Goal: Task Accomplishment & Management: Complete application form

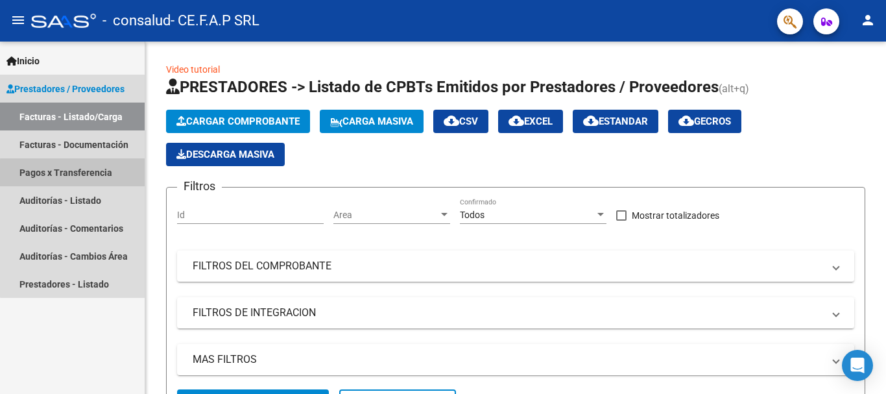
click at [97, 174] on link "Pagos x Transferencia" at bounding box center [72, 172] width 145 height 28
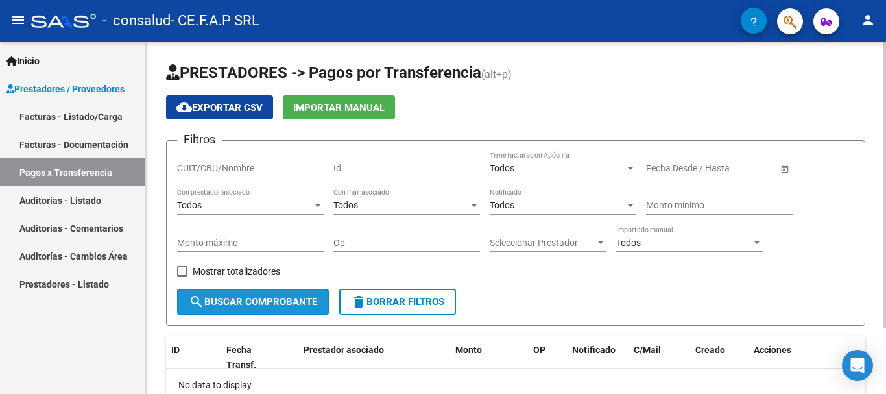
click at [298, 307] on span "search Buscar Comprobante" at bounding box center [253, 302] width 128 height 12
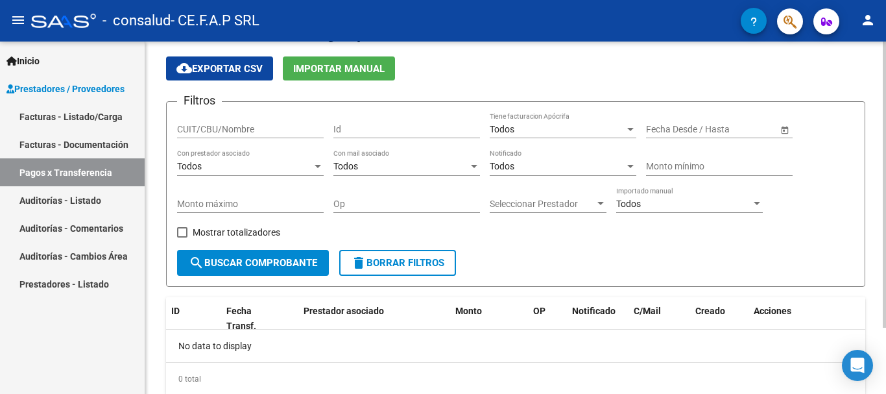
scroll to position [17, 0]
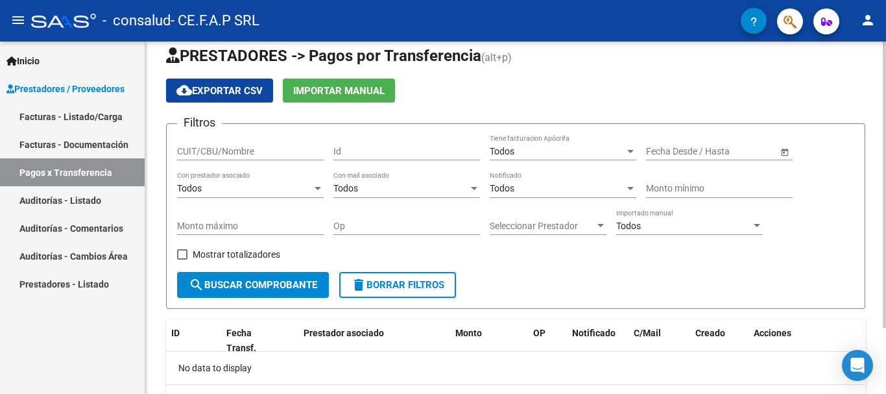
click at [229, 283] on span "search Buscar Comprobante" at bounding box center [253, 285] width 128 height 12
click at [89, 175] on link "Pagos x Transferencia" at bounding box center [72, 172] width 145 height 28
click at [285, 151] on input "CUIT/CBU/Nombre" at bounding box center [250, 151] width 147 height 11
click at [387, 190] on div "Todos" at bounding box center [400, 188] width 135 height 11
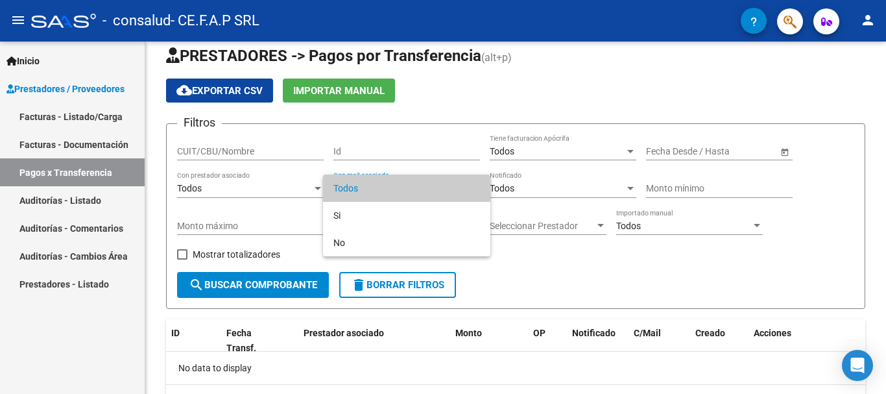
click at [255, 187] on div at bounding box center [443, 197] width 886 height 394
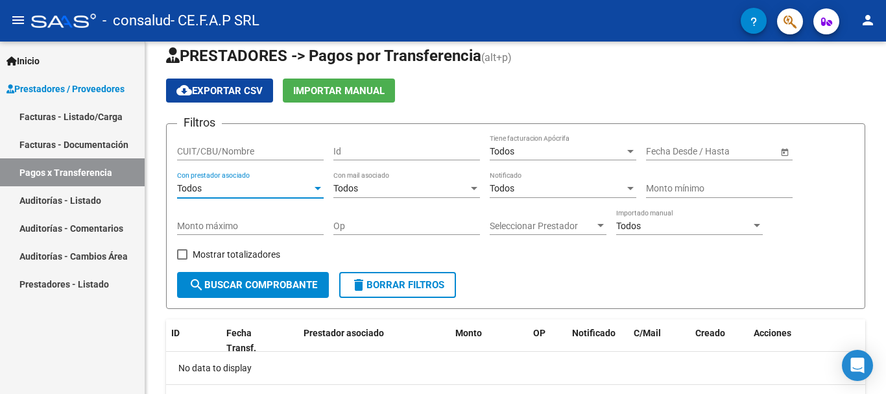
click at [255, 187] on div "Todos" at bounding box center [244, 188] width 135 height 11
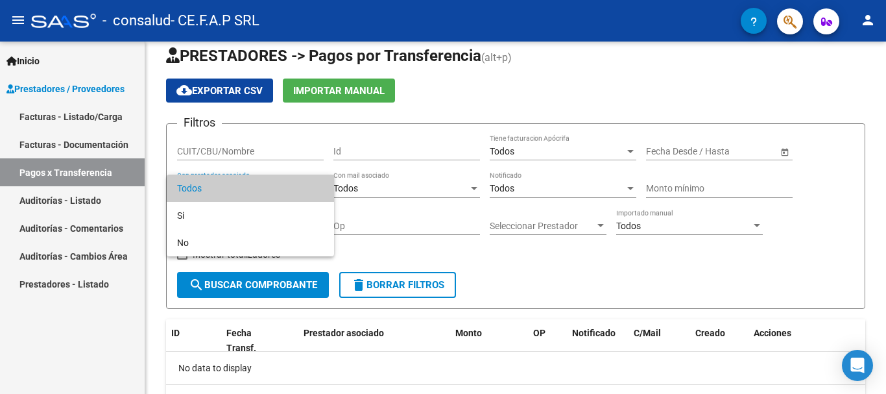
click at [263, 178] on span "Todos" at bounding box center [250, 187] width 147 height 27
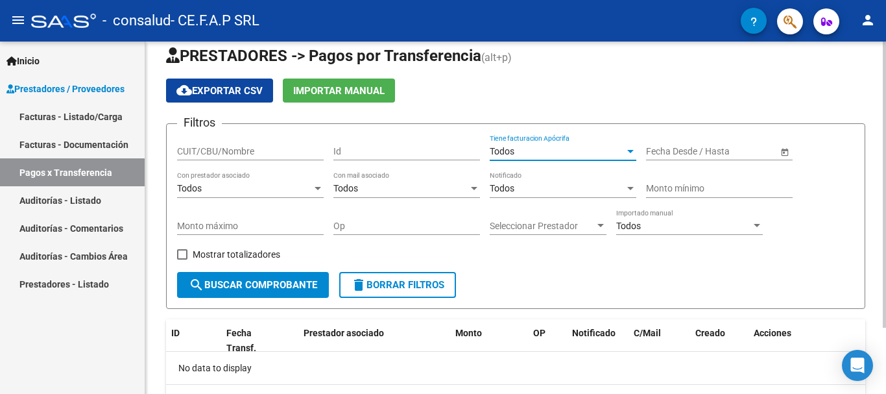
click at [588, 147] on div "Todos" at bounding box center [557, 151] width 135 height 11
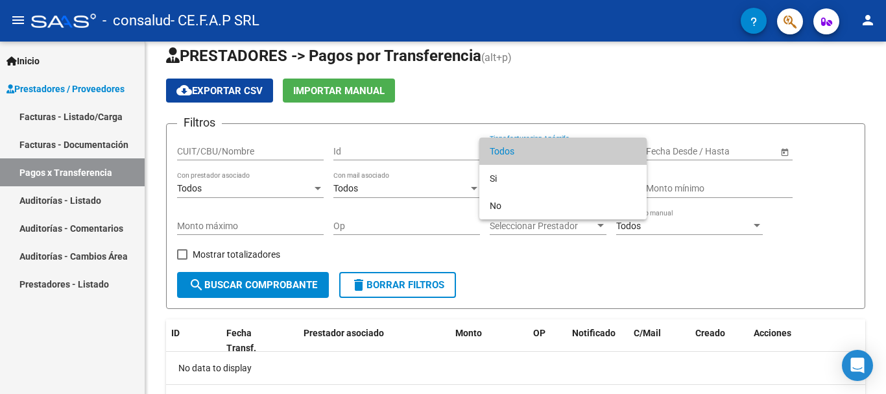
click at [567, 109] on div at bounding box center [443, 197] width 886 height 394
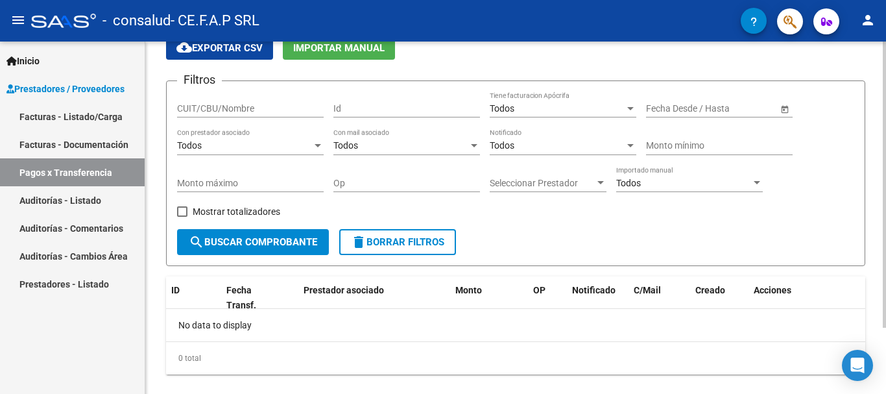
scroll to position [82, 0]
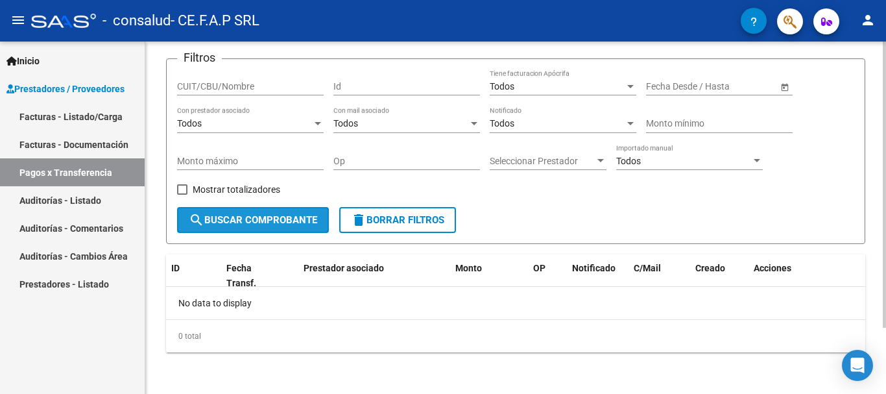
click at [235, 221] on span "search Buscar Comprobante" at bounding box center [253, 220] width 128 height 12
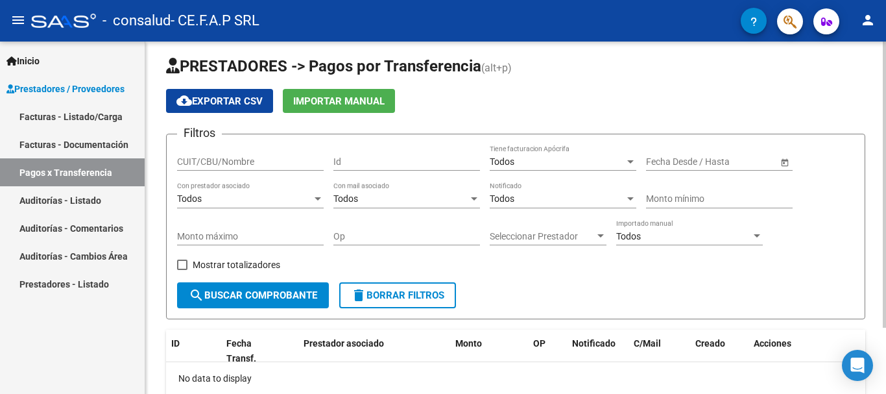
scroll to position [0, 0]
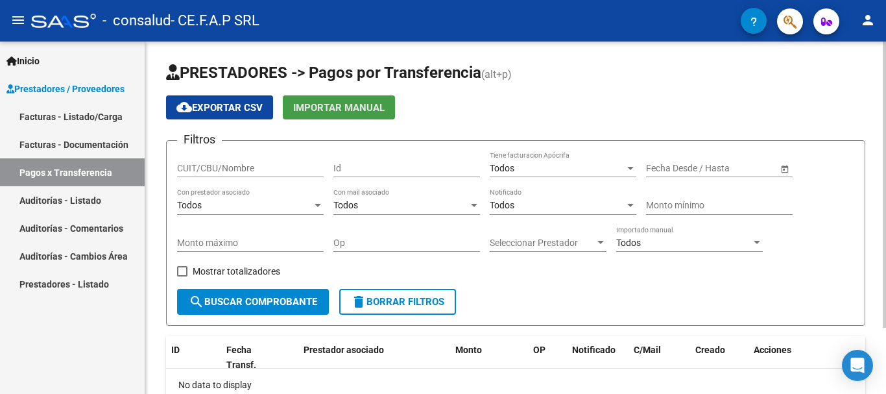
click at [361, 106] on span "Importar Manual" at bounding box center [338, 108] width 91 height 12
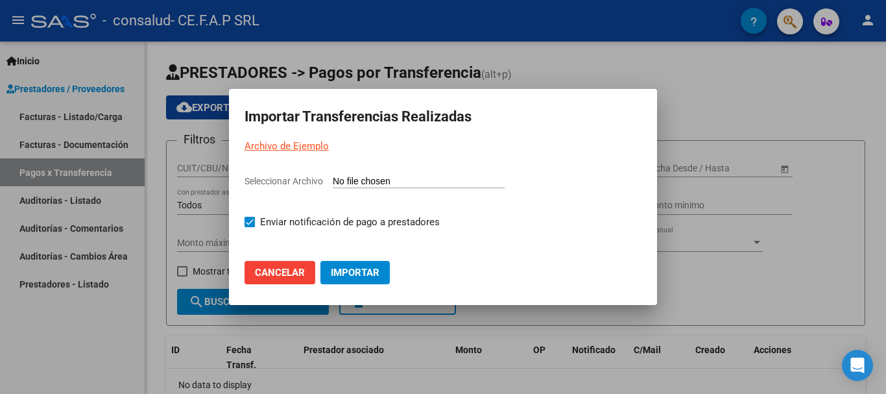
click at [280, 272] on span "Cancelar" at bounding box center [280, 273] width 50 height 12
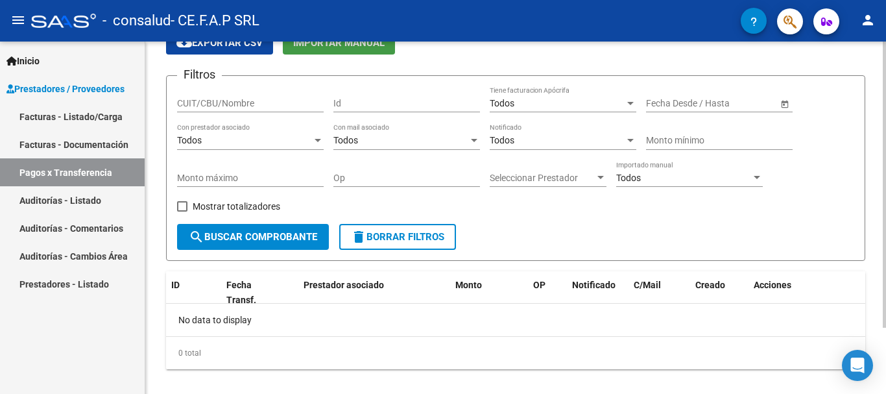
scroll to position [82, 0]
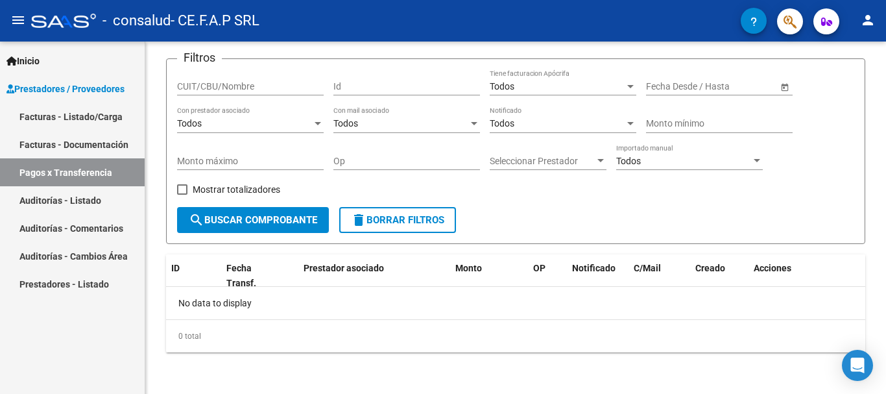
click at [100, 170] on link "Pagos x Transferencia" at bounding box center [72, 172] width 145 height 28
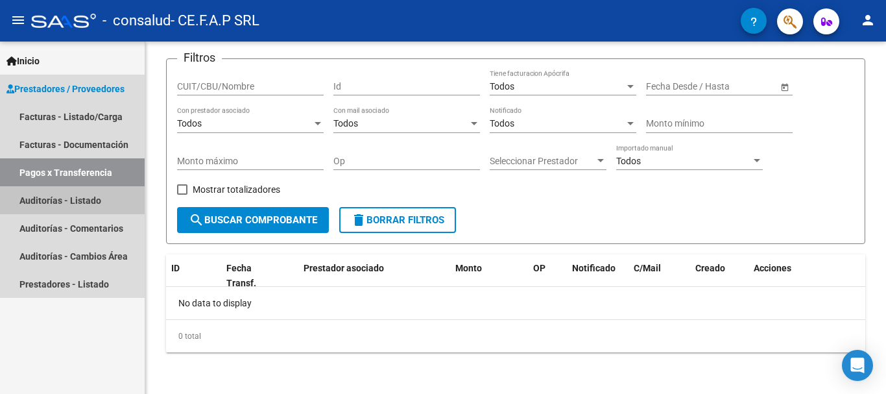
click at [86, 200] on link "Auditorías - Listado" at bounding box center [72, 200] width 145 height 28
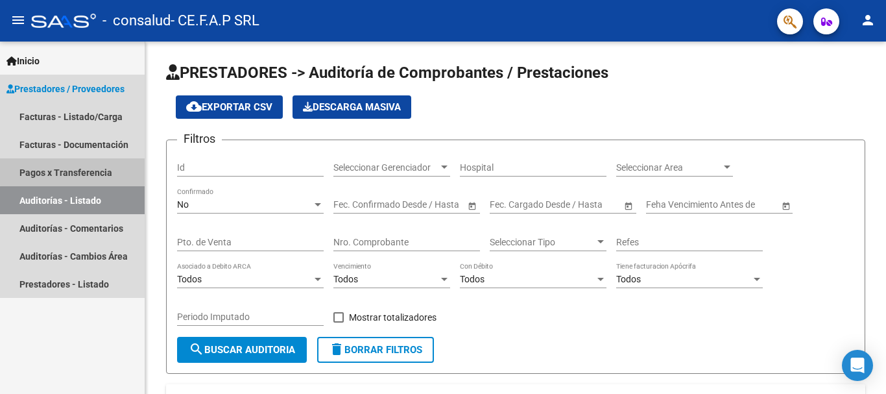
click at [76, 172] on link "Pagos x Transferencia" at bounding box center [72, 172] width 145 height 28
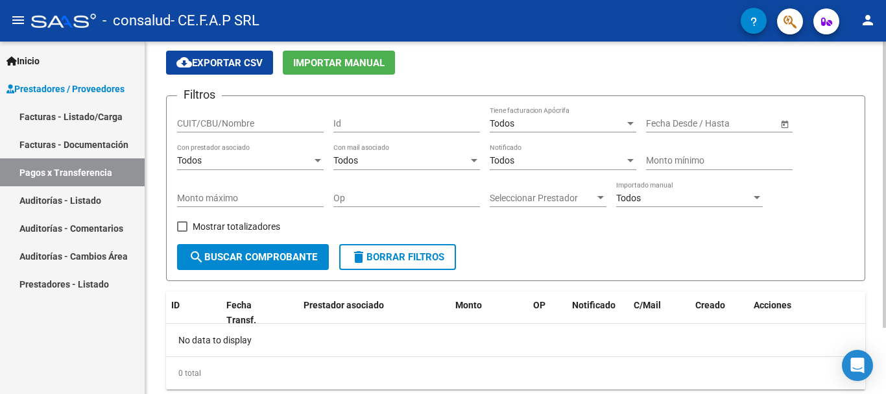
scroll to position [65, 0]
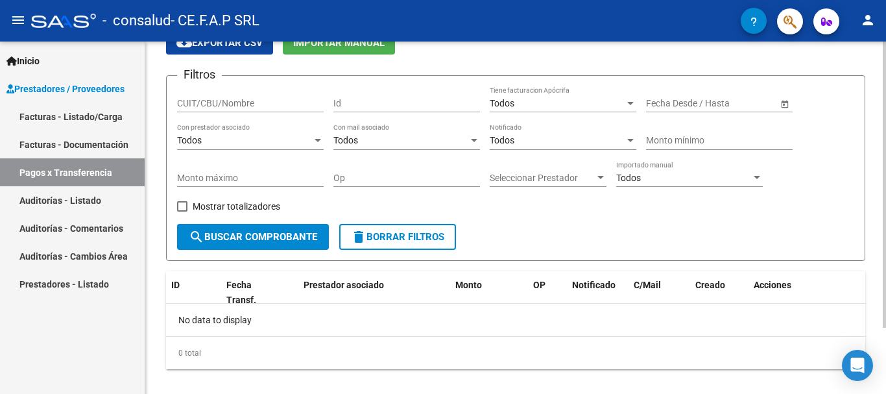
click at [216, 228] on button "search Buscar Comprobante" at bounding box center [253, 237] width 152 height 26
click at [674, 171] on div "Todos Importado manual" at bounding box center [689, 174] width 147 height 26
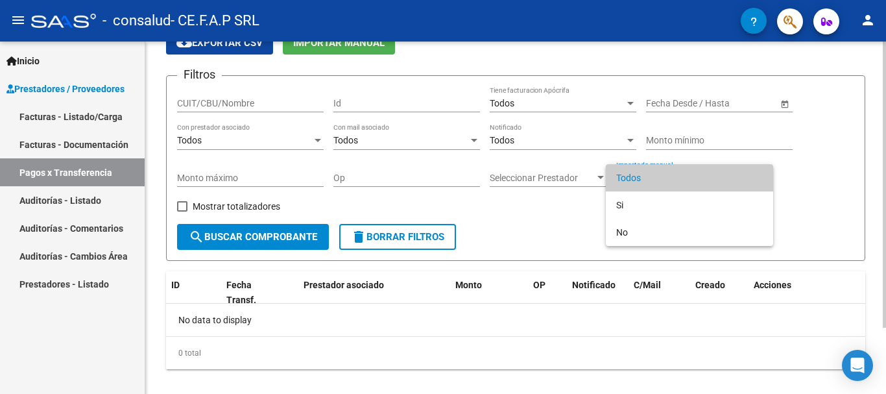
click at [674, 173] on span "Todos" at bounding box center [689, 177] width 147 height 27
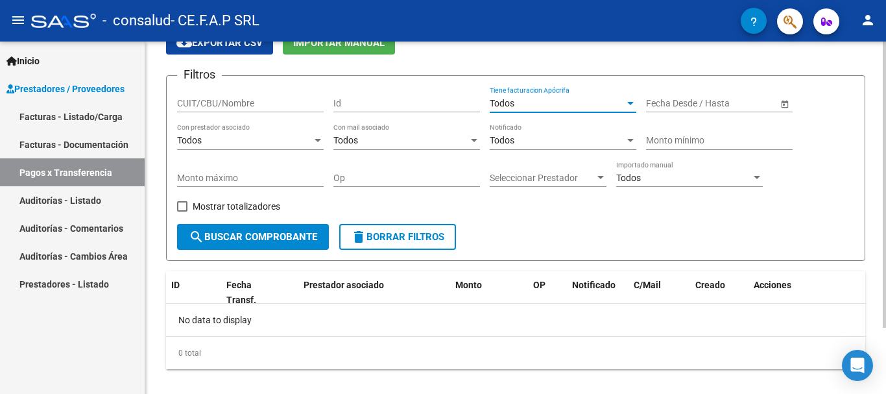
click at [508, 101] on span "Todos" at bounding box center [502, 103] width 25 height 10
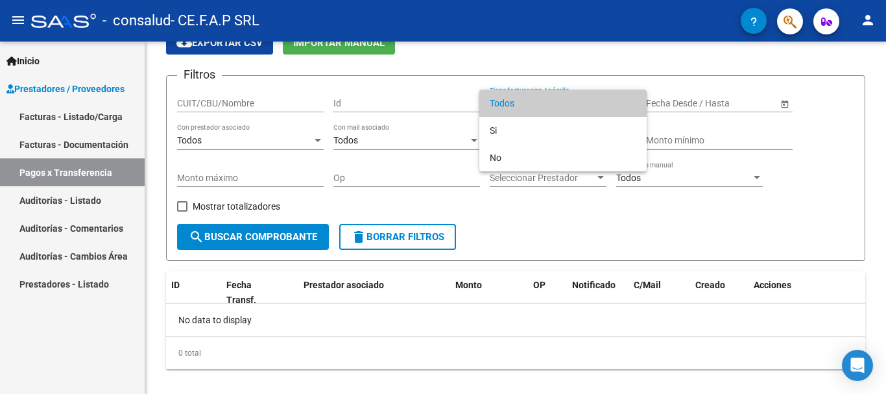
click at [245, 105] on div at bounding box center [443, 197] width 886 height 394
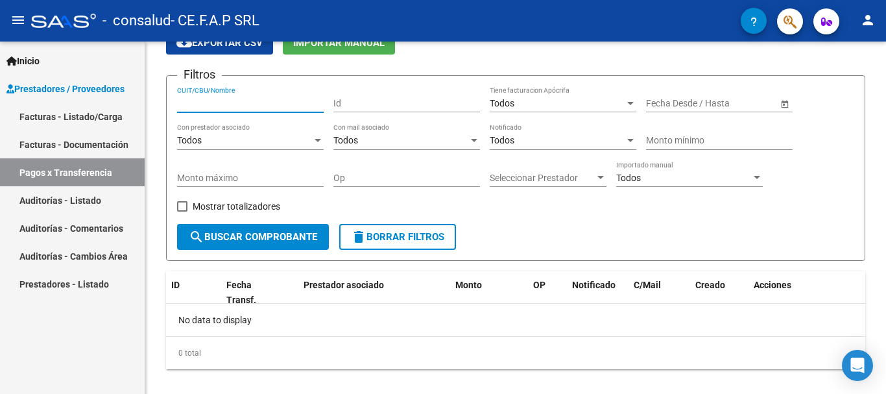
click at [245, 105] on input "CUIT/CBU/Nombre" at bounding box center [250, 103] width 147 height 11
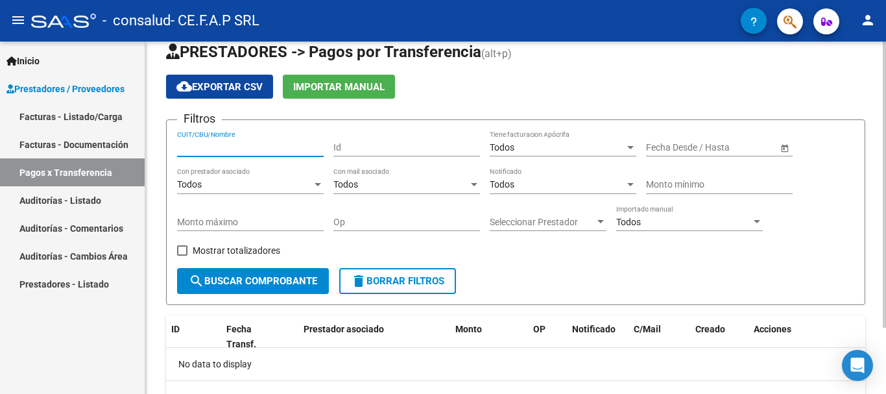
scroll to position [0, 0]
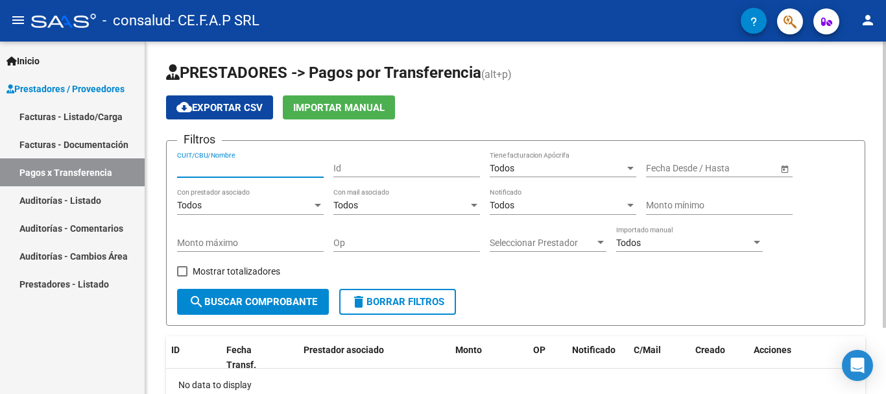
click at [715, 171] on input "text" at bounding box center [736, 168] width 64 height 11
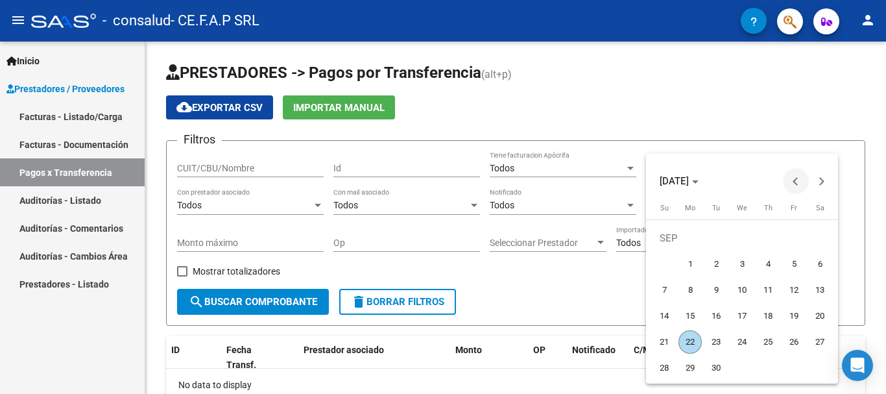
click at [800, 180] on button "Previous month" at bounding box center [796, 181] width 26 height 26
click at [794, 236] on span "1" at bounding box center [793, 237] width 23 height 23
type input "[DATE]"
click at [752, 108] on div at bounding box center [443, 197] width 886 height 394
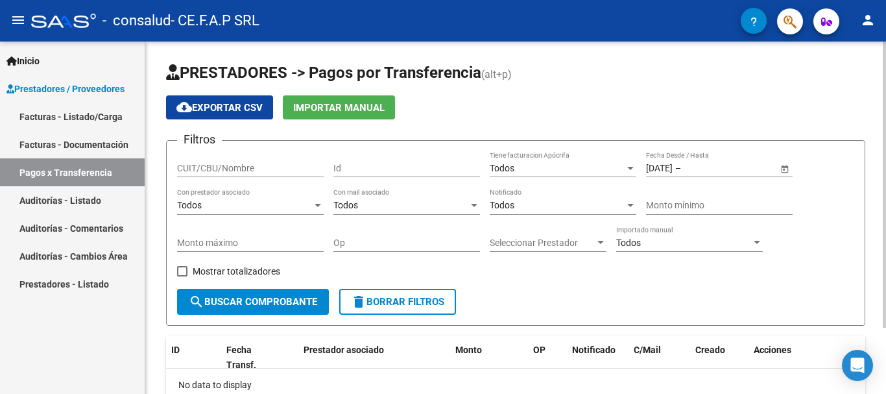
click at [784, 163] on span "Open calendar" at bounding box center [784, 168] width 31 height 31
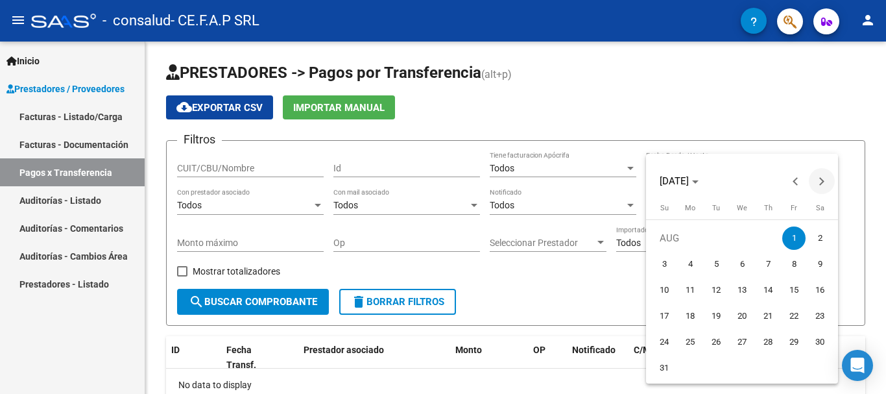
click at [825, 178] on span "Next month" at bounding box center [822, 181] width 26 height 26
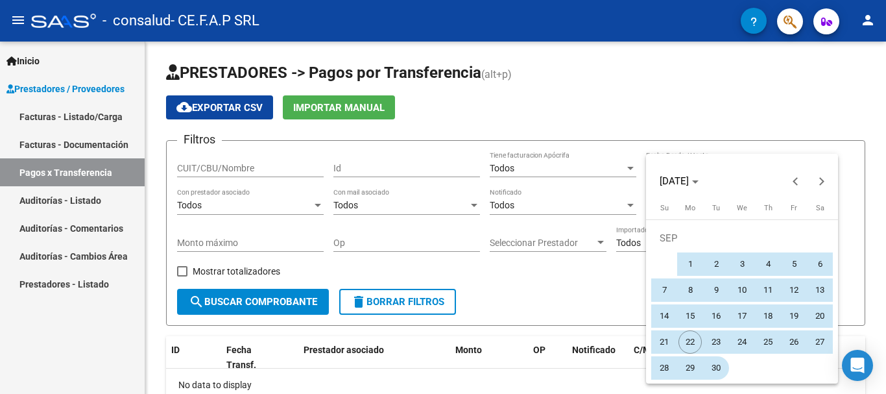
click at [712, 369] on span "30" at bounding box center [715, 367] width 23 height 23
type input "[DATE]"
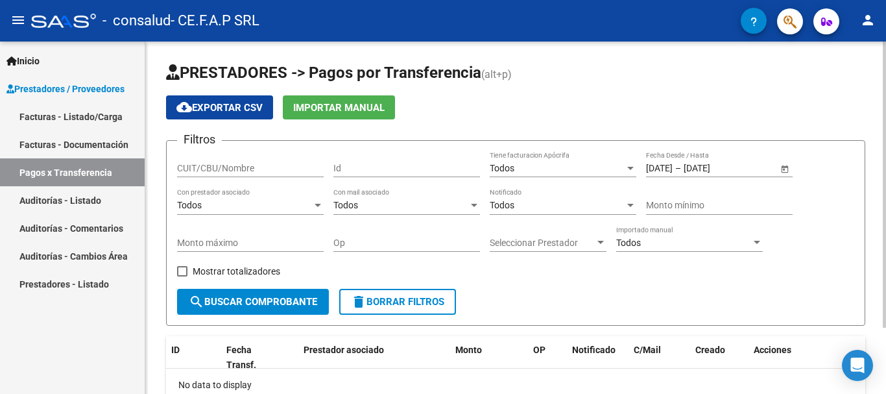
click at [717, 111] on div "cloud_download Exportar CSV Importar Manual" at bounding box center [515, 107] width 699 height 24
click at [258, 298] on span "search Buscar Comprobante" at bounding box center [253, 302] width 128 height 12
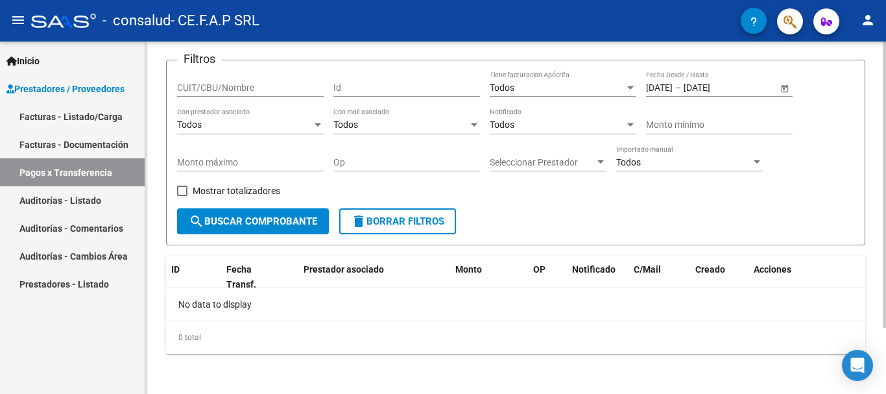
scroll to position [82, 0]
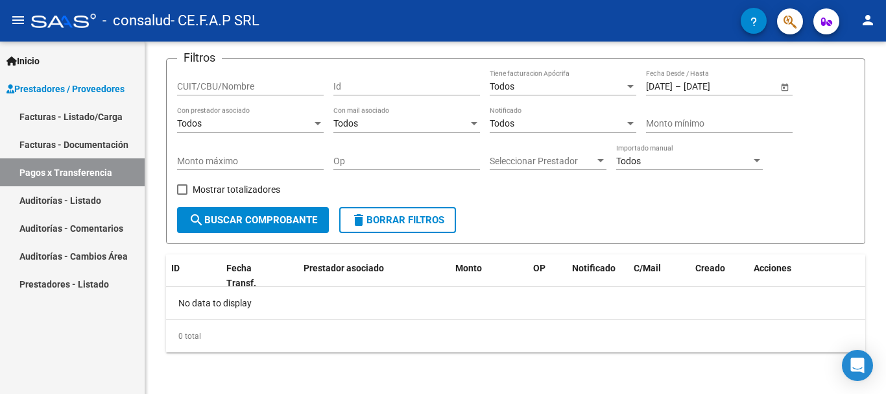
click at [74, 175] on link "Pagos x Transferencia" at bounding box center [72, 172] width 145 height 28
click at [258, 222] on span "search Buscar Comprobante" at bounding box center [253, 220] width 128 height 12
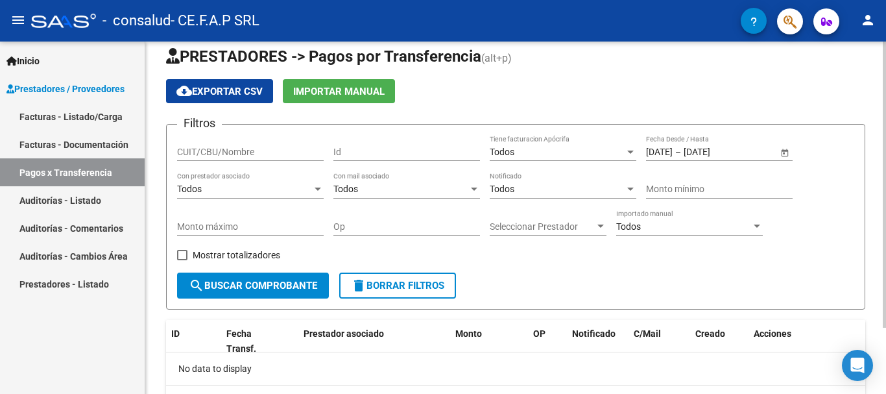
scroll to position [0, 0]
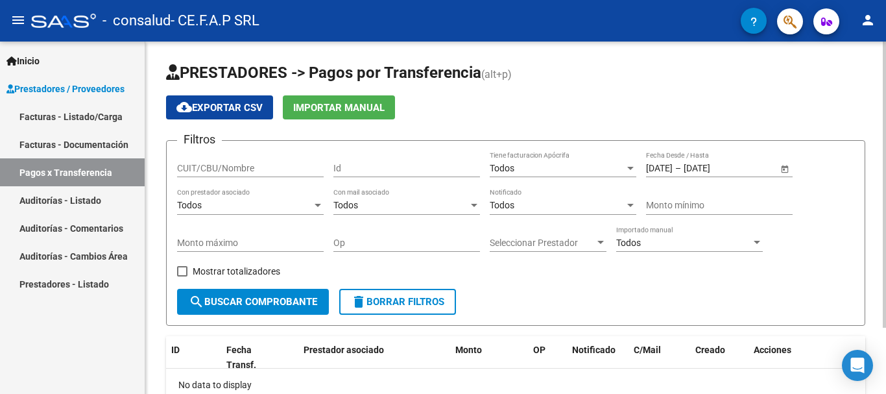
click at [586, 204] on div "Todos" at bounding box center [557, 205] width 135 height 11
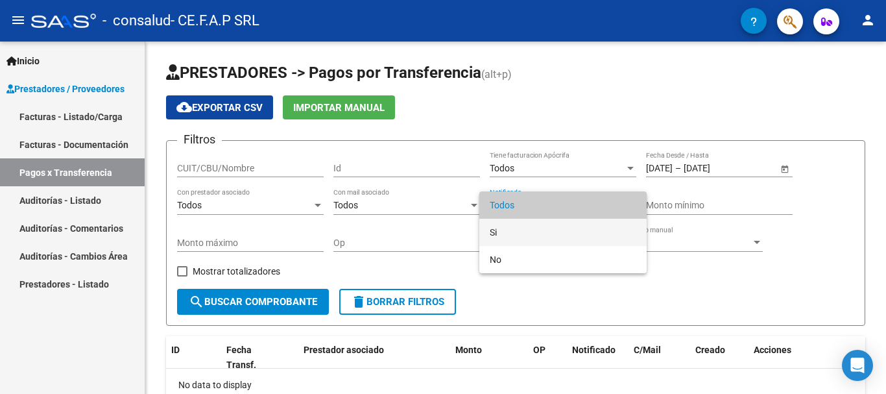
click at [579, 234] on span "Si" at bounding box center [563, 232] width 147 height 27
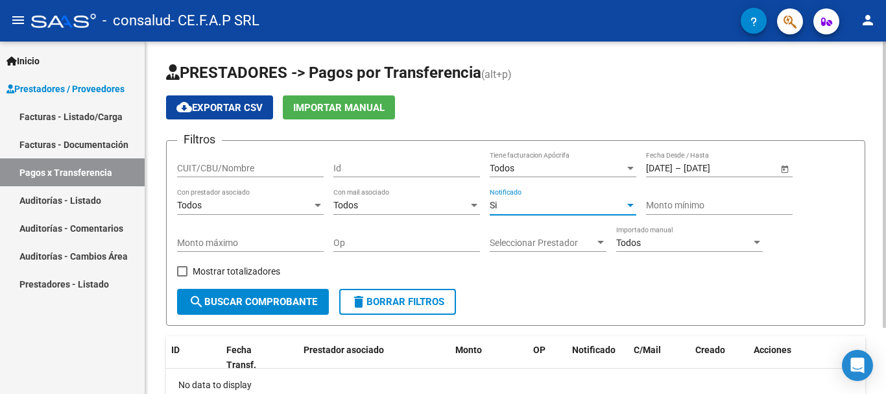
click at [553, 169] on div "Todos" at bounding box center [557, 168] width 135 height 11
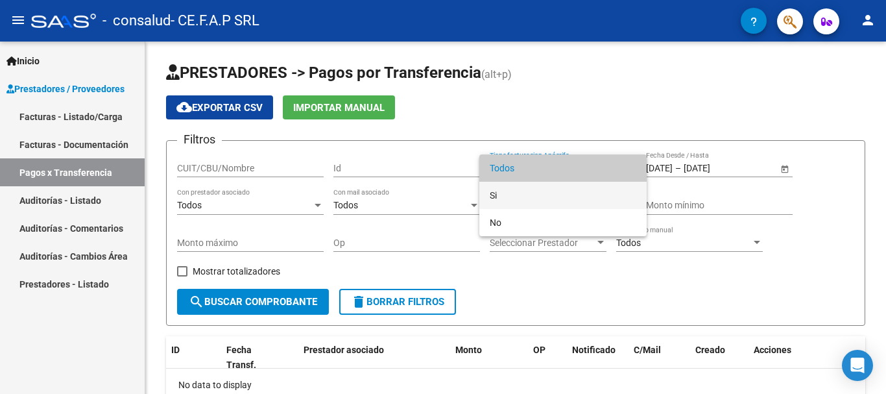
click at [548, 202] on span "Si" at bounding box center [563, 195] width 147 height 27
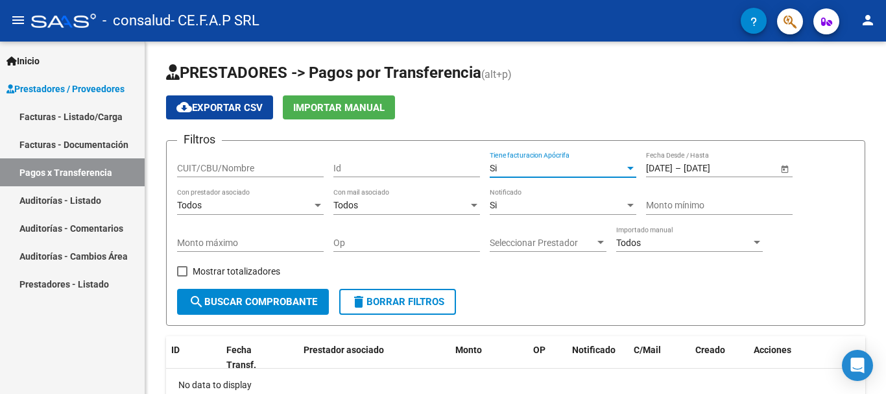
click at [88, 200] on link "Auditorías - Listado" at bounding box center [72, 200] width 145 height 28
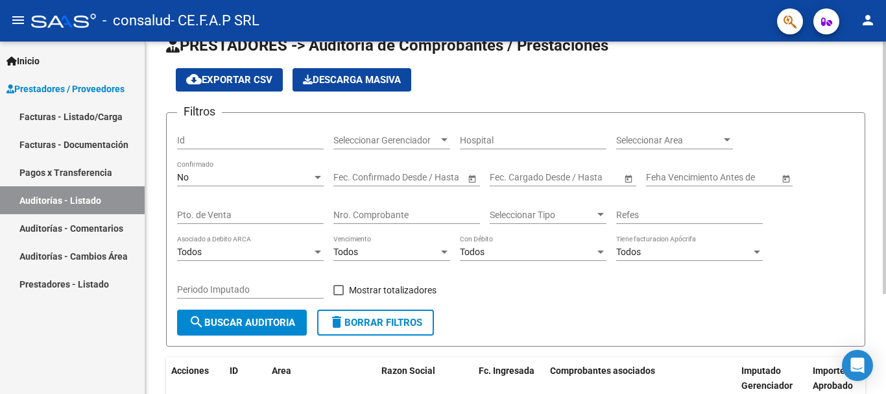
scroll to position [65, 0]
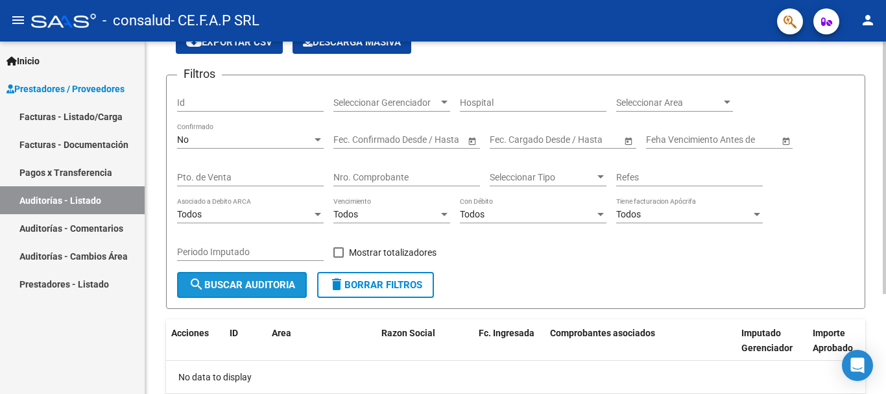
click at [249, 291] on span "search Buscar Auditoria" at bounding box center [242, 285] width 106 height 12
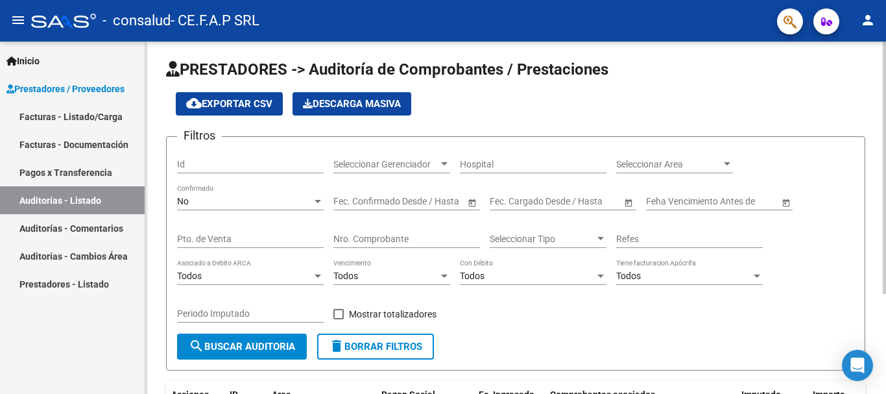
scroll to position [0, 0]
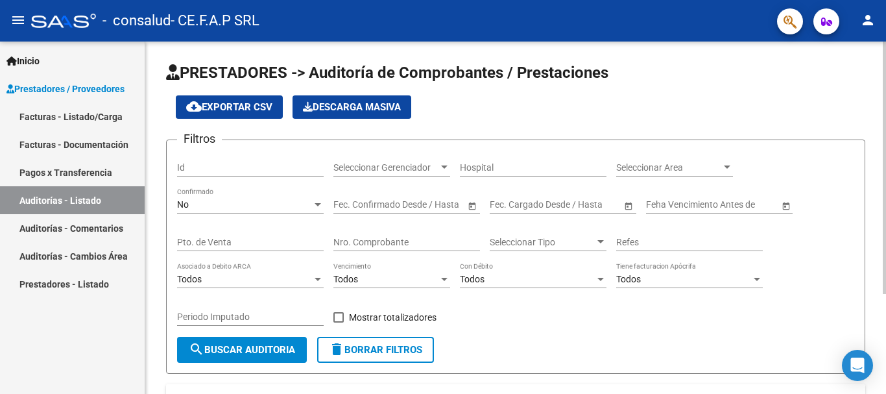
click at [424, 171] on span "Seleccionar Gerenciador" at bounding box center [385, 167] width 105 height 11
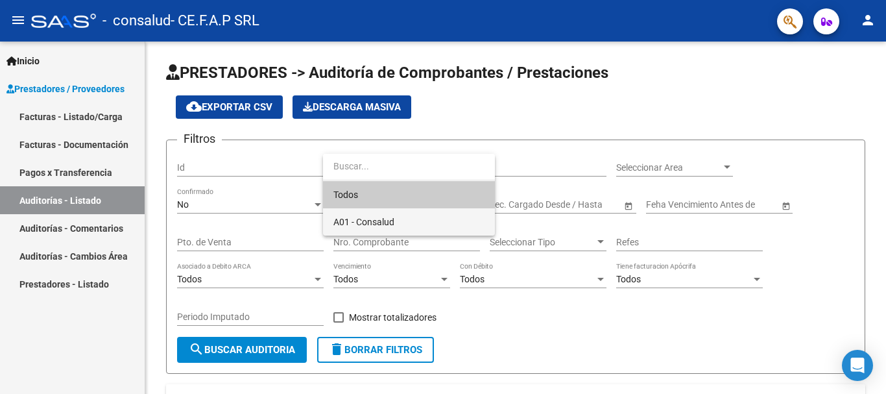
click at [402, 226] on span "A01 - Consalud" at bounding box center [408, 221] width 151 height 27
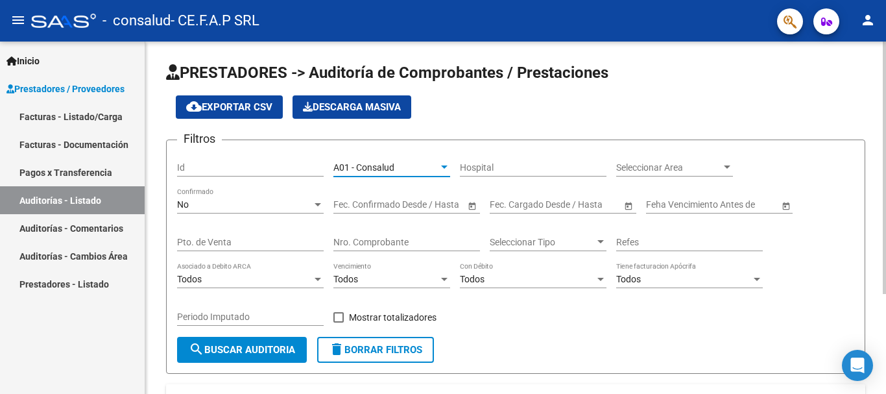
click at [531, 170] on input "Hospital" at bounding box center [533, 167] width 147 height 11
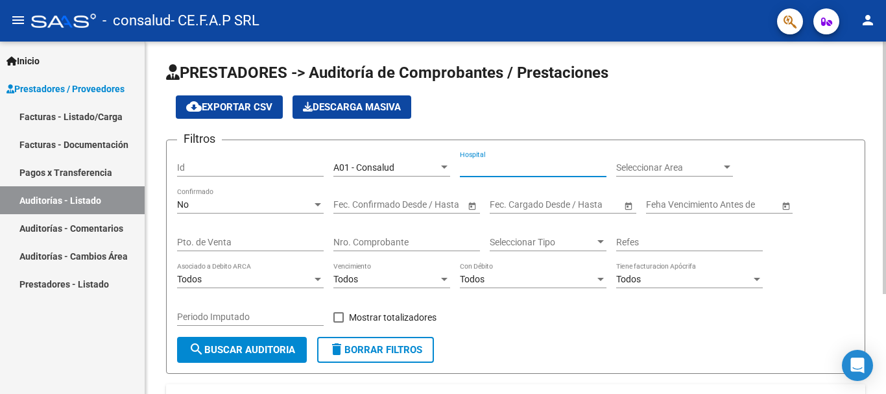
click at [688, 168] on span "Seleccionar Area" at bounding box center [668, 167] width 105 height 11
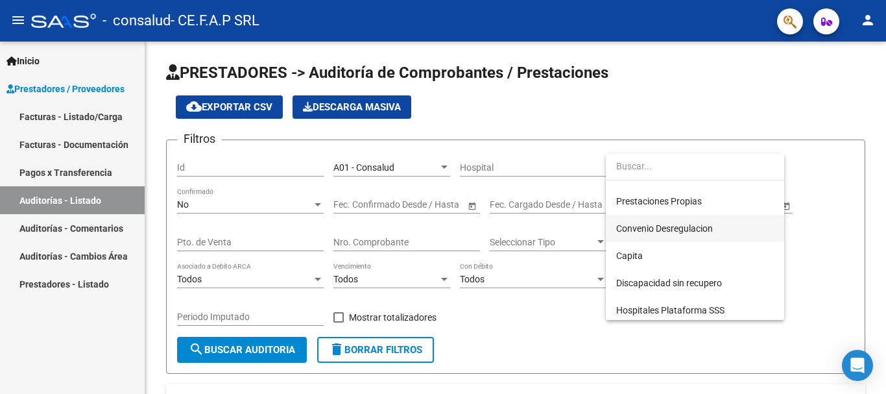
scroll to position [65, 0]
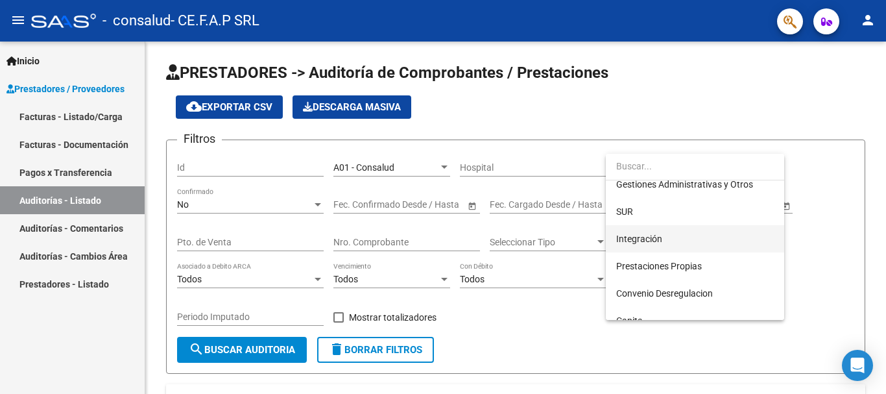
click at [664, 238] on span "Integración" at bounding box center [695, 238] width 158 height 27
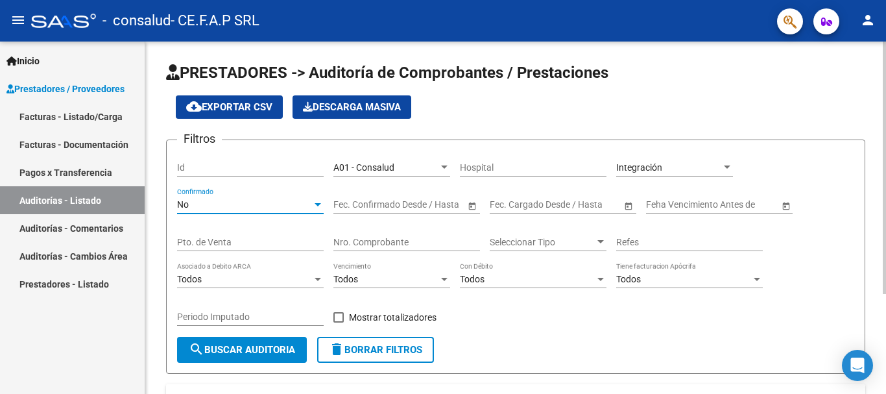
click at [215, 202] on div "No" at bounding box center [244, 204] width 135 height 11
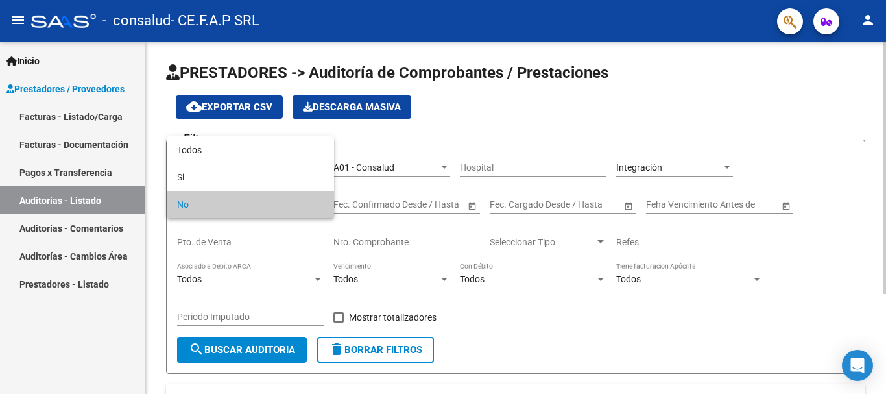
click at [215, 202] on span "No" at bounding box center [250, 204] width 147 height 27
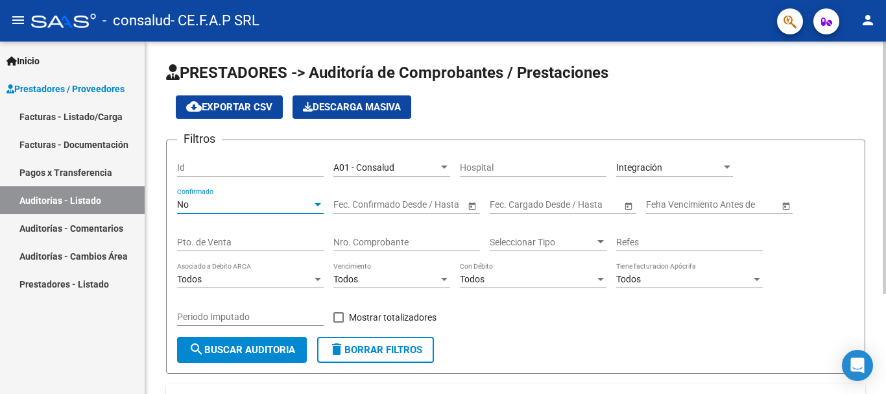
click at [248, 339] on button "search Buscar Auditoria" at bounding box center [242, 350] width 130 height 26
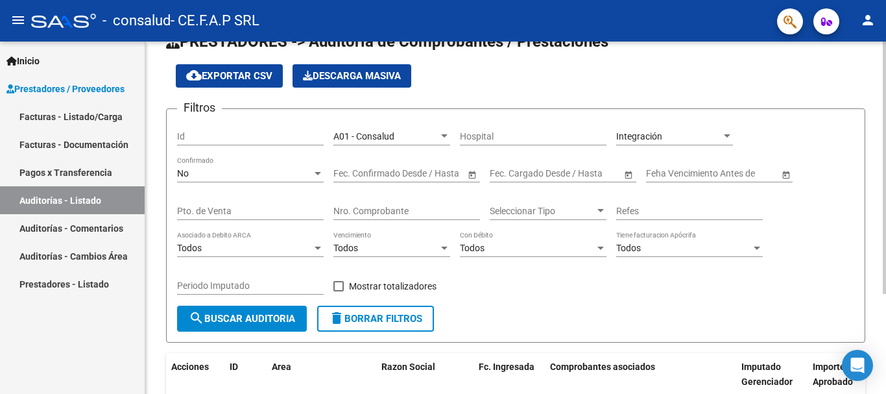
scroll to position [0, 0]
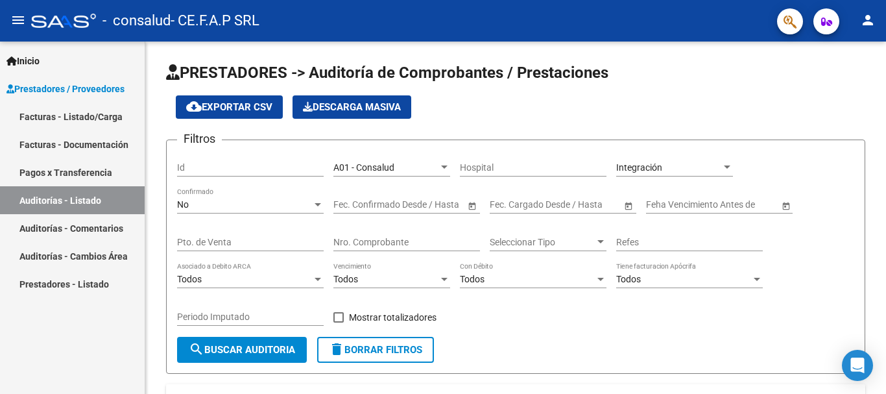
click at [95, 120] on link "Facturas - Listado/Carga" at bounding box center [72, 116] width 145 height 28
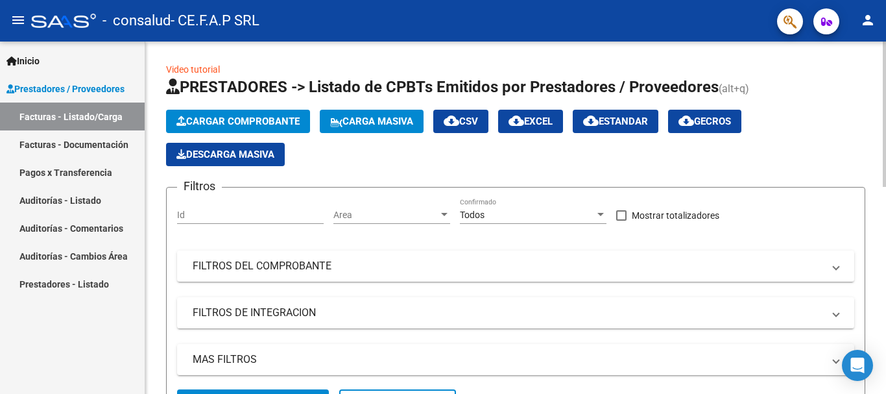
scroll to position [65, 0]
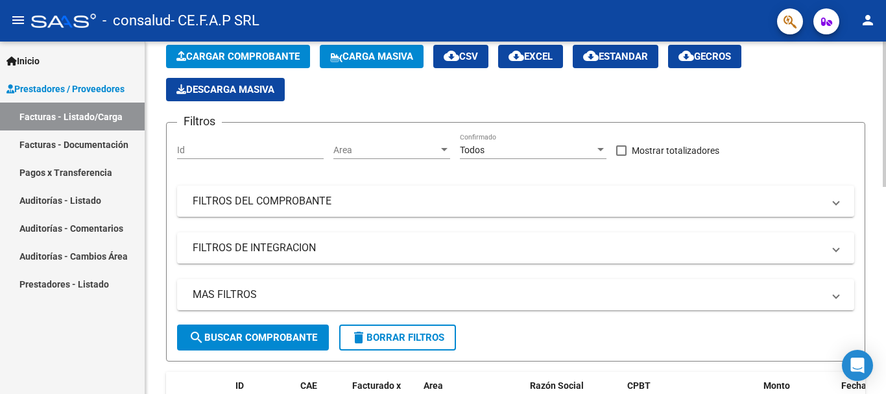
click at [270, 329] on button "search Buscar Comprobante" at bounding box center [253, 337] width 152 height 26
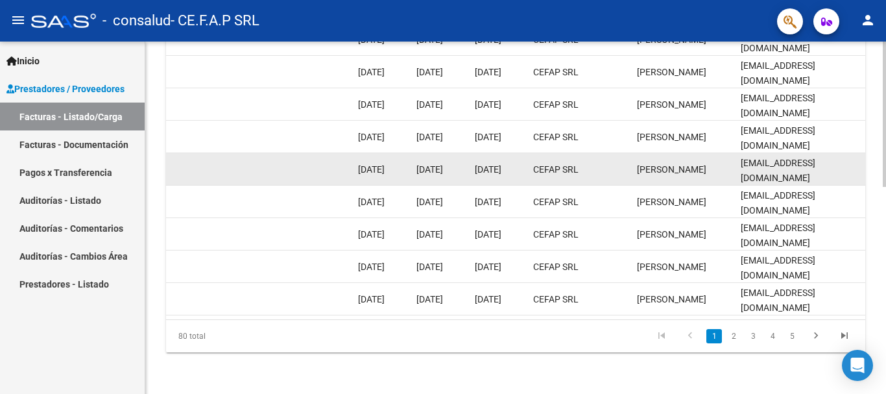
scroll to position [503, 0]
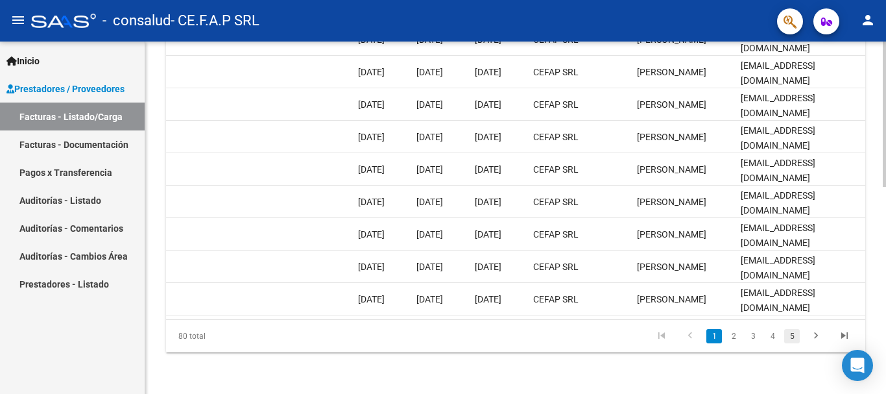
click at [797, 336] on link "5" at bounding box center [792, 336] width 16 height 14
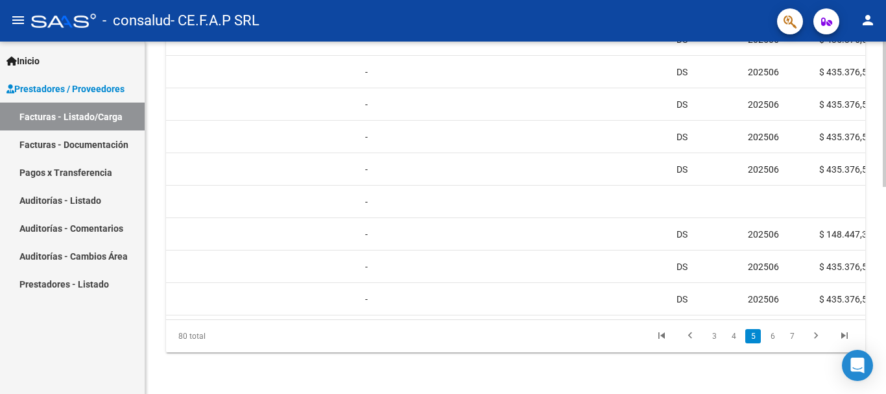
scroll to position [0, 0]
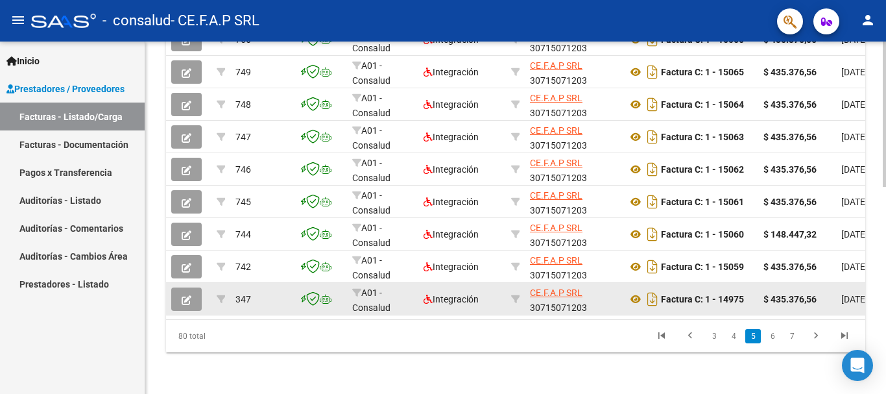
click at [405, 285] on div "A01 - Consalud" at bounding box center [382, 298] width 61 height 27
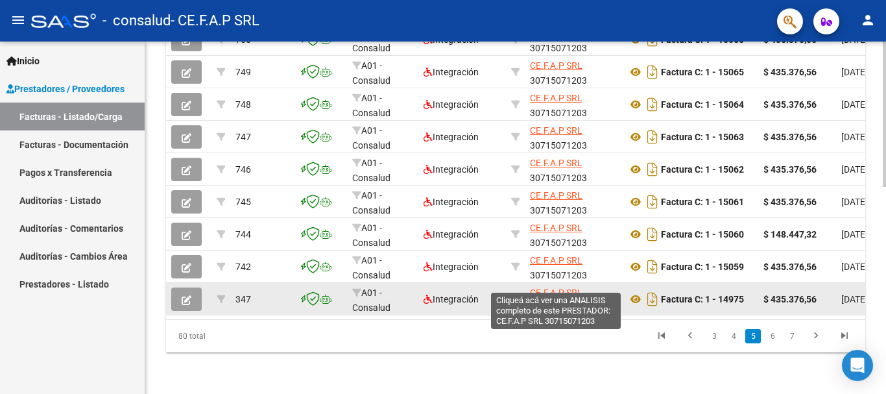
click at [565, 287] on span "CE.F.A.P SRL" at bounding box center [556, 292] width 53 height 10
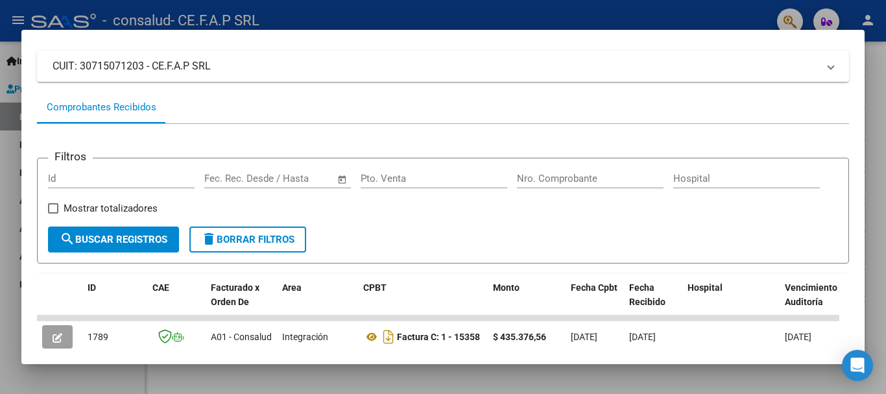
scroll to position [66, 0]
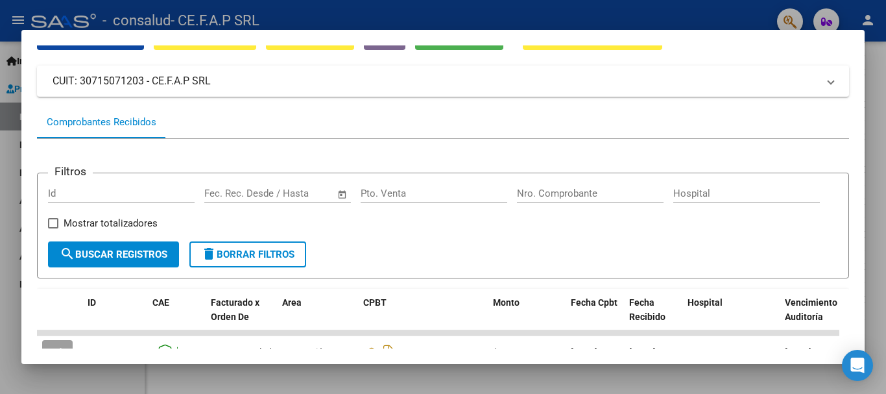
click at [879, 141] on div at bounding box center [443, 197] width 886 height 394
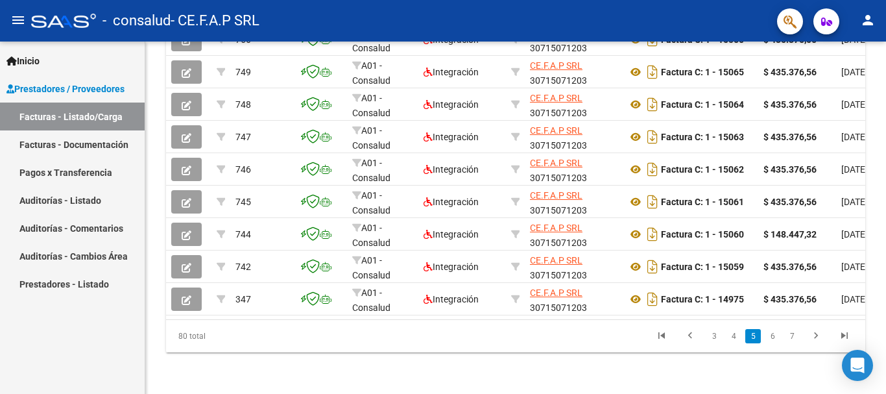
drag, startPoint x: 286, startPoint y: 322, endPoint x: 389, endPoint y: 322, distance: 103.1
click at [389, 322] on div "80 total 3 4 5 6 7" at bounding box center [515, 336] width 699 height 32
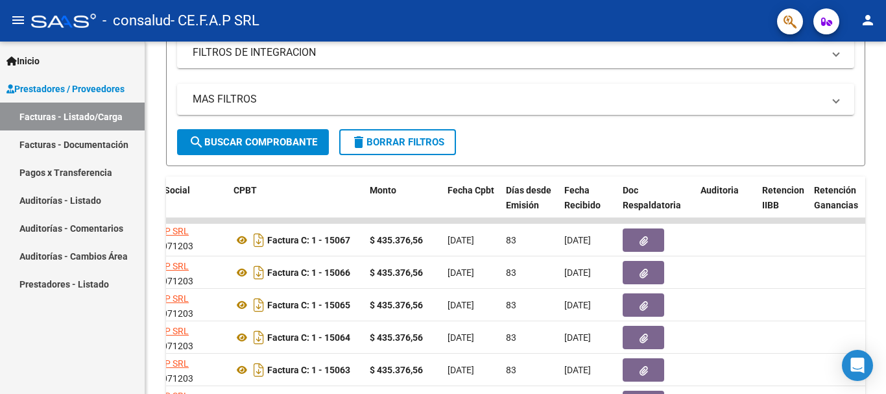
scroll to position [309, 0]
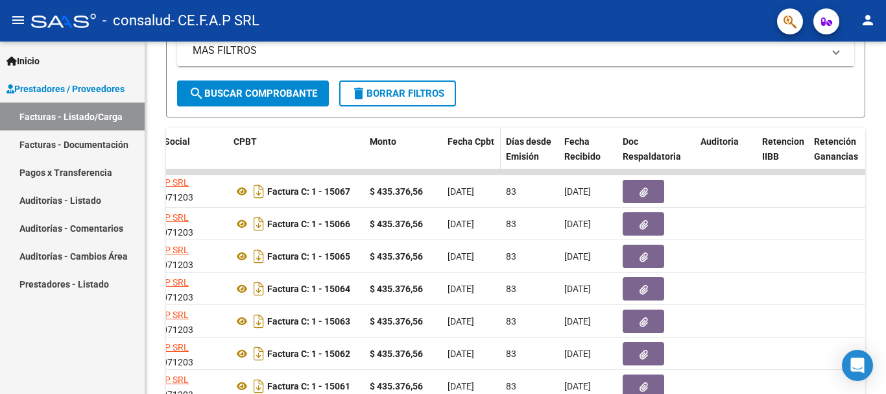
drag, startPoint x: 447, startPoint y: 139, endPoint x: 470, endPoint y: 139, distance: 22.7
click at [470, 139] on datatable-header-cell "Fecha Cpbt" at bounding box center [471, 156] width 58 height 57
click at [483, 143] on span "Fecha Cpbt" at bounding box center [471, 141] width 47 height 10
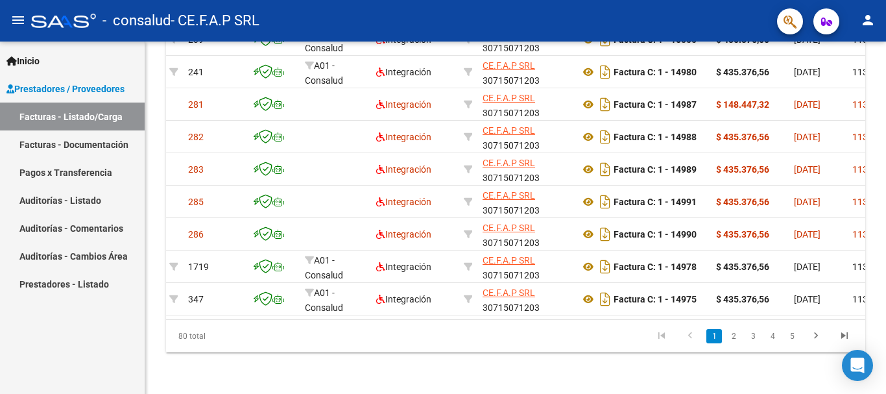
scroll to position [0, 0]
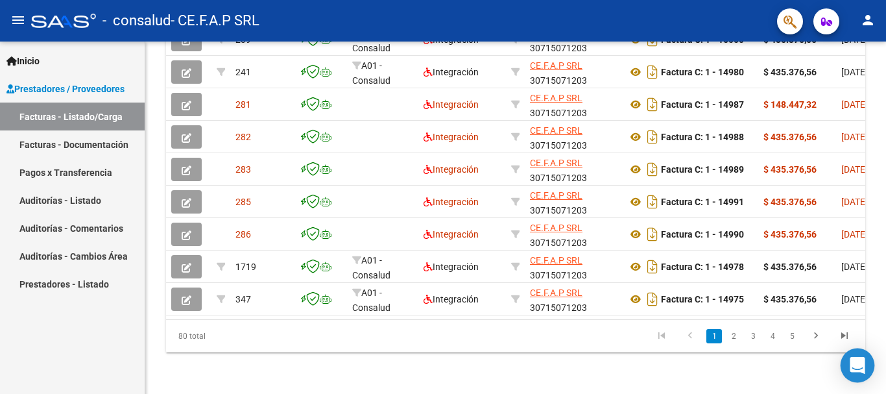
click at [855, 363] on icon "Open Intercom Messenger" at bounding box center [857, 365] width 15 height 17
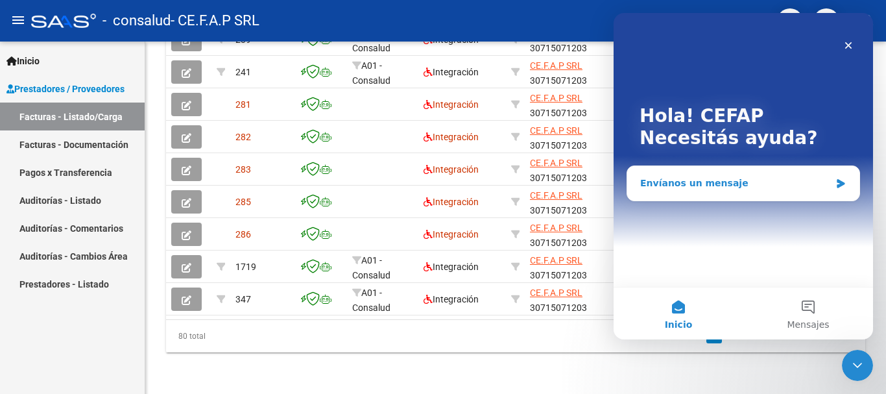
click at [711, 182] on div "Envíanos un mensaje" at bounding box center [735, 183] width 190 height 14
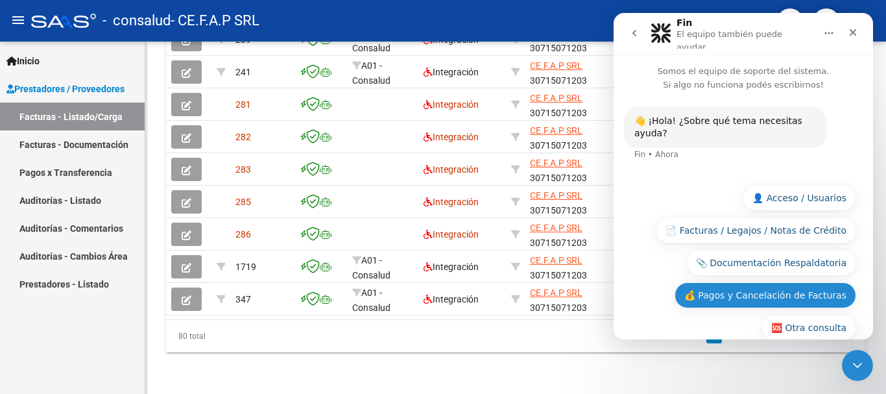
click at [808, 282] on button "💰 Pagos y Cancelación de Facturas" at bounding box center [766, 295] width 182 height 26
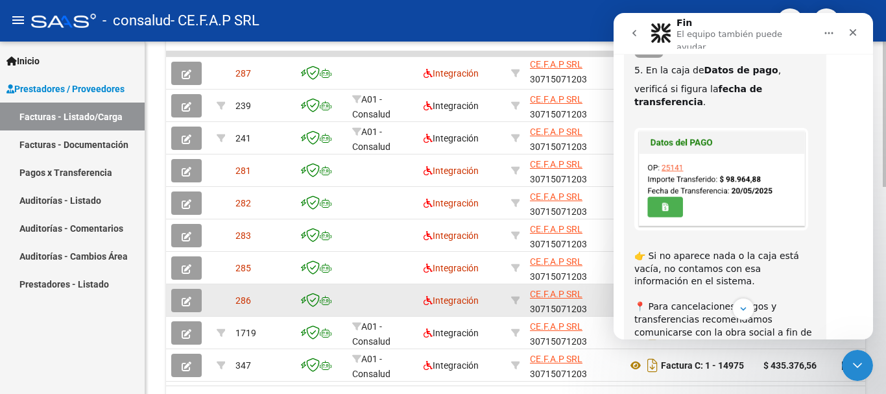
scroll to position [503, 0]
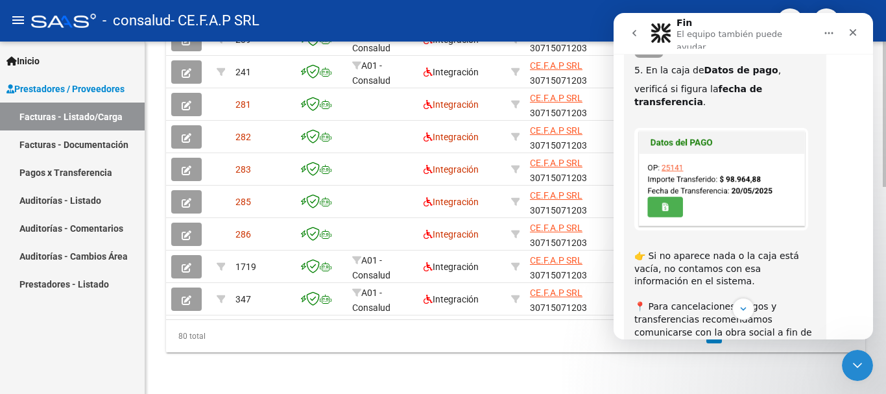
click at [537, 352] on div "80 total 1 2 3 4 5" at bounding box center [515, 336] width 699 height 32
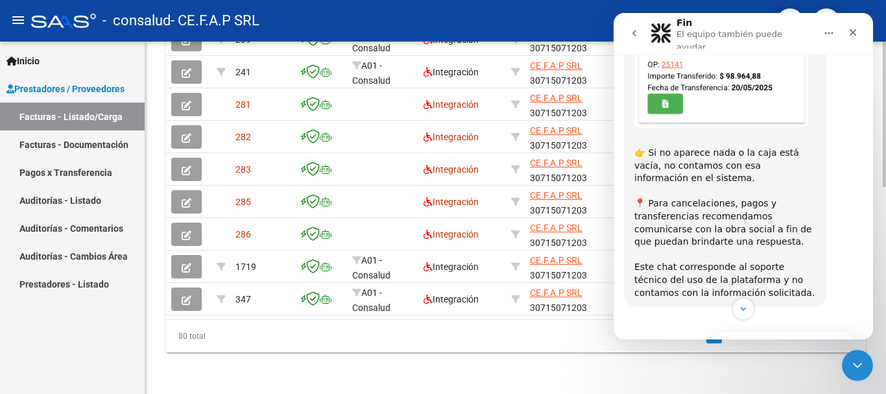
scroll to position [517, 0]
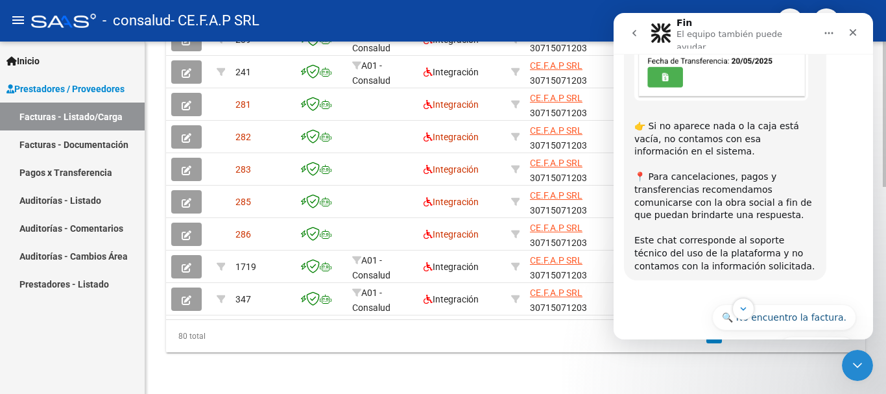
click at [848, 362] on icon "Cerrar Intercom Messenger" at bounding box center [856, 363] width 16 height 16
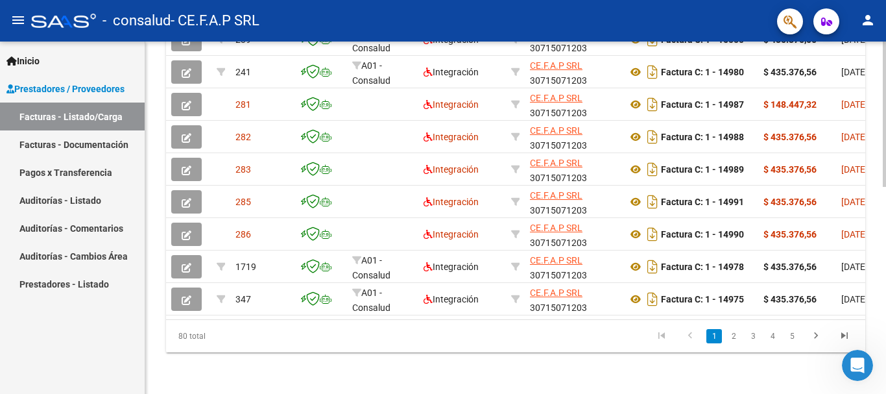
scroll to position [551, 0]
click at [816, 333] on icon "go to next page" at bounding box center [816, 338] width 17 height 16
click at [841, 334] on div "80 total 1 2 3 4 5" at bounding box center [515, 336] width 699 height 32
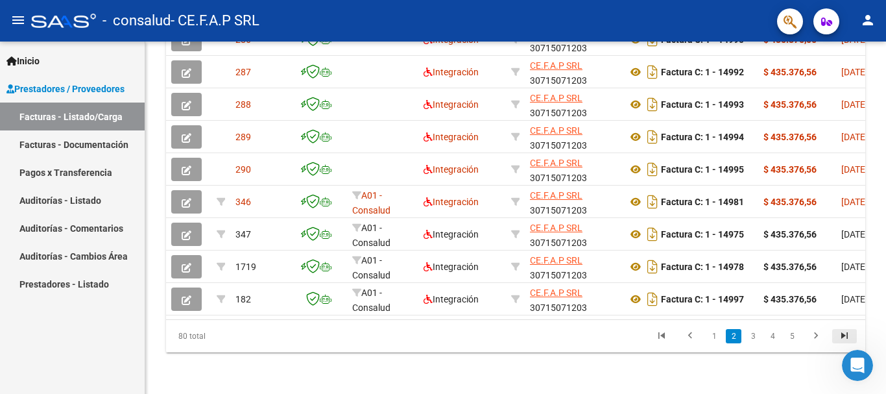
click at [848, 335] on icon "go to last page" at bounding box center [844, 338] width 17 height 16
click at [848, 335] on div "80 total 4 5 6 7 8" at bounding box center [515, 336] width 699 height 32
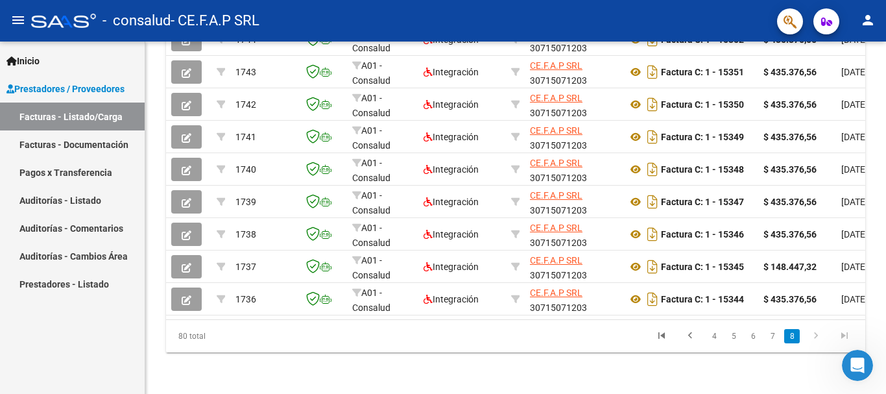
click at [792, 335] on link "8" at bounding box center [792, 336] width 16 height 14
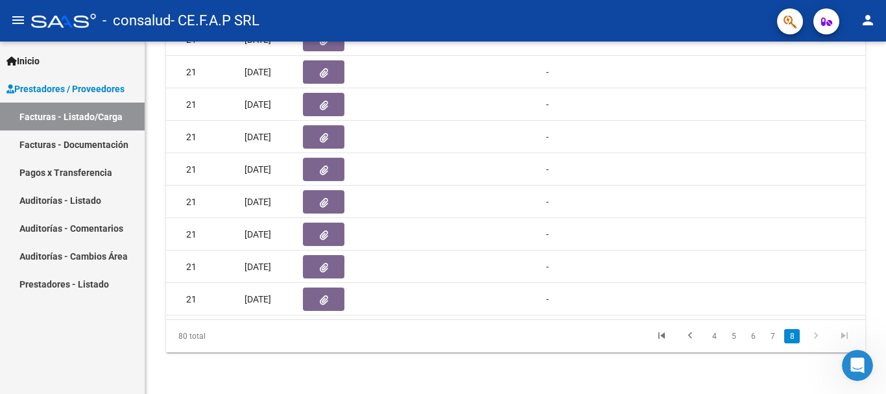
scroll to position [0, 0]
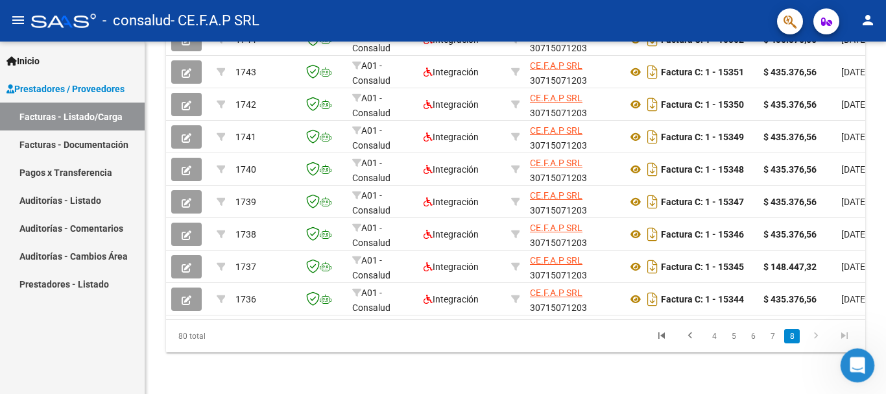
click at [854, 368] on icon "Abrir Intercom Messenger" at bounding box center [855, 363] width 21 height 21
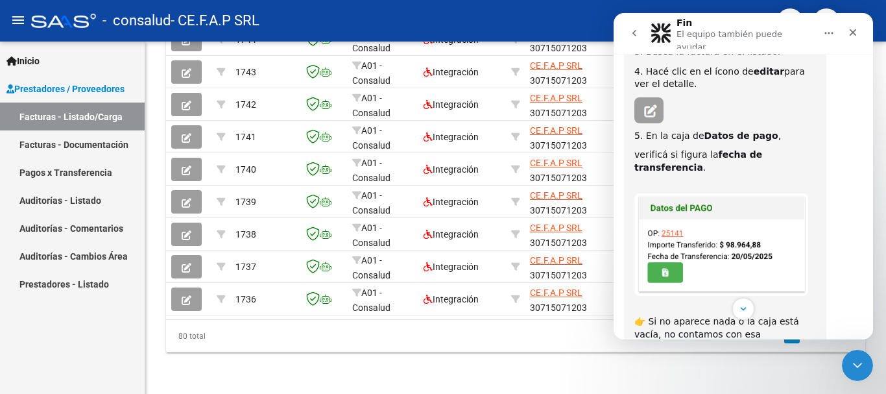
scroll to position [292, 0]
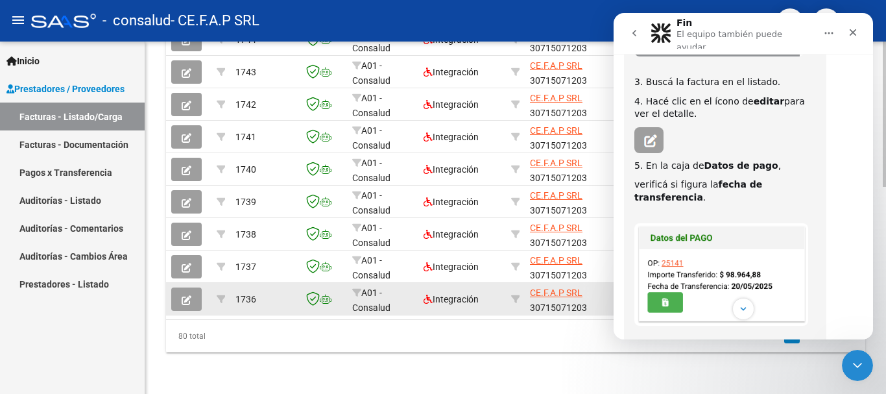
click at [188, 295] on icon "button" at bounding box center [187, 300] width 10 height 10
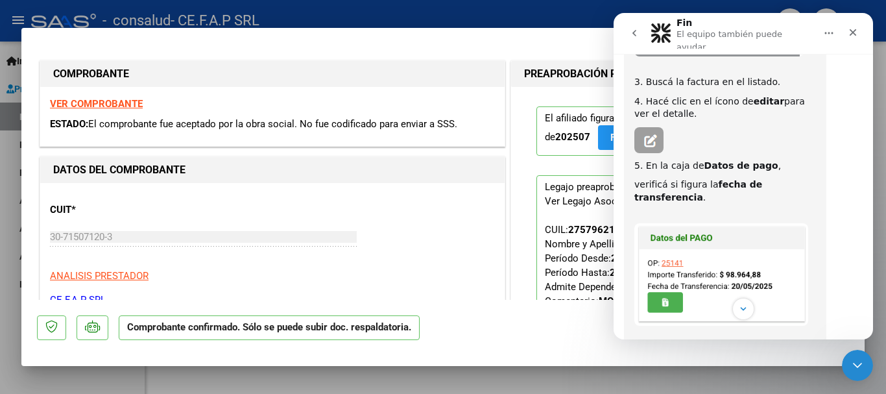
click at [95, 102] on strong "VER COMPROBANTE" at bounding box center [96, 104] width 93 height 12
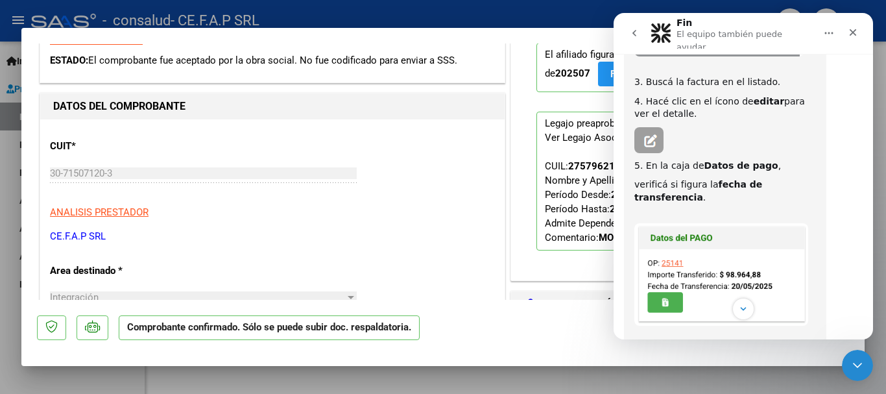
scroll to position [0, 0]
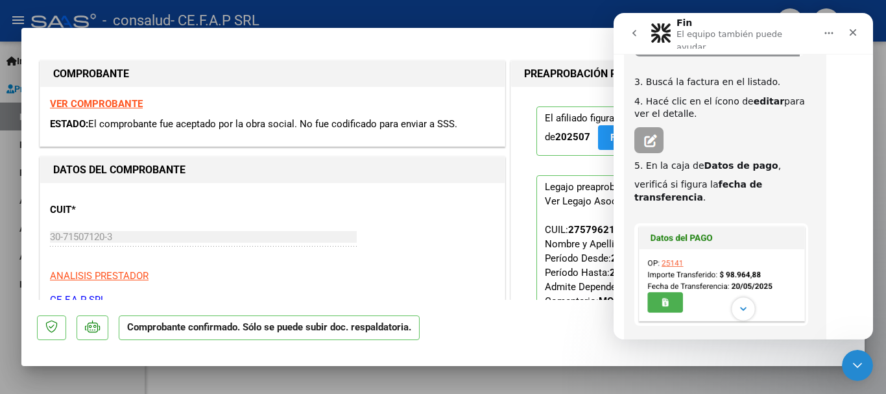
click at [742, 307] on icon "Scroll to bottom" at bounding box center [744, 309] width 12 height 12
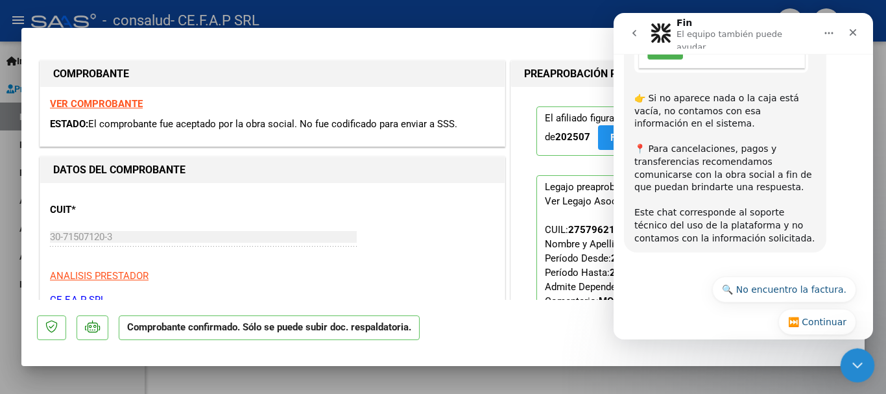
scroll to position [551, 0]
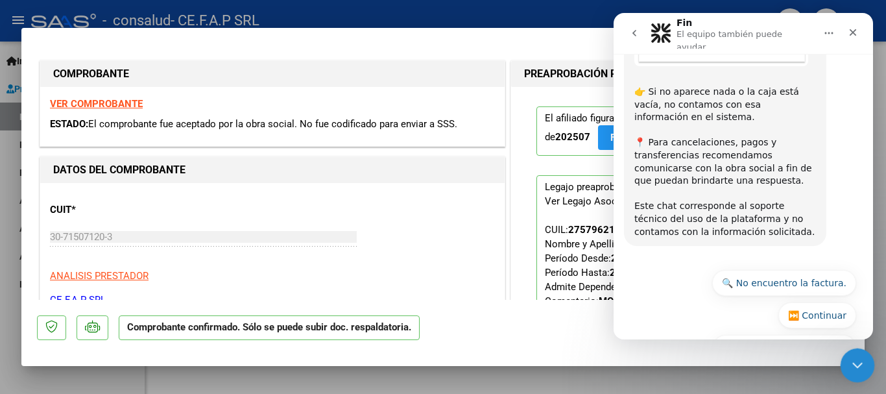
click at [857, 367] on icon "Cerrar Intercom Messenger" at bounding box center [856, 363] width 16 height 16
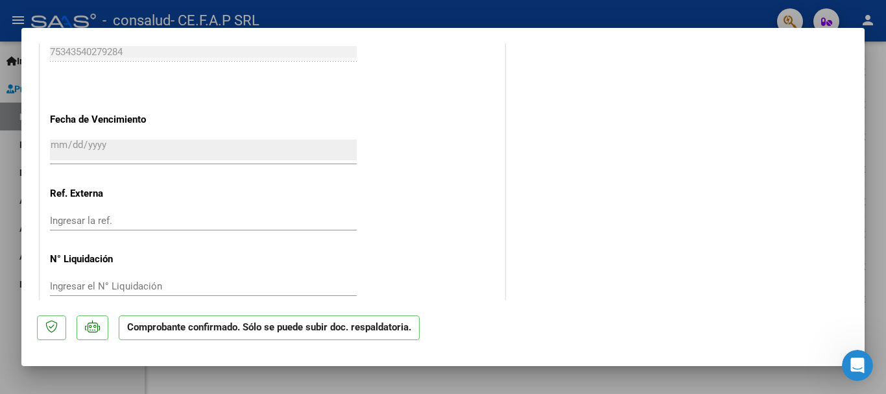
scroll to position [777, 0]
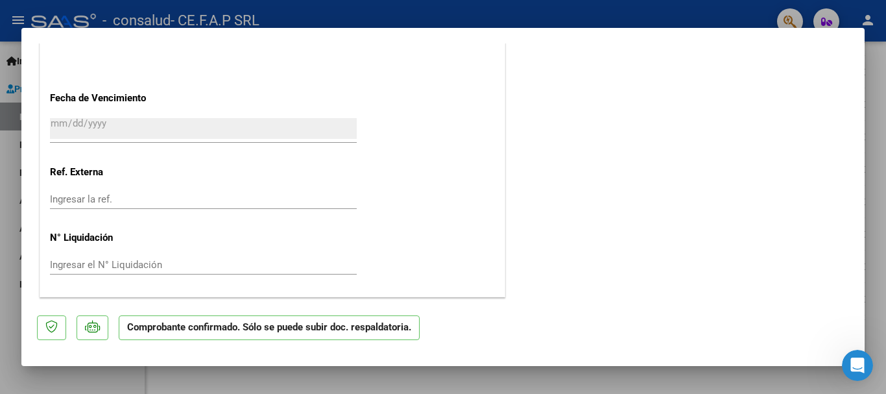
click at [100, 265] on input "Ingresar el N° Liquidación" at bounding box center [203, 265] width 307 height 12
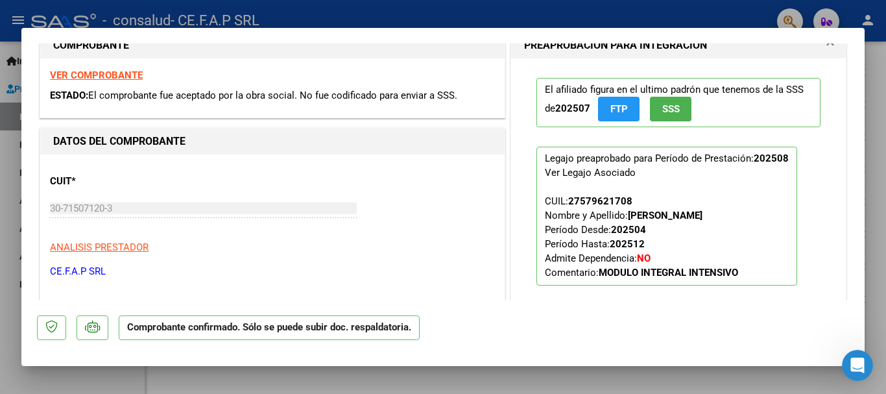
scroll to position [0, 0]
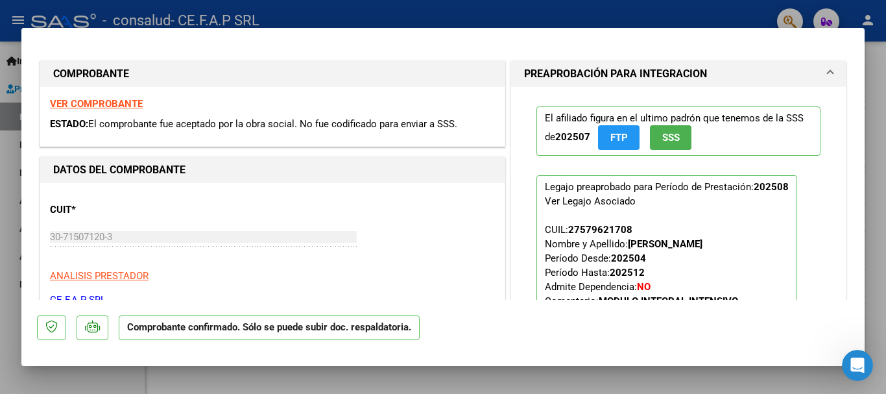
click at [871, 125] on div at bounding box center [443, 197] width 886 height 394
type input "$ 0,00"
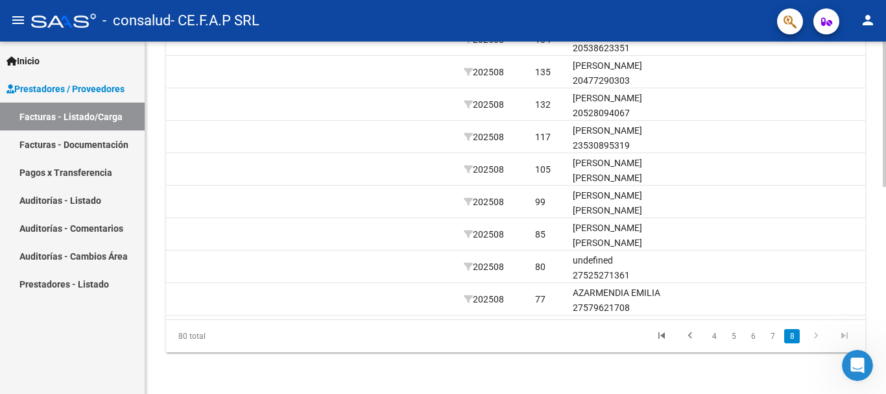
scroll to position [0, 2036]
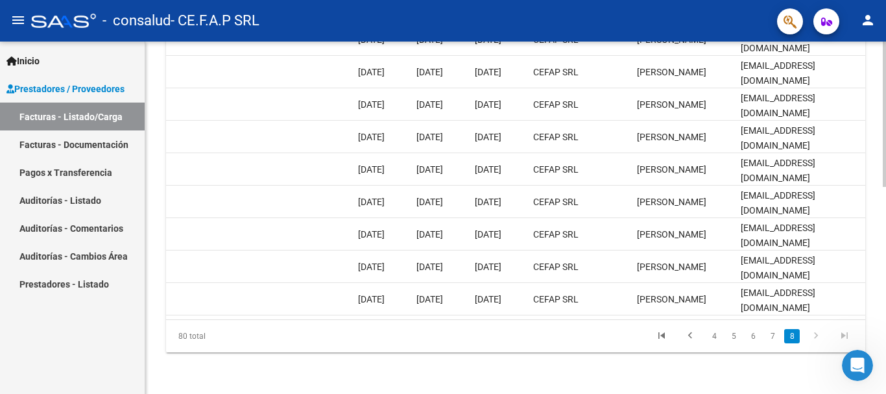
click at [799, 341] on link "8" at bounding box center [792, 336] width 16 height 14
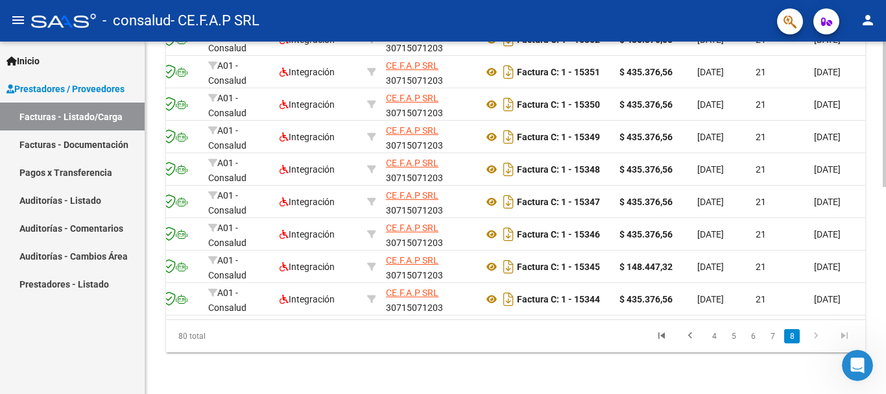
scroll to position [0, 0]
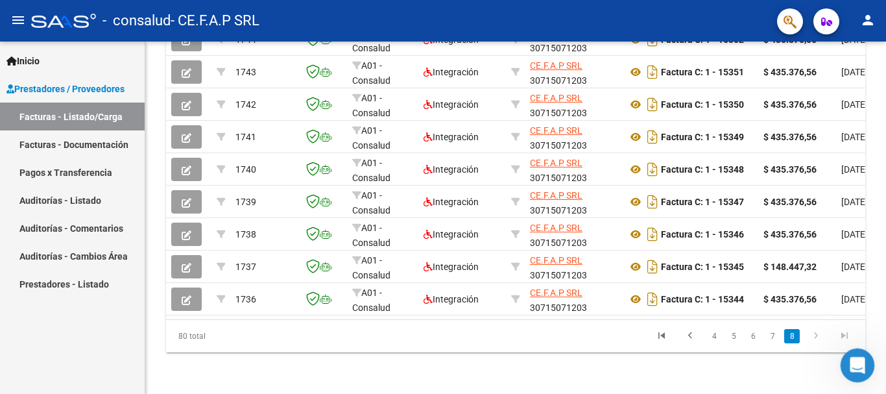
click at [858, 366] on icon "Abrir Intercom Messenger" at bounding box center [855, 363] width 21 height 21
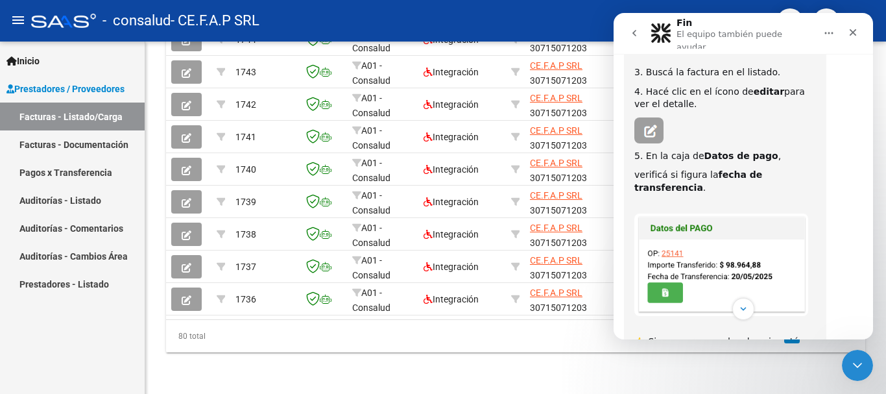
scroll to position [292, 0]
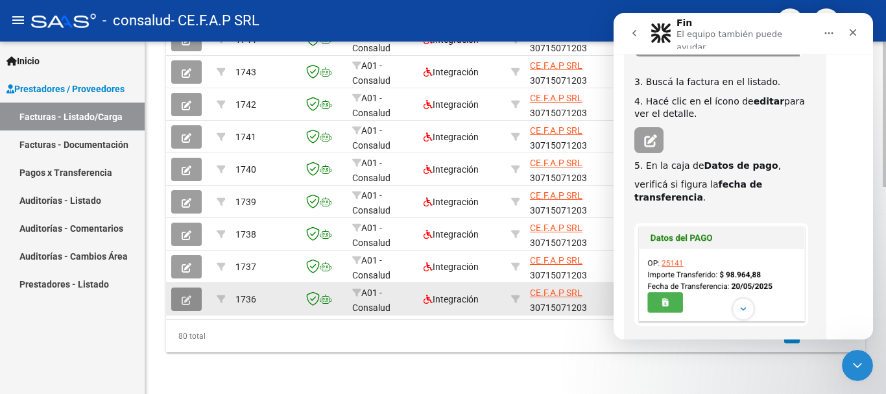
click at [189, 295] on icon "button" at bounding box center [187, 300] width 10 height 10
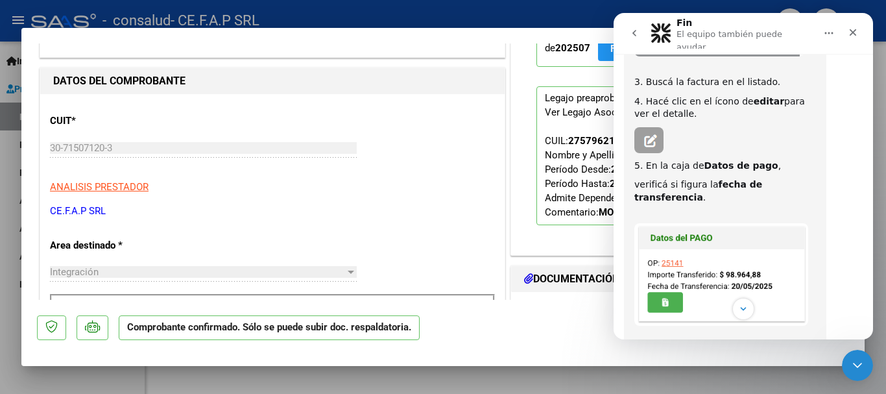
scroll to position [130, 0]
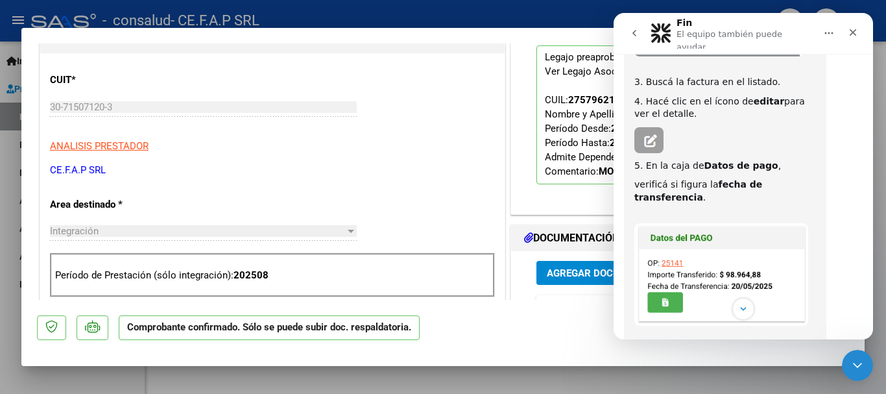
click at [110, 232] on div "Integración" at bounding box center [197, 231] width 295 height 12
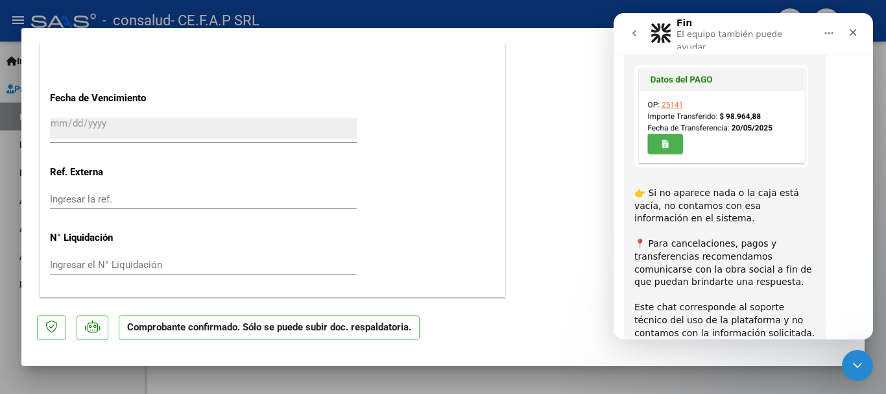
scroll to position [292, 0]
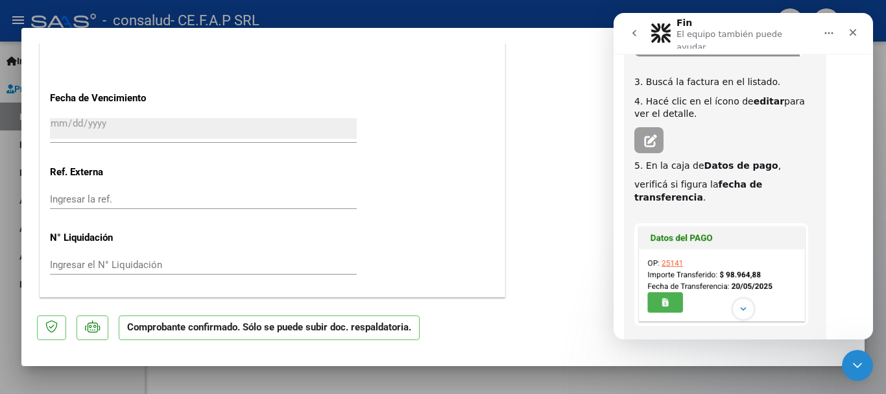
click at [828, 32] on icon "Inicio" at bounding box center [829, 33] width 8 height 2
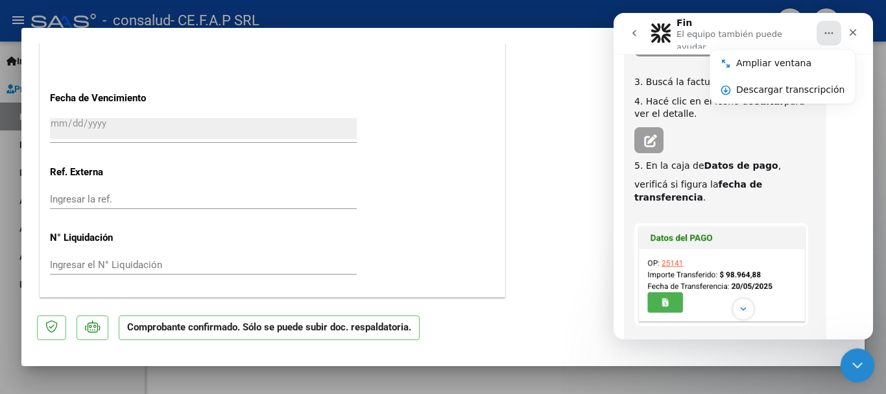
click at [848, 367] on icon "Cerrar Intercom Messenger" at bounding box center [856, 363] width 16 height 16
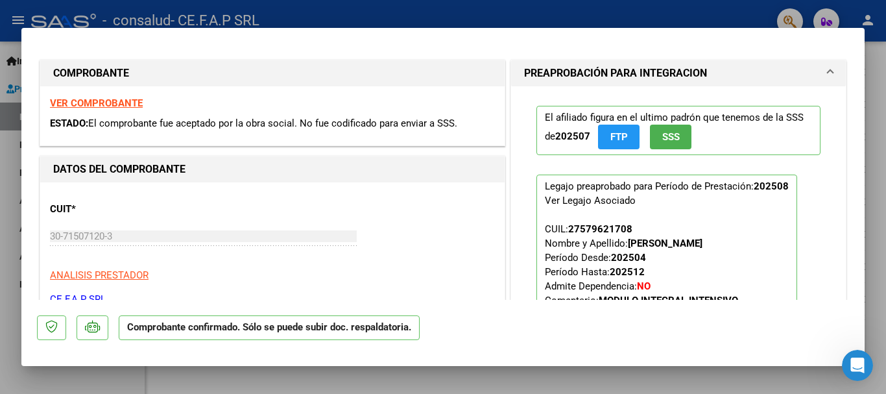
scroll to position [0, 0]
click at [872, 182] on div at bounding box center [443, 197] width 886 height 394
type input "$ 0,00"
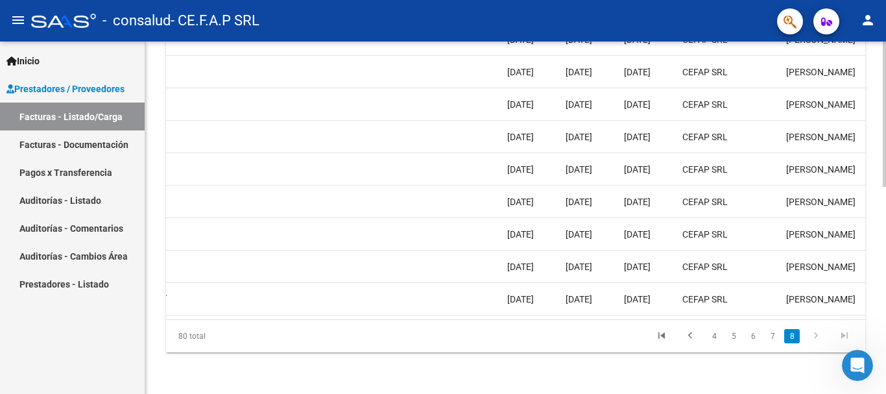
scroll to position [0, 2036]
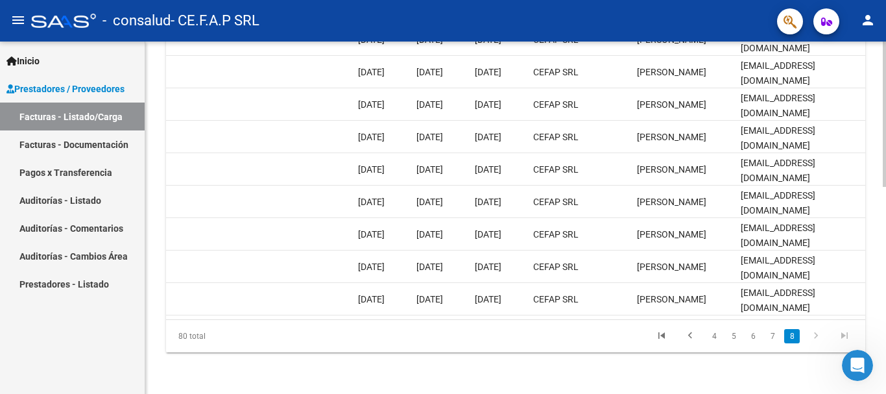
click at [809, 333] on icon "go to next page" at bounding box center [816, 338] width 17 height 16
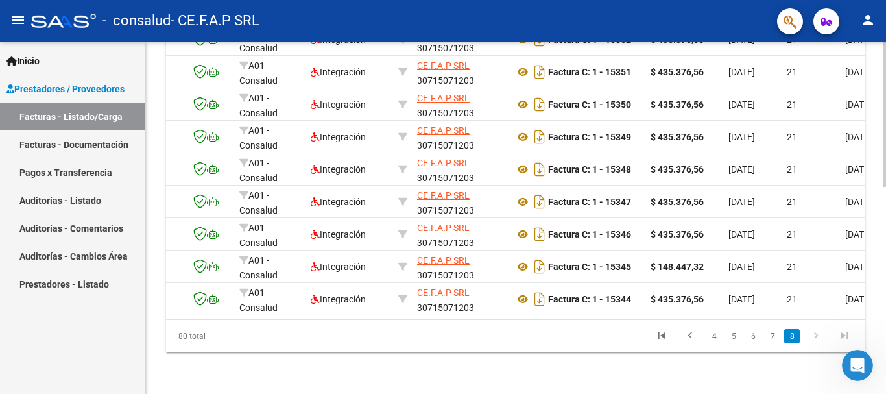
scroll to position [0, 0]
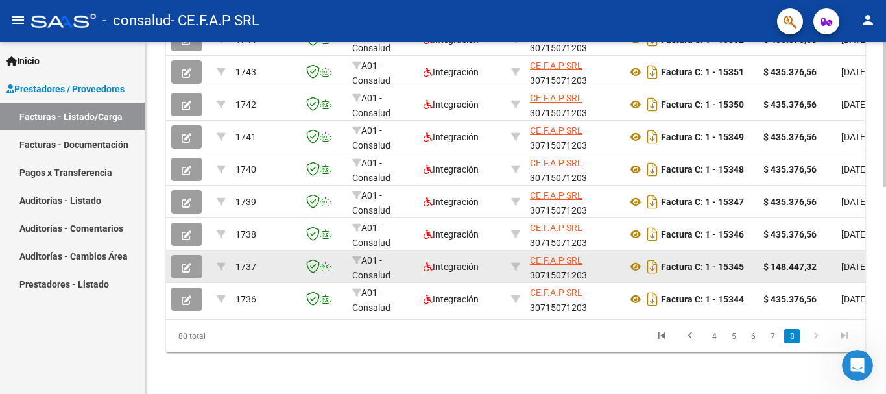
click at [190, 261] on span "button" at bounding box center [187, 267] width 10 height 12
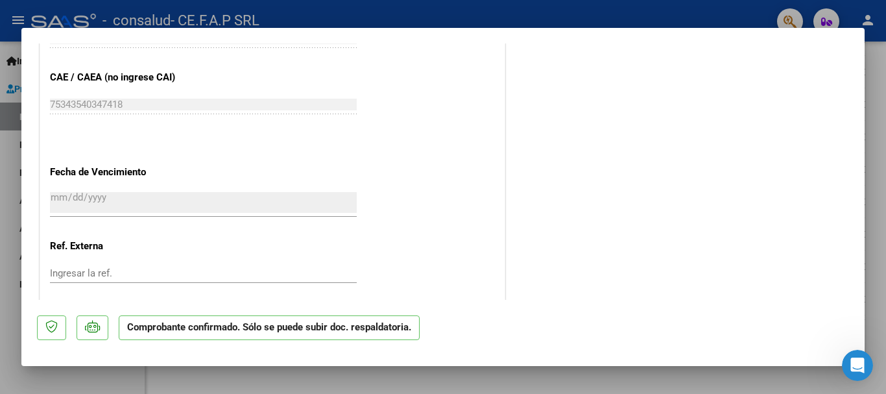
scroll to position [777, 0]
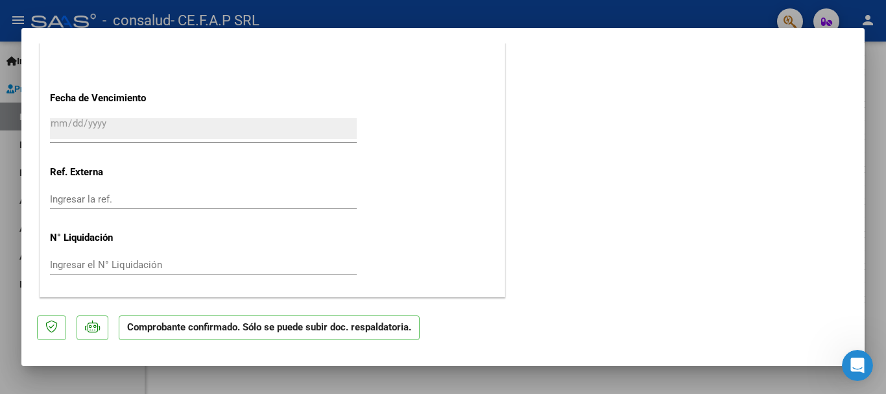
click at [877, 121] on div at bounding box center [443, 197] width 886 height 394
type input "$ 0,00"
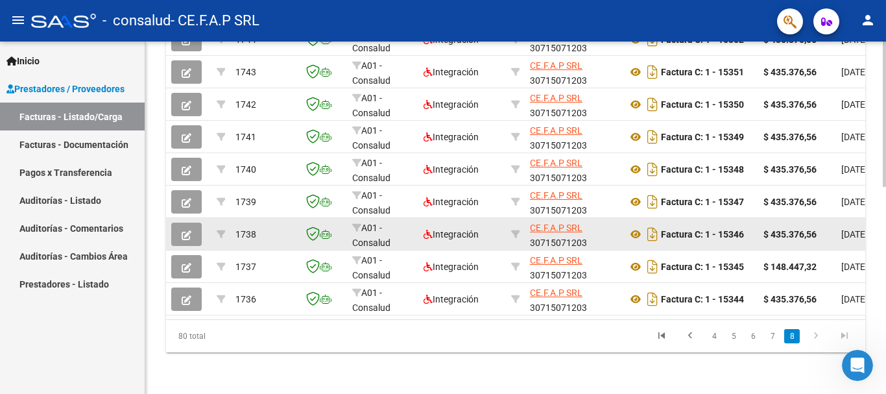
scroll to position [503, 0]
click at [184, 230] on icon "button" at bounding box center [187, 235] width 10 height 10
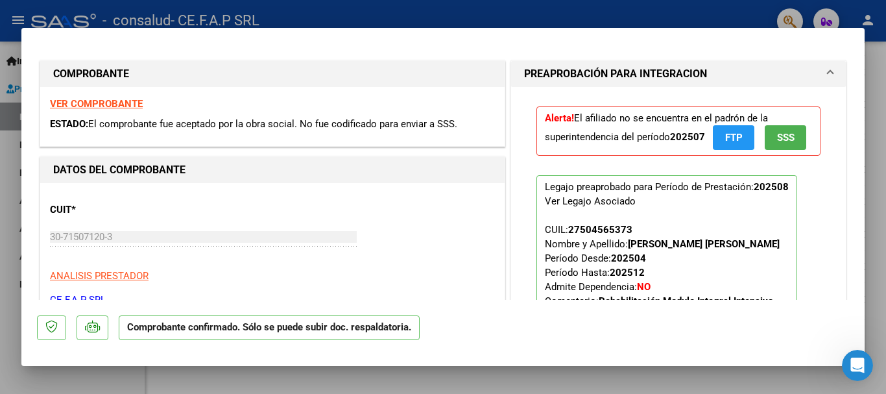
click at [876, 121] on div at bounding box center [443, 197] width 886 height 394
type input "$ 0,00"
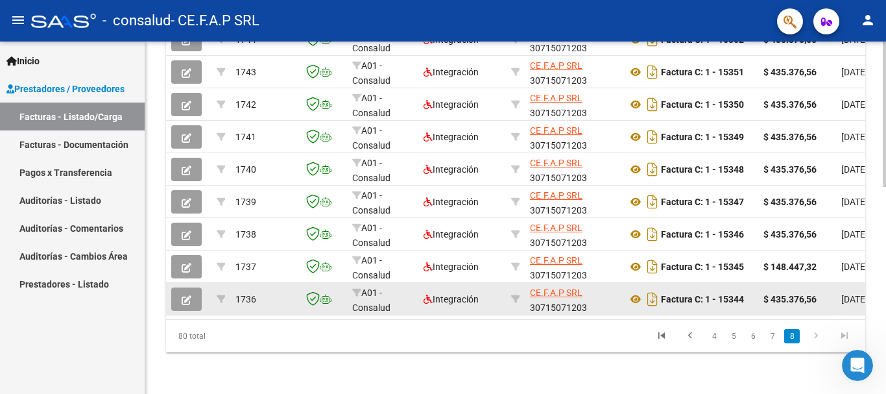
click at [184, 295] on icon "button" at bounding box center [187, 300] width 10 height 10
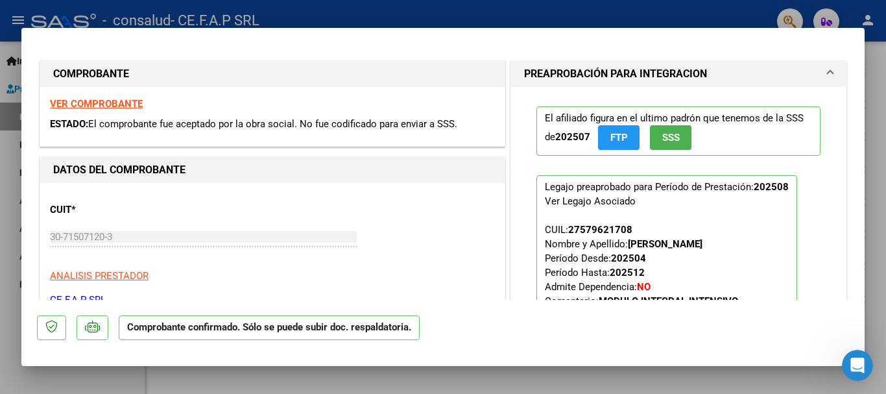
click at [878, 151] on div at bounding box center [443, 197] width 886 height 394
type input "$ 0,00"
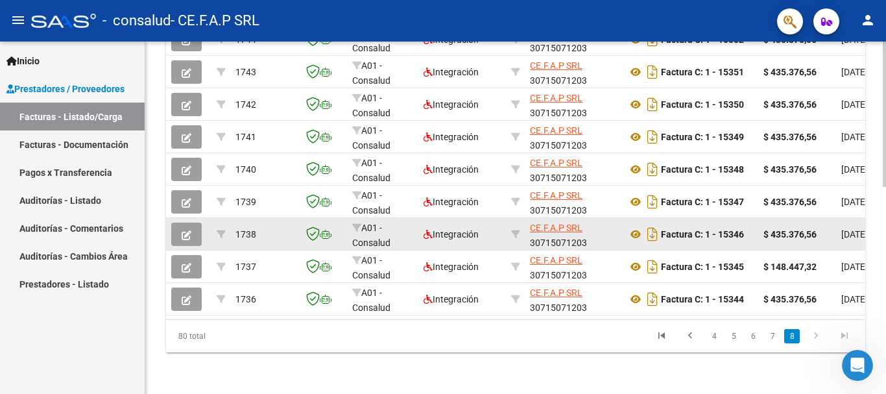
click at [182, 230] on icon "button" at bounding box center [187, 235] width 10 height 10
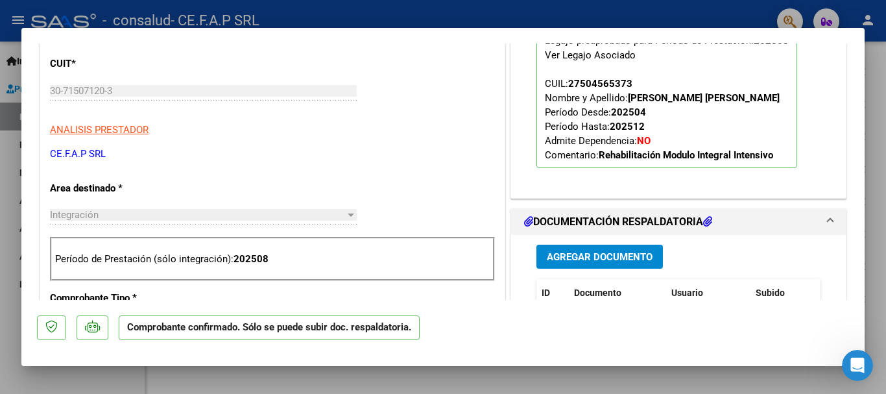
scroll to position [0, 0]
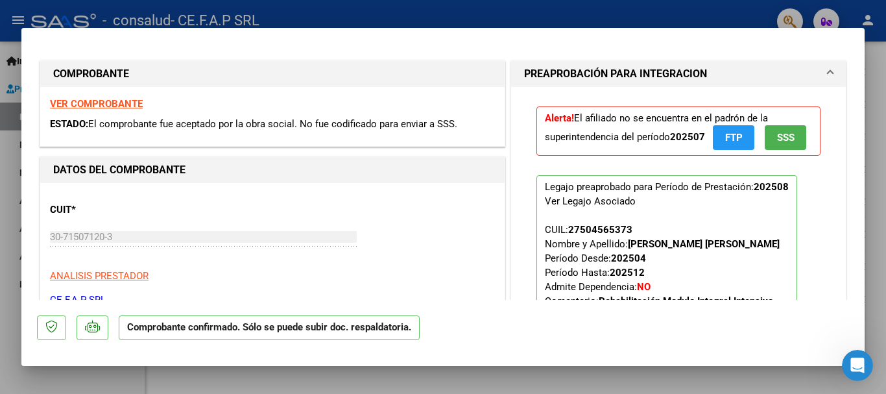
click at [875, 158] on div at bounding box center [443, 197] width 886 height 394
type input "$ 0,00"
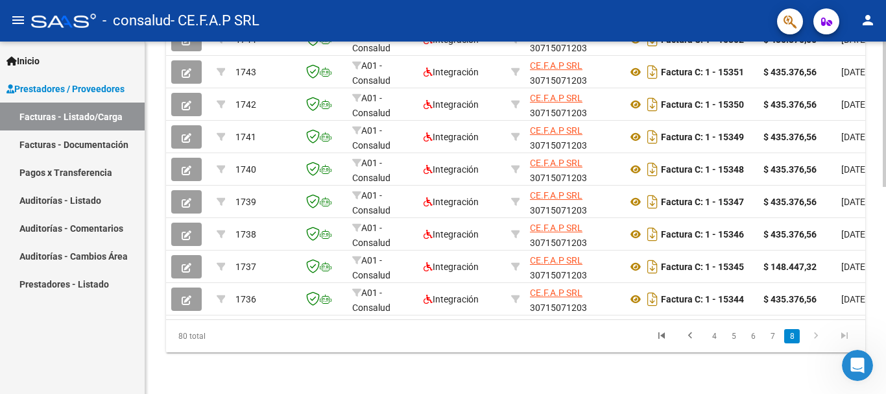
scroll to position [503, 0]
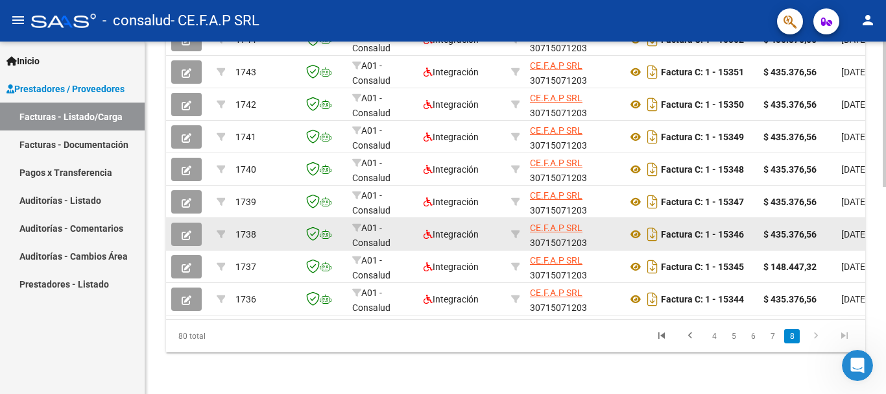
click at [193, 230] on button "button" at bounding box center [186, 233] width 30 height 23
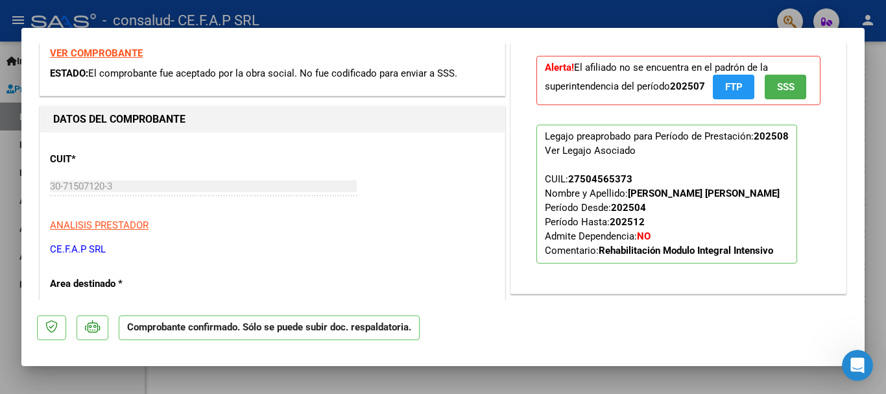
scroll to position [0, 0]
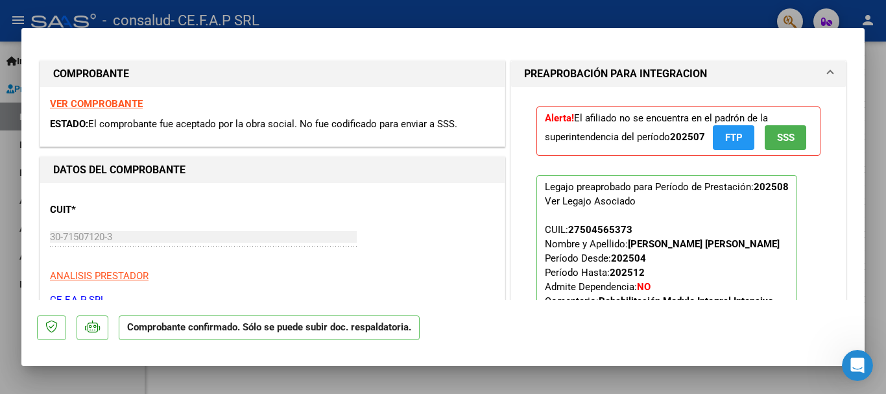
click at [878, 187] on div at bounding box center [443, 197] width 886 height 394
type input "$ 0,00"
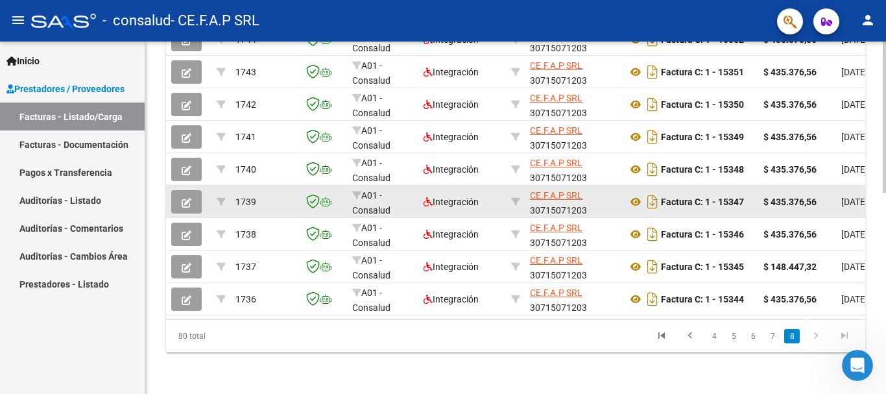
scroll to position [503, 0]
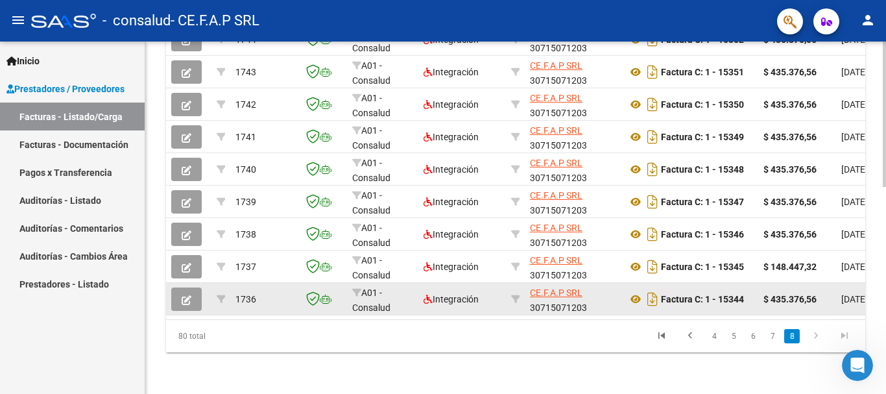
click at [187, 295] on icon "button" at bounding box center [187, 300] width 10 height 10
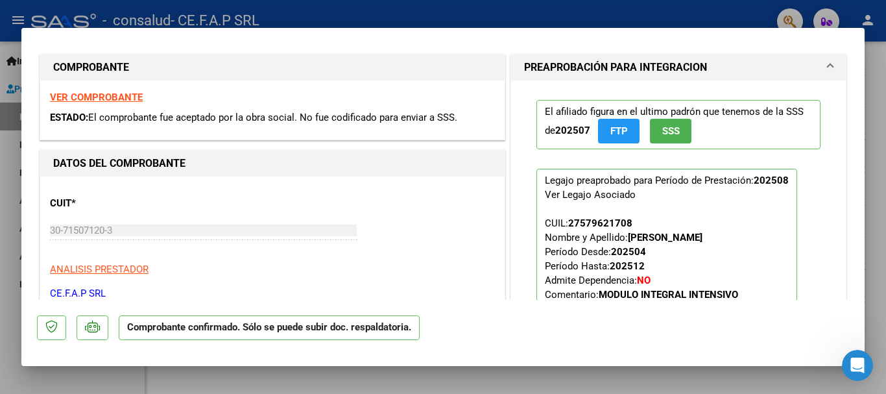
scroll to position [0, 0]
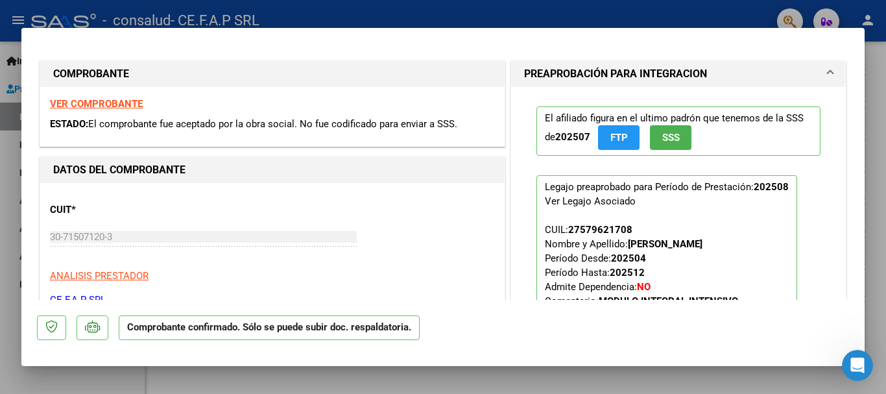
click at [876, 143] on div at bounding box center [443, 197] width 886 height 394
type input "$ 0,00"
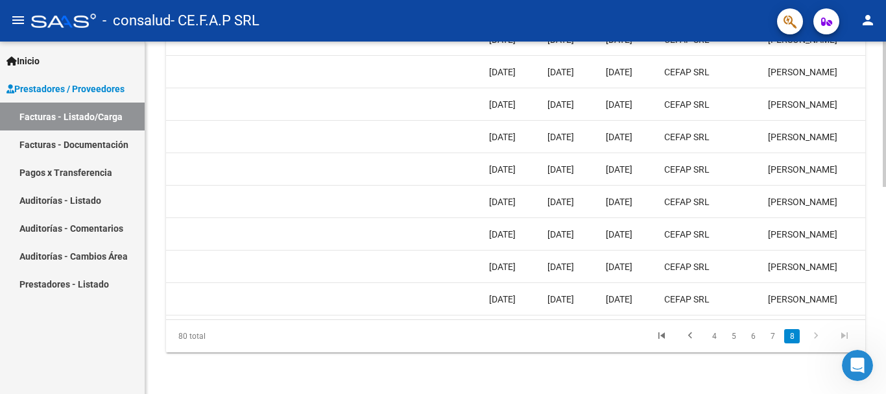
scroll to position [0, 2036]
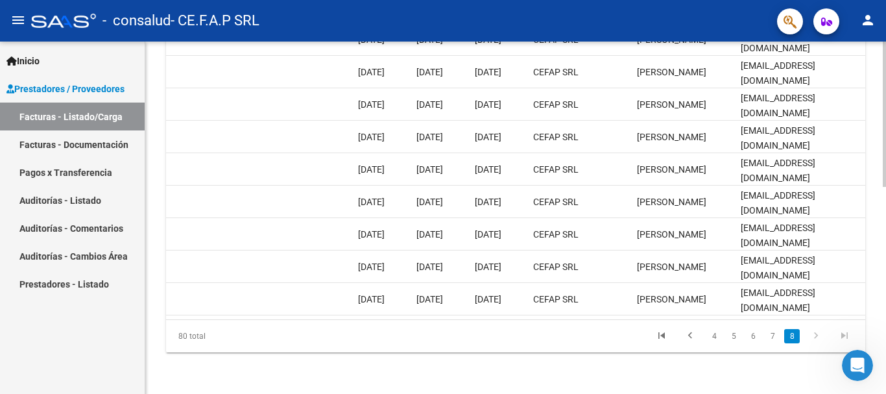
click at [798, 334] on link "8" at bounding box center [792, 336] width 16 height 14
click at [818, 336] on icon "go to next page" at bounding box center [816, 338] width 17 height 16
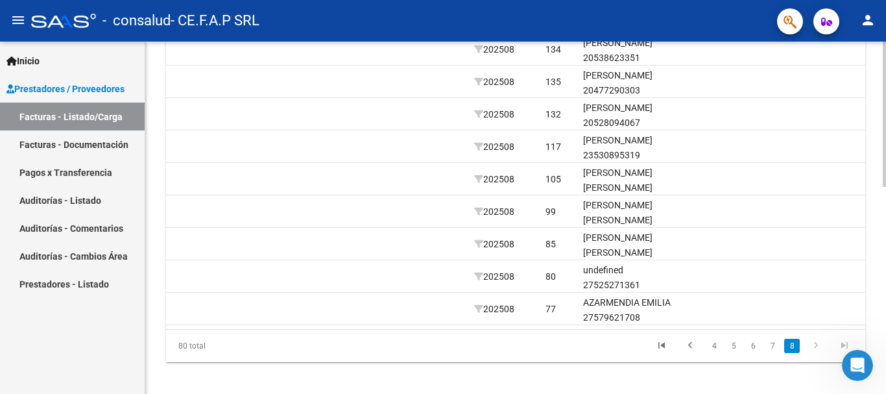
scroll to position [503, 0]
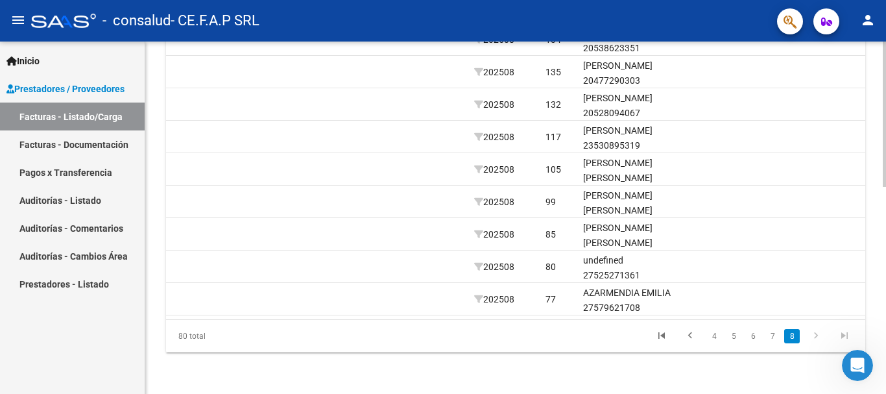
click at [839, 336] on icon "go to last page" at bounding box center [844, 338] width 17 height 16
click at [821, 336] on icon "go to next page" at bounding box center [816, 338] width 17 height 16
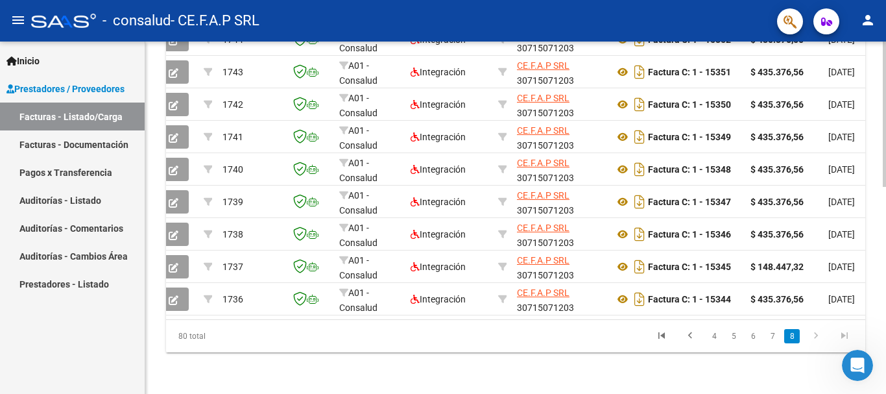
scroll to position [0, 0]
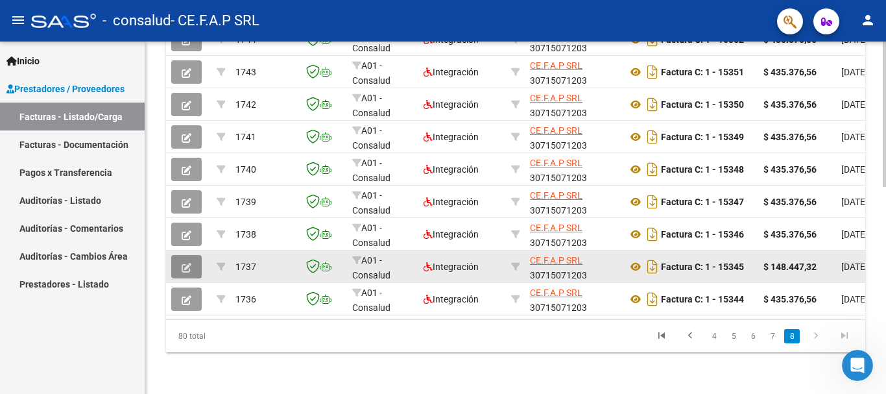
click at [189, 263] on icon "button" at bounding box center [187, 268] width 10 height 10
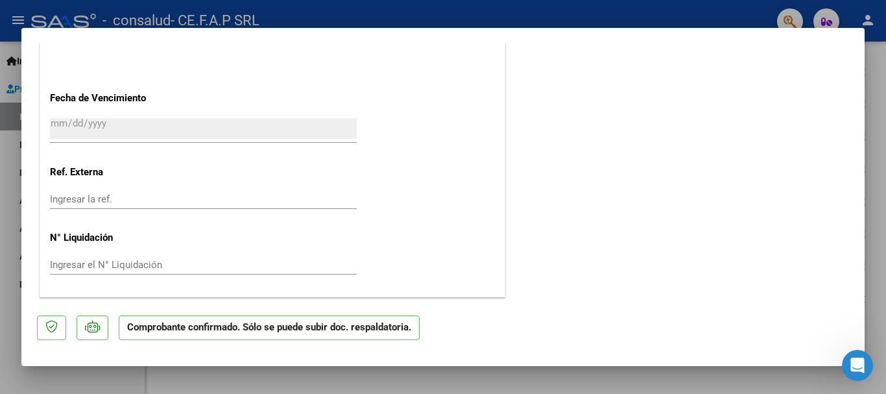
type input "$ 0,00"
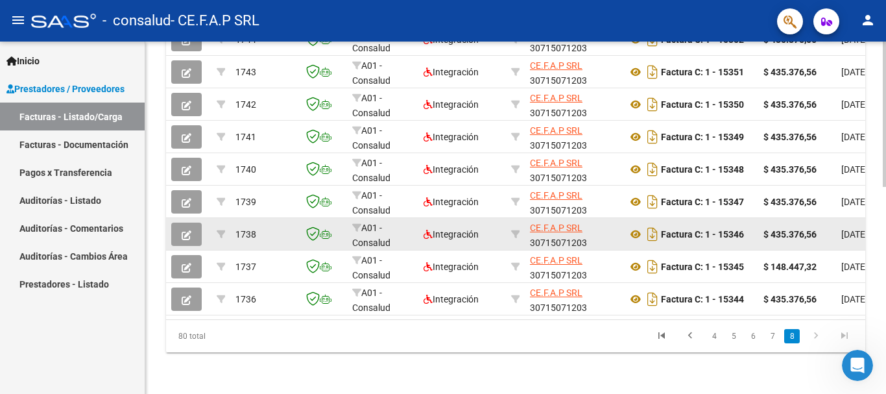
scroll to position [503, 0]
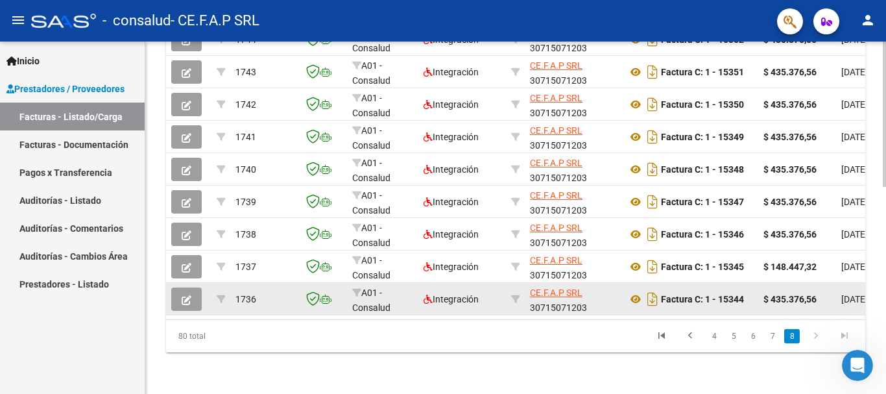
click at [194, 287] on button "button" at bounding box center [186, 298] width 30 height 23
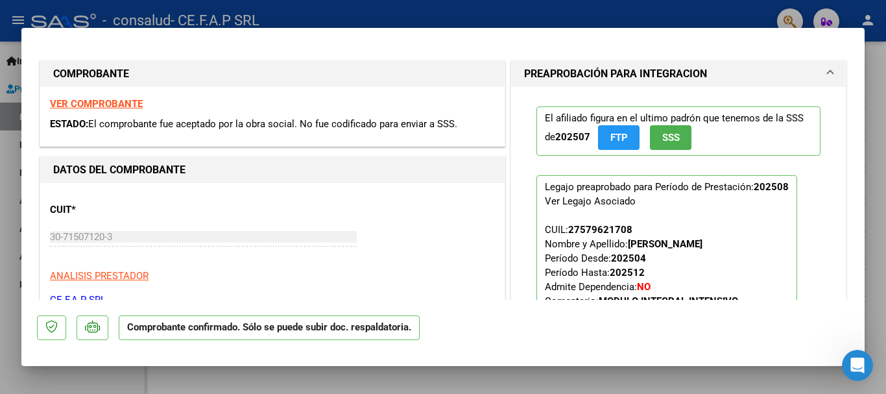
click at [876, 191] on div at bounding box center [443, 197] width 886 height 394
type input "$ 0,00"
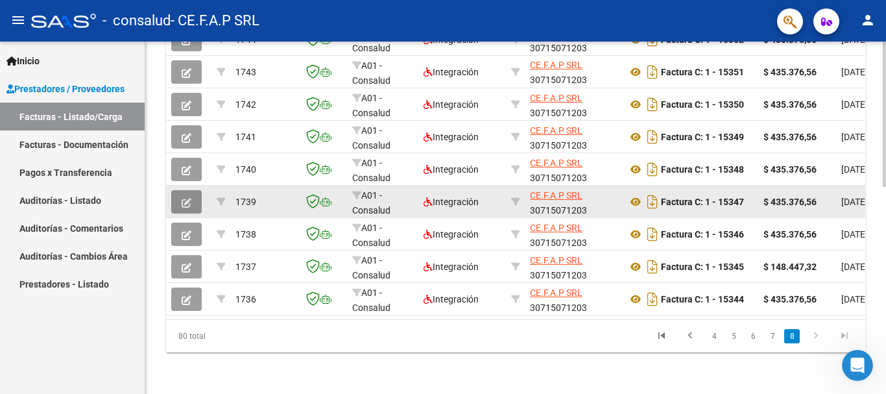
click at [190, 198] on icon "button" at bounding box center [187, 203] width 10 height 10
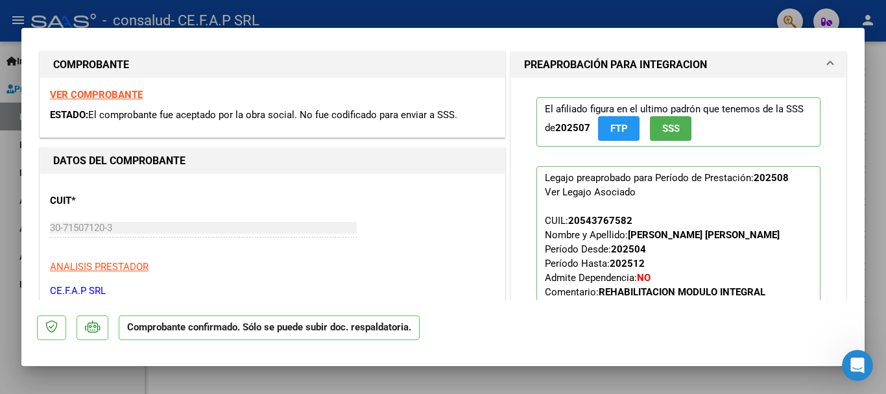
scroll to position [0, 0]
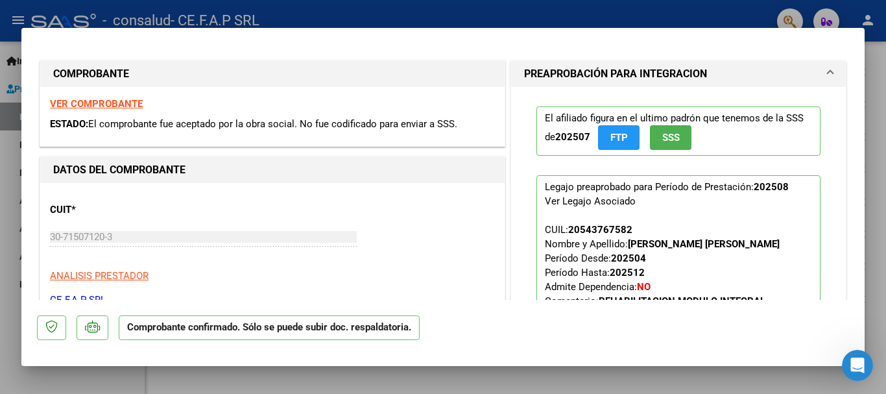
click at [866, 192] on div at bounding box center [443, 197] width 886 height 394
type input "$ 0,00"
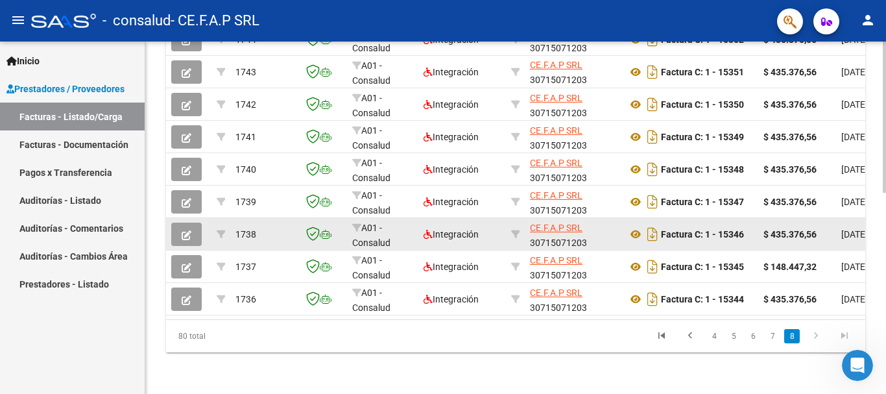
scroll to position [503, 0]
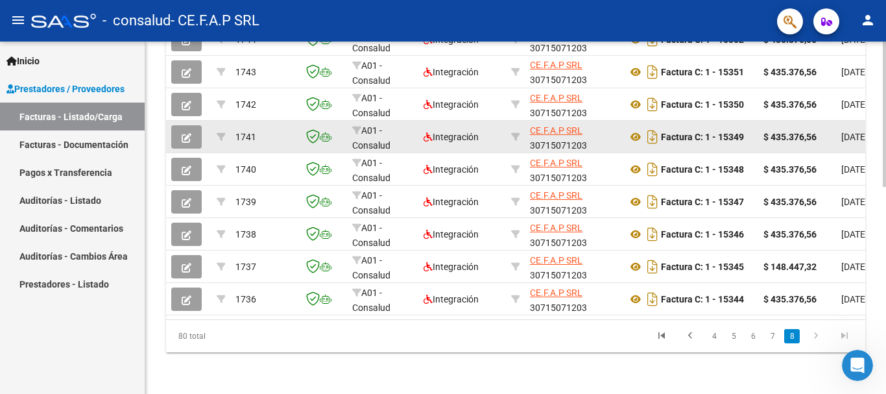
click at [185, 133] on icon "button" at bounding box center [187, 138] width 10 height 10
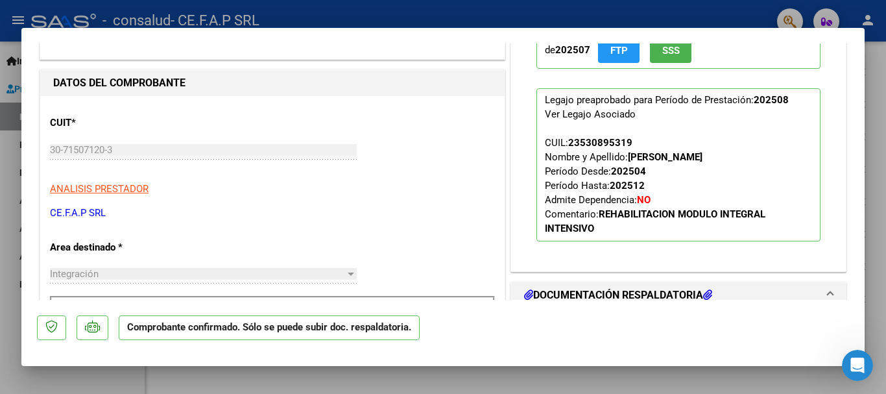
scroll to position [130, 0]
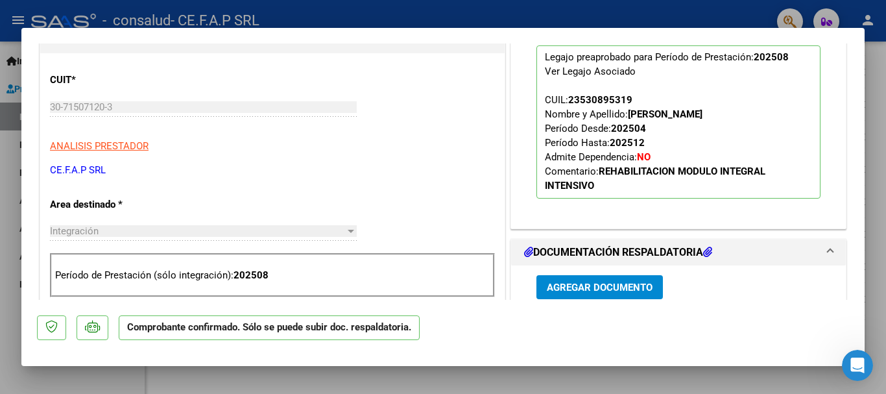
click at [878, 229] on div at bounding box center [443, 197] width 886 height 394
type input "$ 0,00"
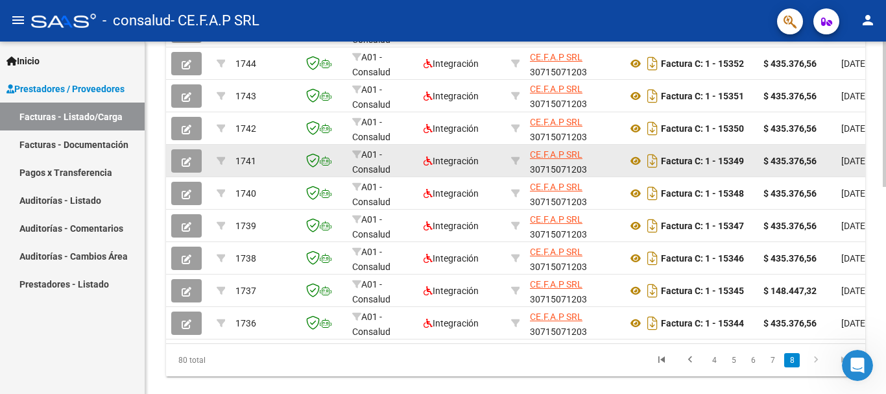
scroll to position [439, 0]
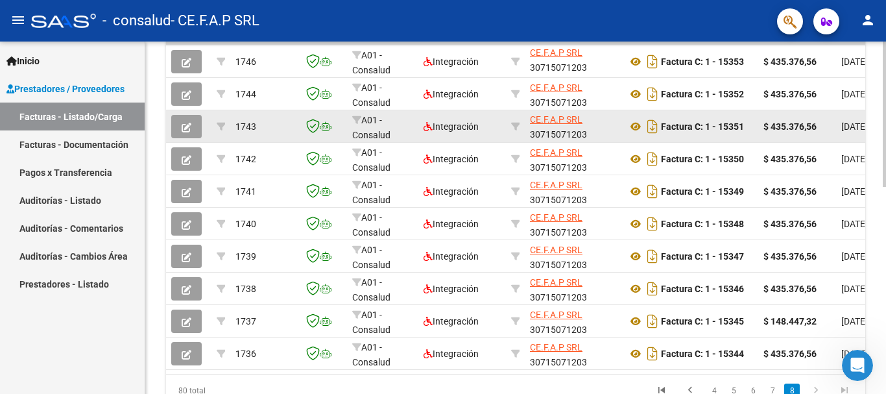
click at [192, 119] on button "button" at bounding box center [186, 126] width 30 height 23
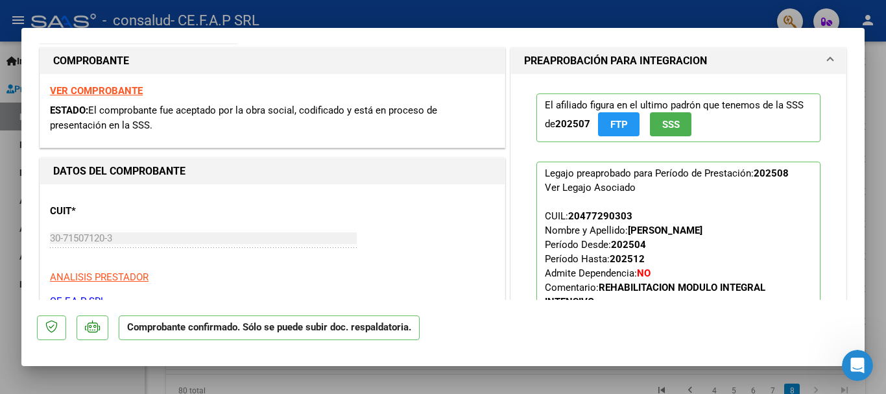
scroll to position [0, 0]
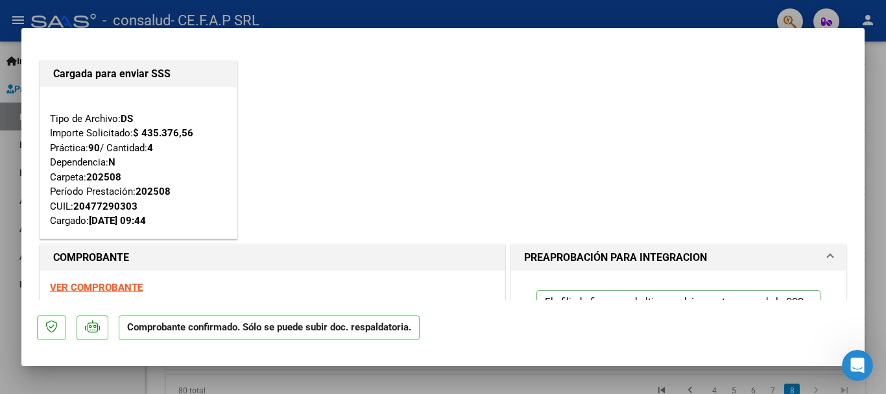
click at [873, 196] on div at bounding box center [443, 197] width 886 height 394
type input "$ 0,00"
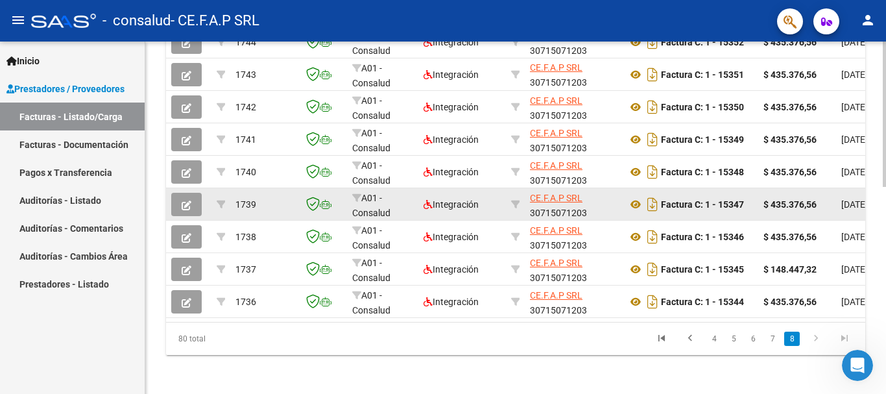
scroll to position [503, 0]
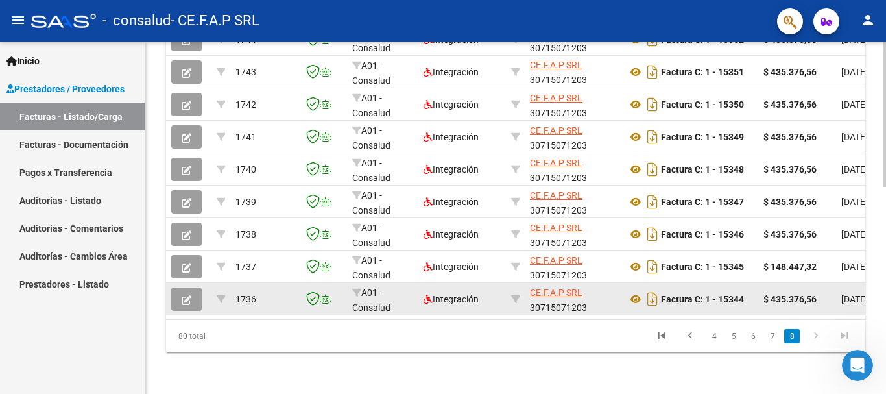
click at [196, 287] on button "button" at bounding box center [186, 298] width 30 height 23
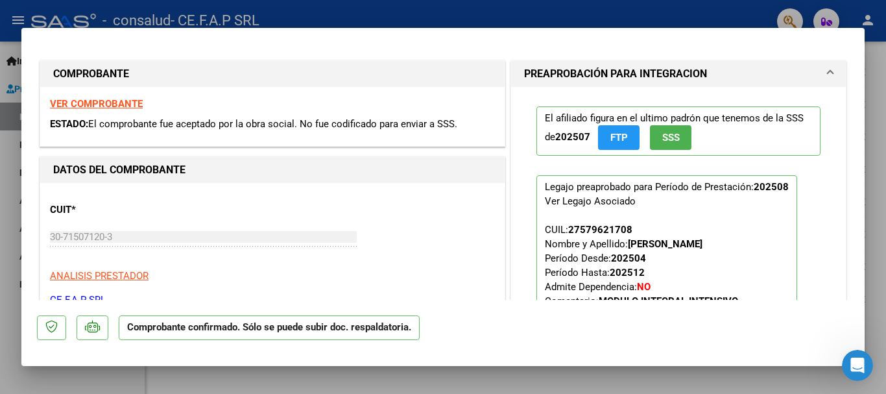
click at [873, 178] on div at bounding box center [443, 197] width 886 height 394
type input "$ 0,00"
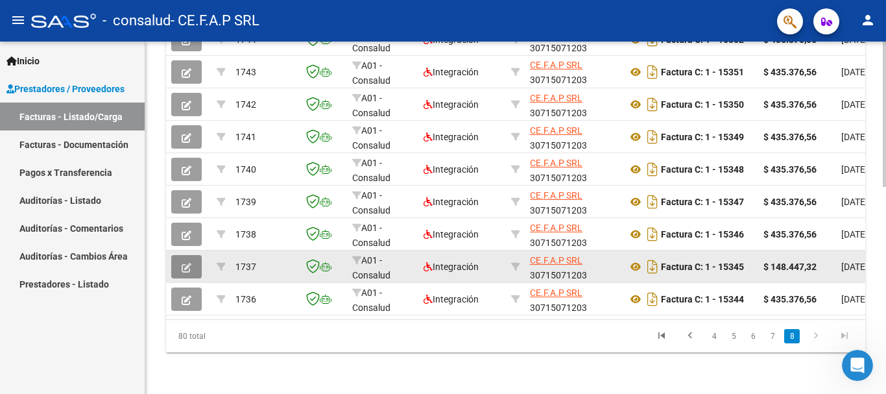
click at [182, 263] on icon "button" at bounding box center [187, 268] width 10 height 10
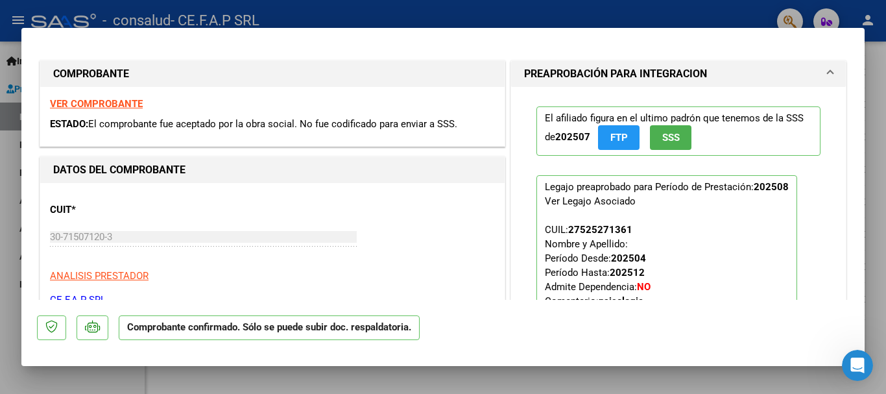
click at [885, 209] on div at bounding box center [443, 197] width 886 height 394
type input "$ 0,00"
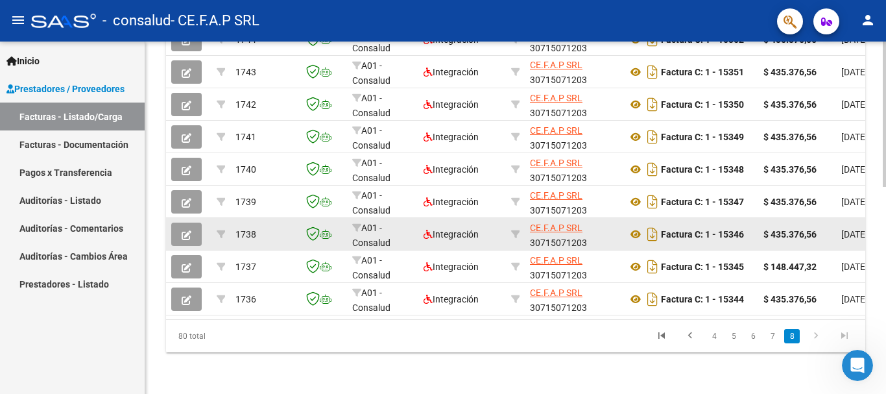
click at [187, 230] on icon "button" at bounding box center [187, 235] width 10 height 10
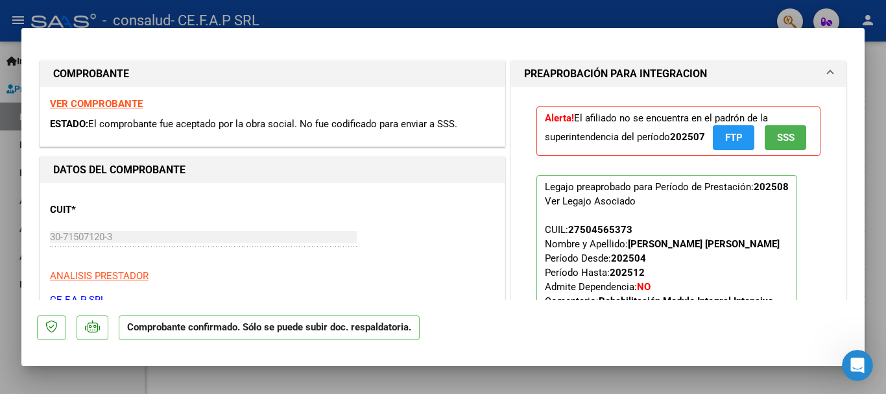
click at [872, 226] on div at bounding box center [443, 197] width 886 height 394
type input "$ 0,00"
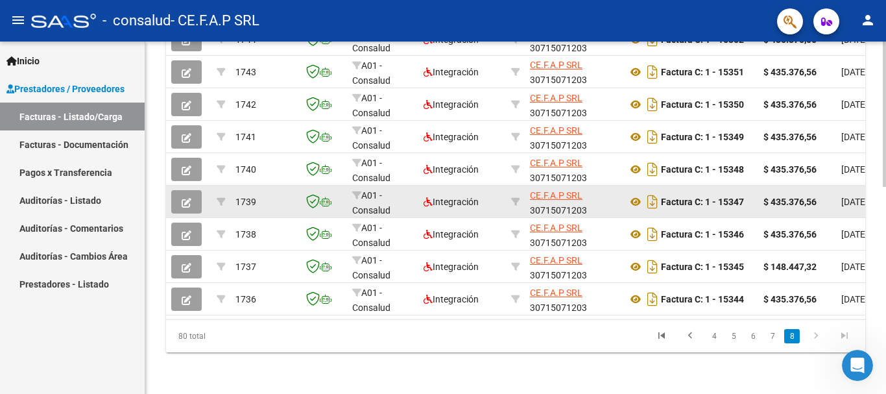
click at [189, 198] on icon "button" at bounding box center [187, 203] width 10 height 10
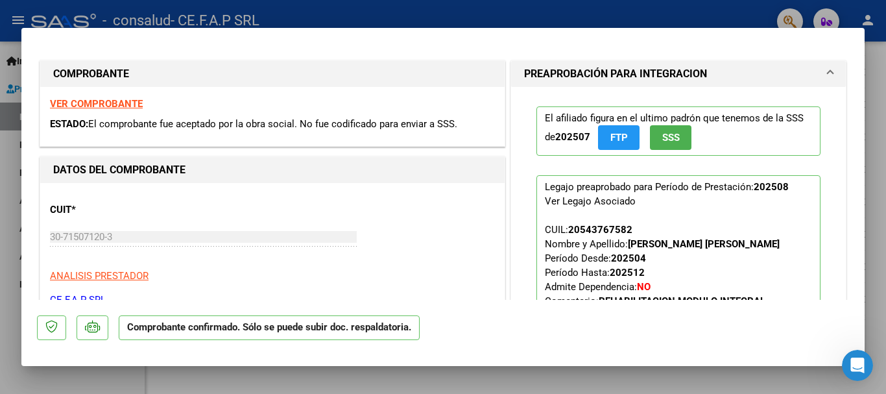
click at [874, 257] on div at bounding box center [443, 197] width 886 height 394
type input "$ 0,00"
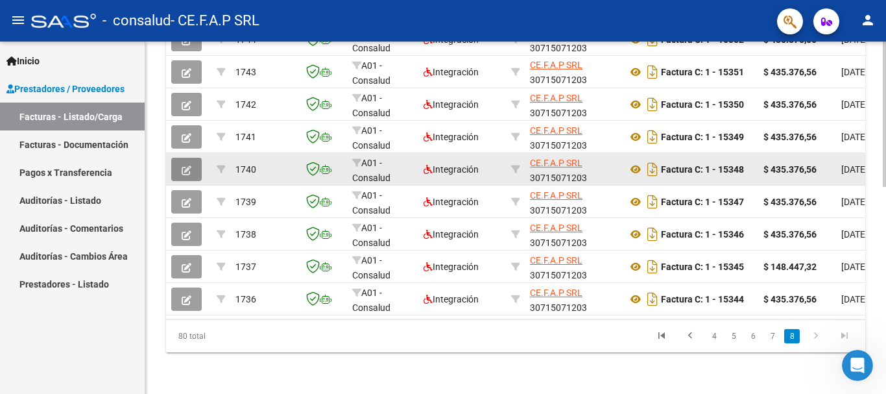
click at [188, 165] on icon "button" at bounding box center [187, 170] width 10 height 10
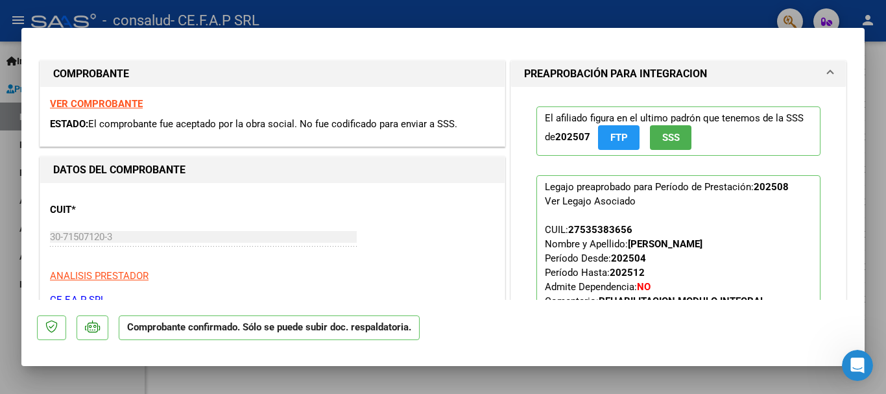
click at [878, 190] on div at bounding box center [443, 197] width 886 height 394
type input "$ 0,00"
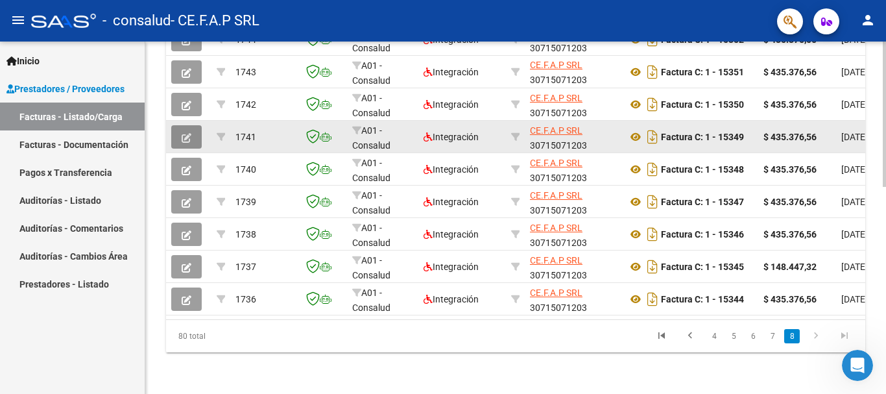
click at [196, 125] on button "button" at bounding box center [186, 136] width 30 height 23
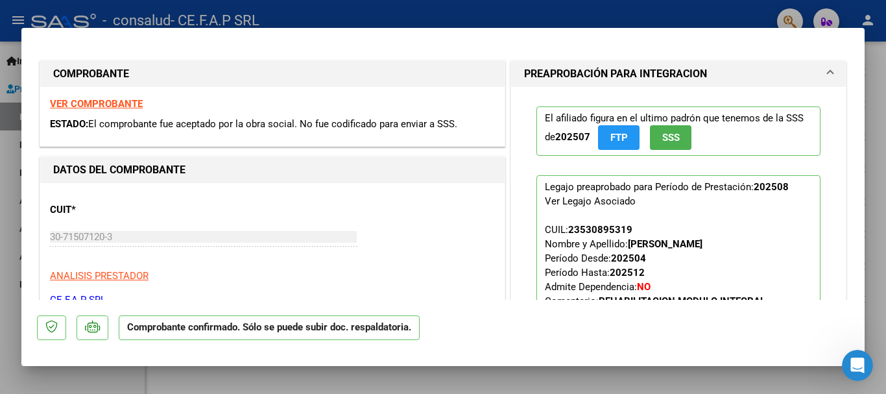
click at [880, 233] on div at bounding box center [443, 197] width 886 height 394
type input "$ 0,00"
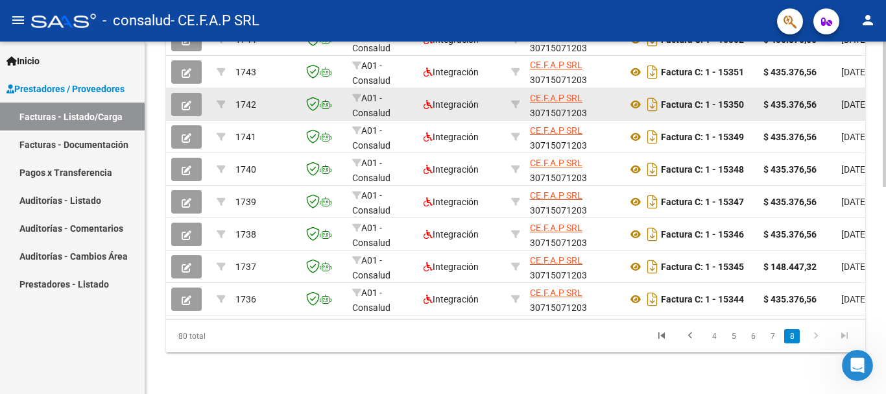
click at [187, 93] on button "button" at bounding box center [186, 104] width 30 height 23
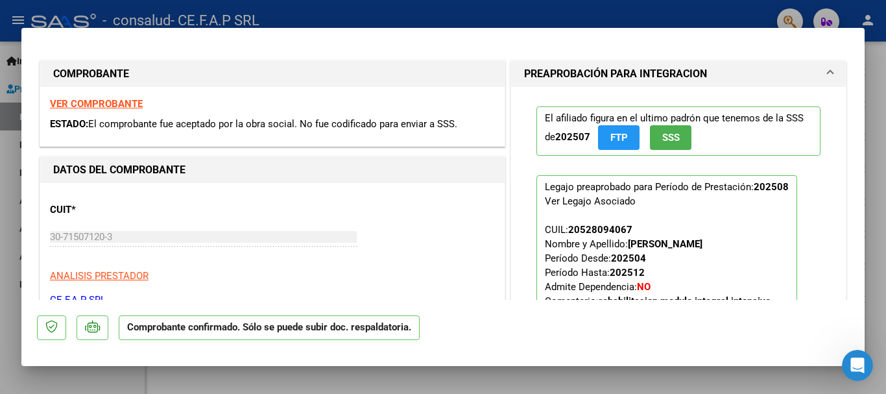
click at [875, 230] on div at bounding box center [443, 197] width 886 height 394
type input "$ 0,00"
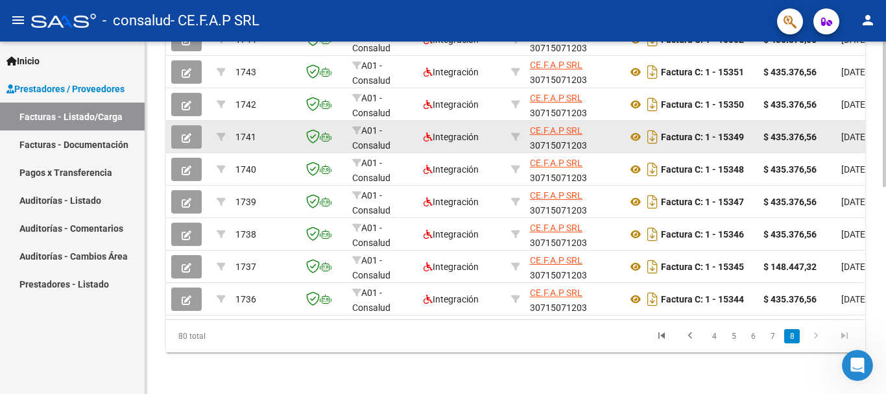
scroll to position [439, 0]
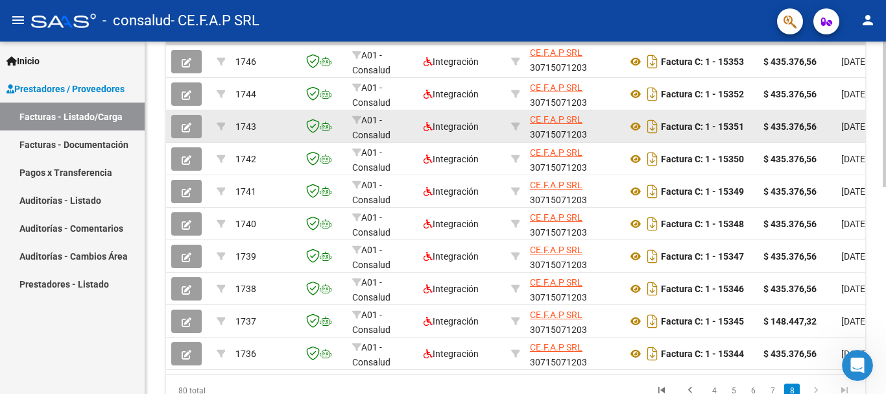
click at [188, 128] on icon "button" at bounding box center [187, 128] width 10 height 10
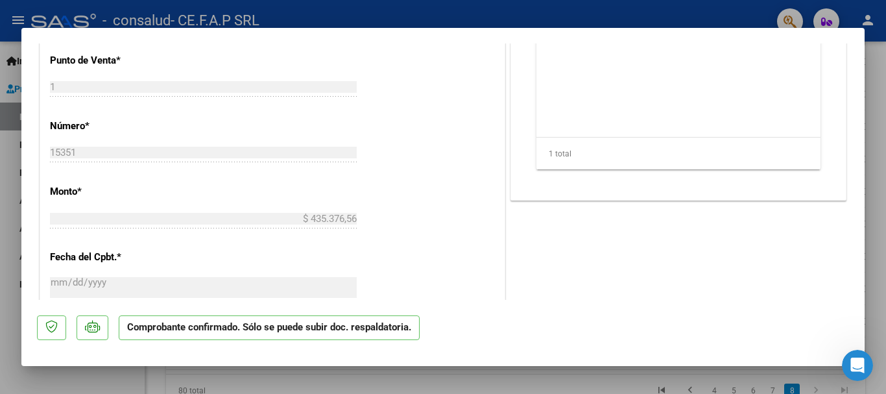
scroll to position [649, 0]
click at [880, 130] on div at bounding box center [443, 197] width 886 height 394
type input "$ 0,00"
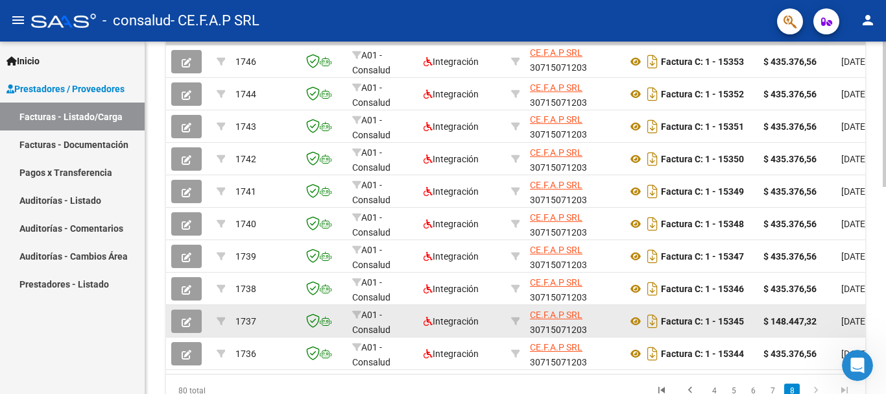
scroll to position [503, 0]
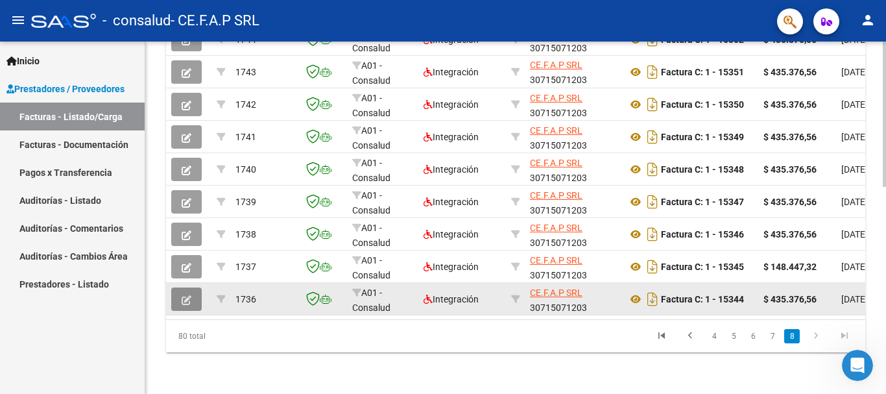
click at [191, 295] on icon "button" at bounding box center [187, 300] width 10 height 10
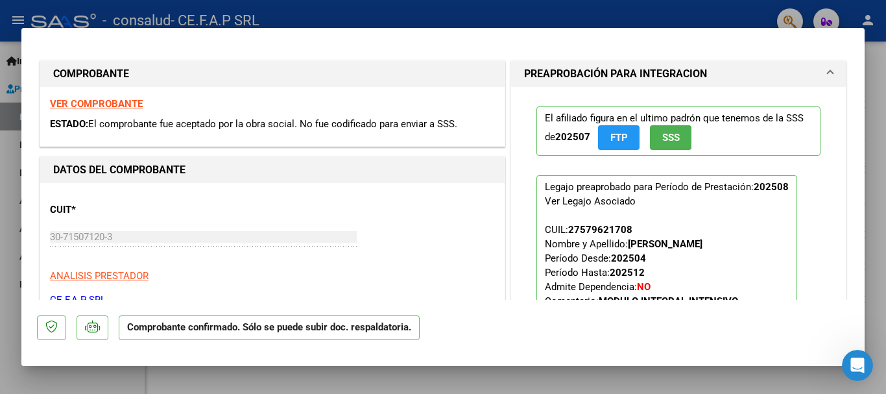
click at [874, 255] on div at bounding box center [443, 197] width 886 height 394
type input "$ 0,00"
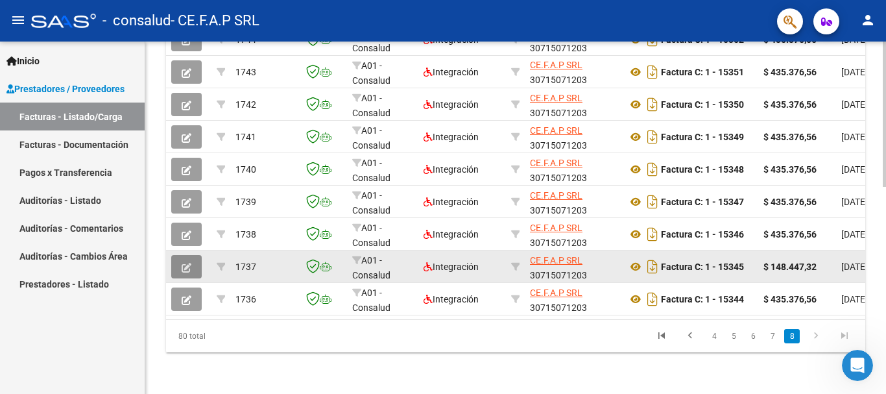
click at [197, 255] on button "button" at bounding box center [186, 266] width 30 height 23
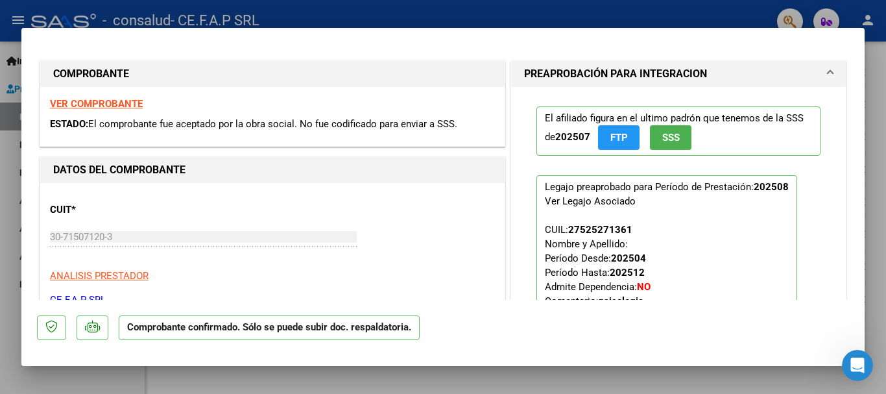
click at [883, 208] on div at bounding box center [443, 197] width 886 height 394
type input "$ 0,00"
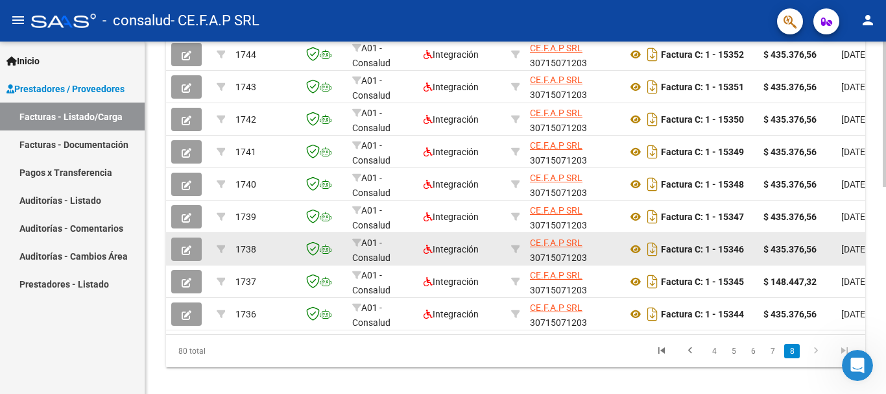
scroll to position [439, 0]
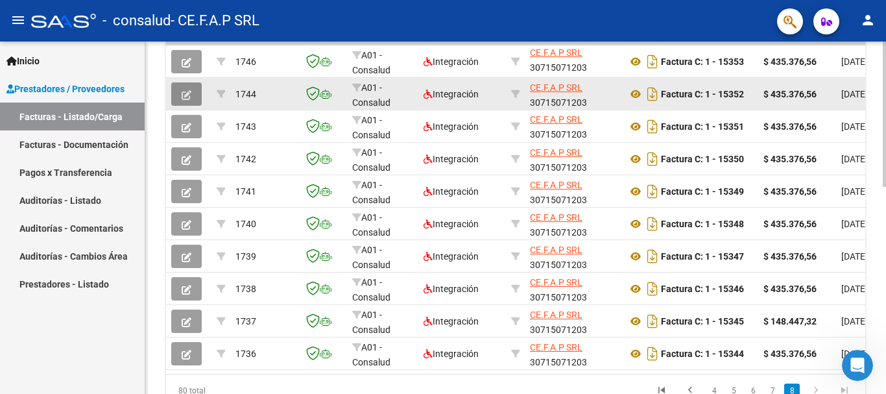
click at [178, 96] on button "button" at bounding box center [186, 93] width 30 height 23
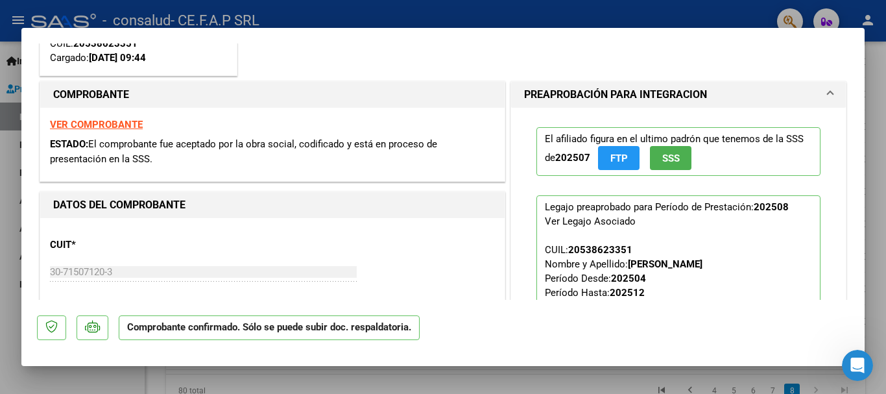
scroll to position [195, 0]
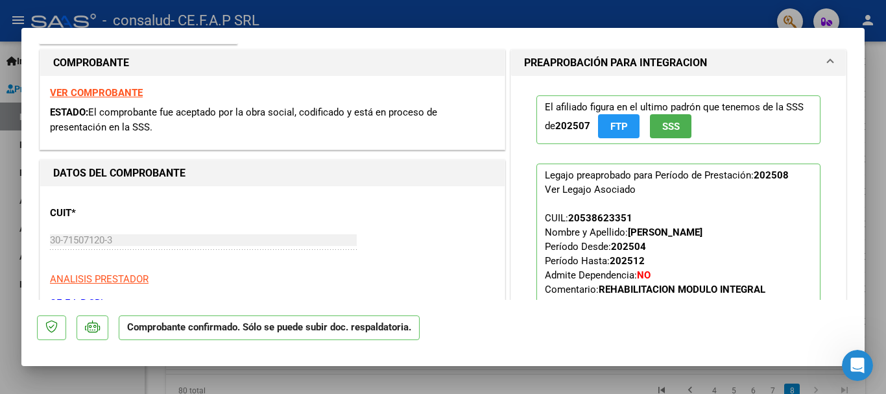
click at [873, 204] on div at bounding box center [443, 197] width 886 height 394
type input "$ 0,00"
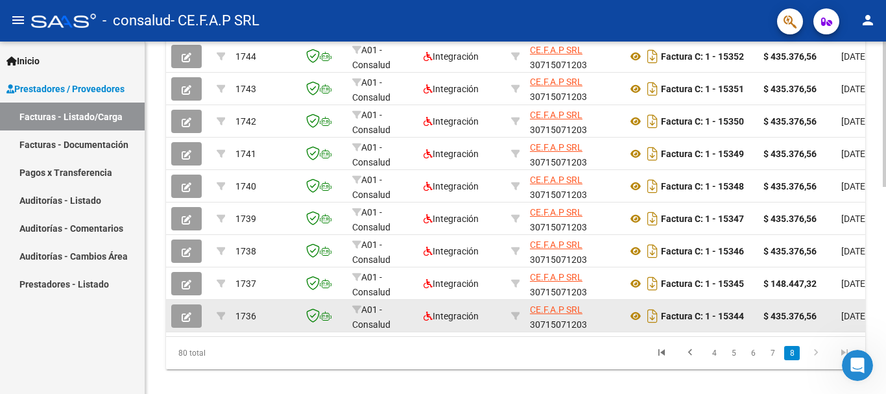
scroll to position [503, 0]
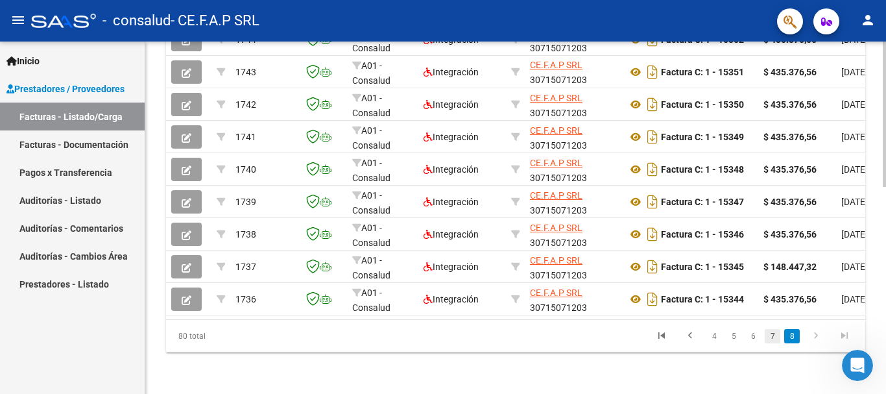
click at [772, 331] on link "7" at bounding box center [773, 336] width 16 height 14
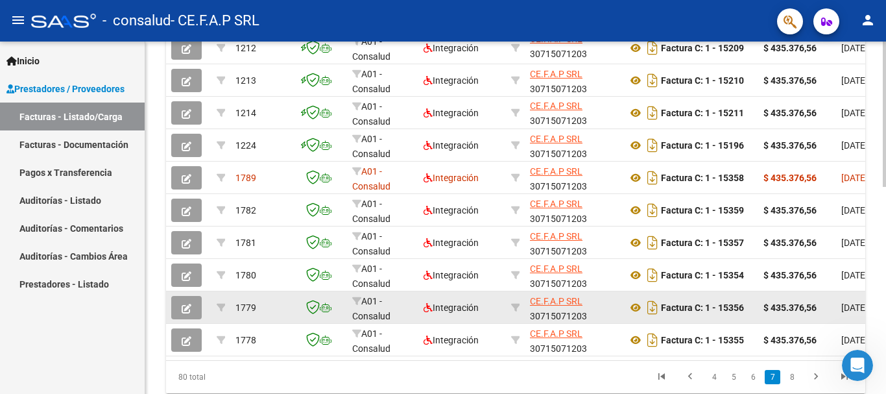
scroll to position [439, 0]
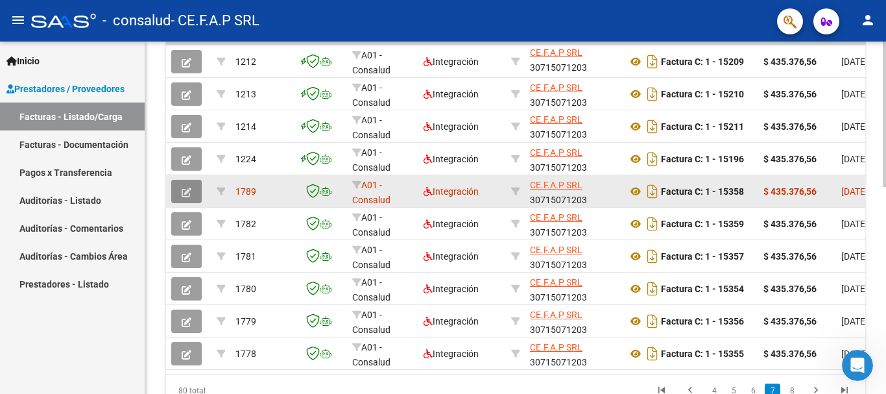
click at [182, 189] on icon "button" at bounding box center [187, 192] width 10 height 10
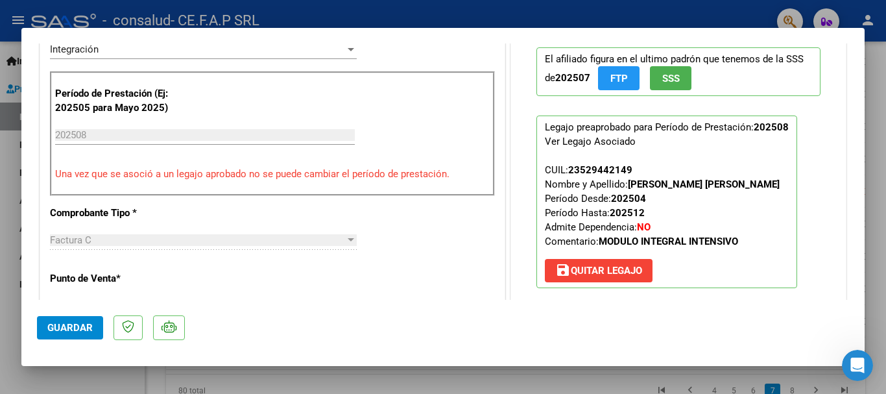
scroll to position [273, 0]
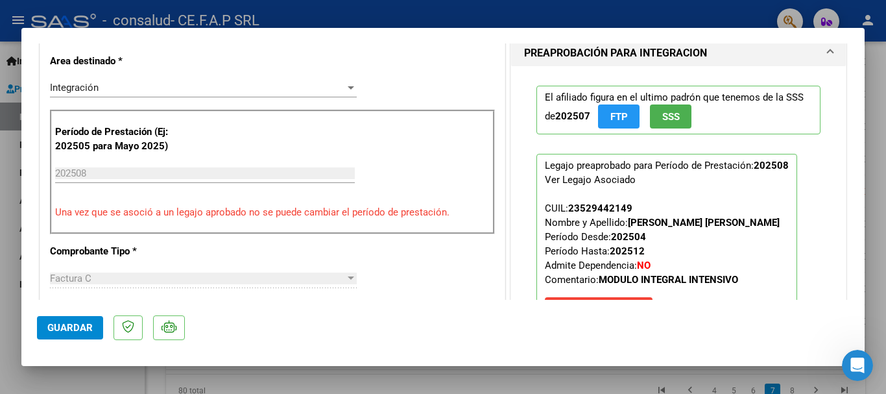
click at [870, 92] on div at bounding box center [443, 197] width 886 height 394
type input "$ 0,00"
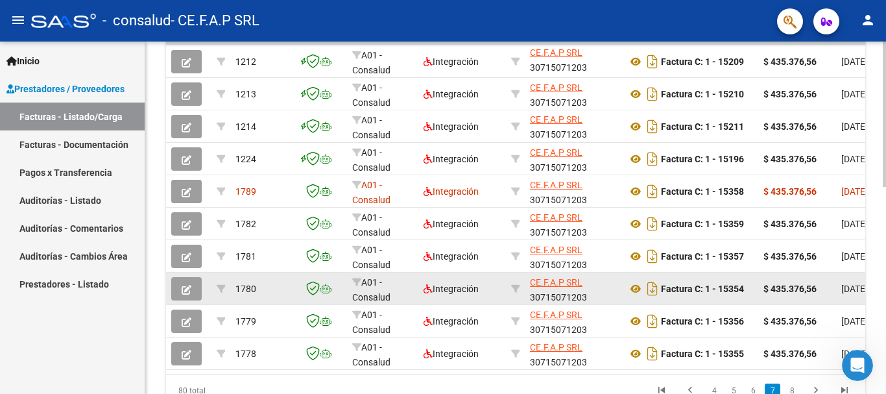
scroll to position [503, 0]
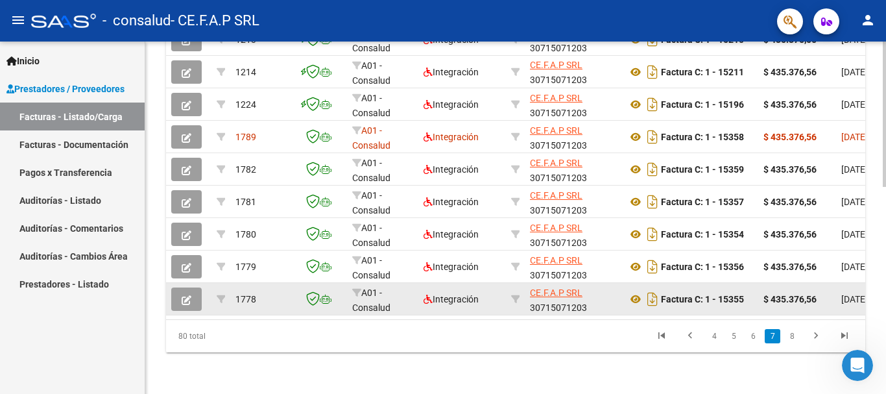
click at [180, 288] on button "button" at bounding box center [186, 298] width 30 height 23
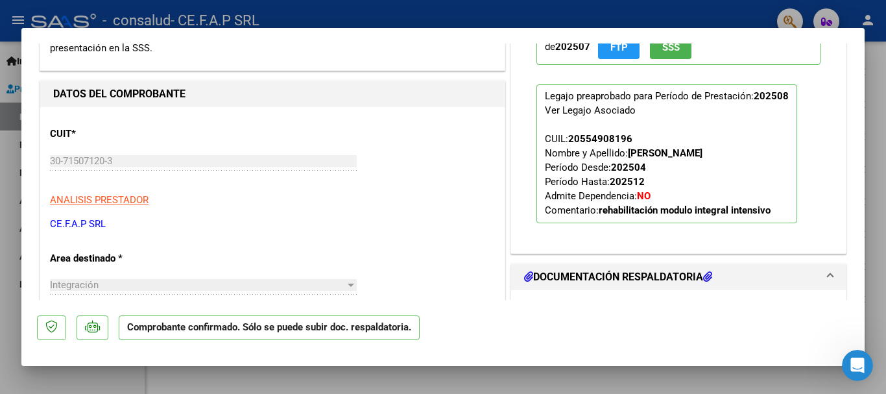
scroll to position [195, 0]
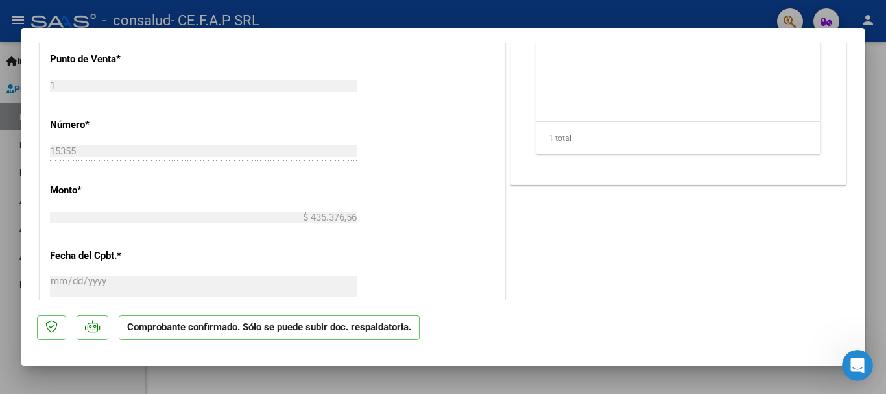
click at [875, 158] on div at bounding box center [443, 197] width 886 height 394
type input "$ 0,00"
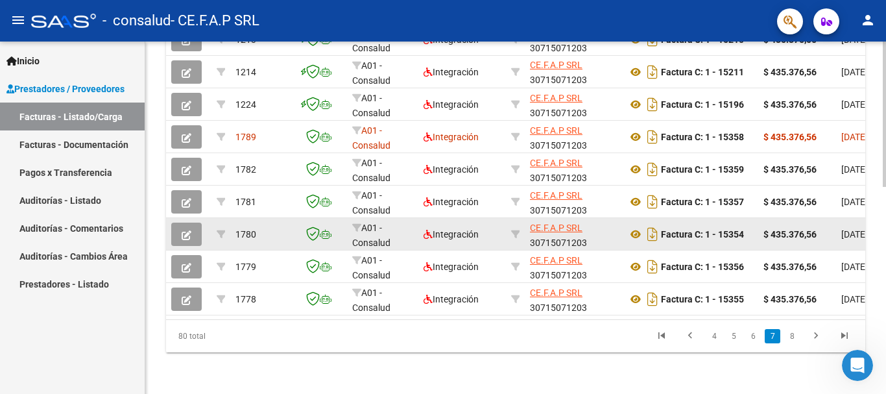
scroll to position [503, 0]
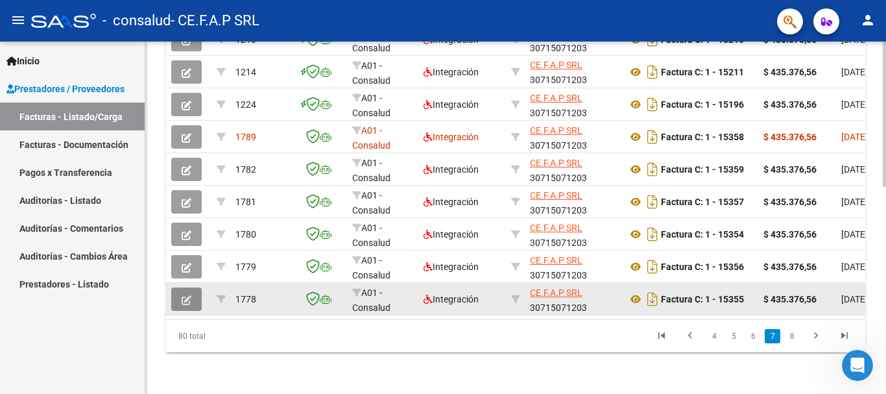
click at [182, 295] on icon "button" at bounding box center [187, 300] width 10 height 10
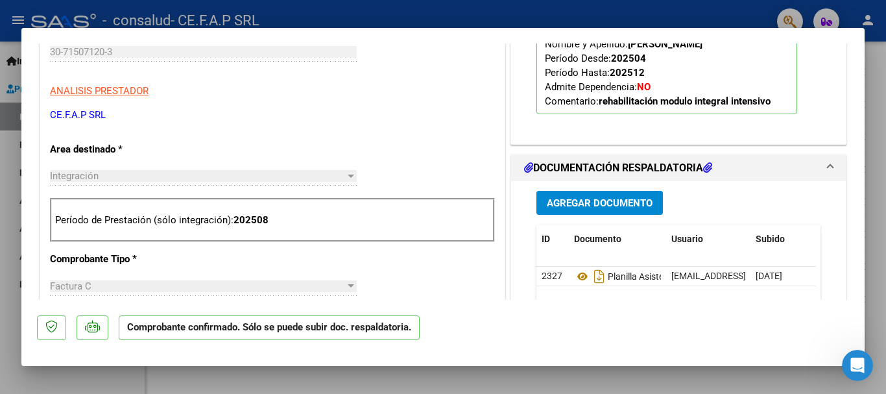
scroll to position [389, 0]
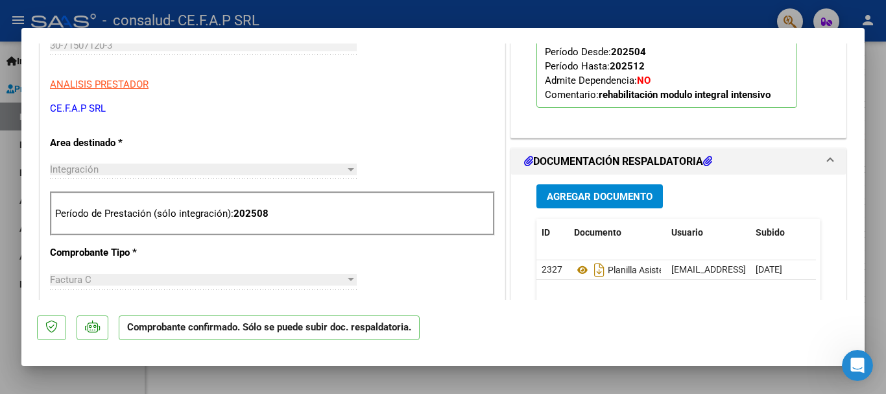
click at [880, 252] on div at bounding box center [443, 197] width 886 height 394
type input "$ 0,00"
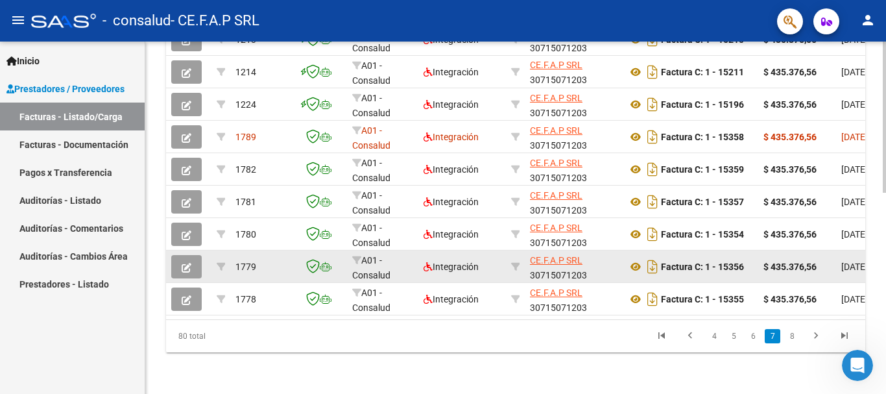
scroll to position [503, 0]
click at [182, 263] on icon "button" at bounding box center [187, 268] width 10 height 10
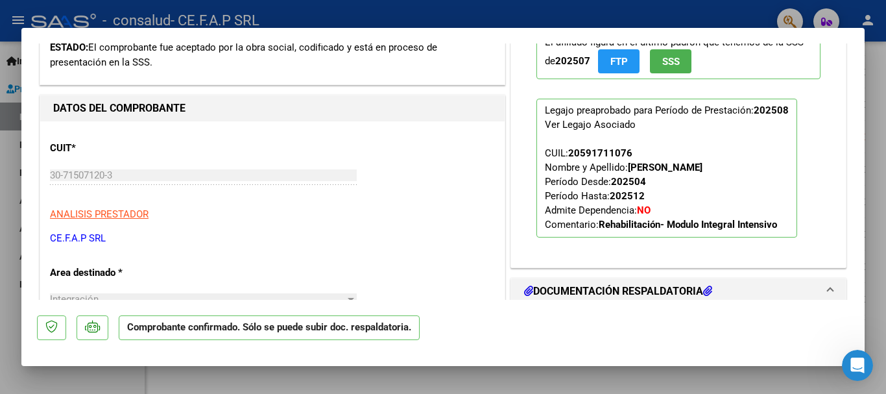
click at [870, 245] on div at bounding box center [443, 197] width 886 height 394
type input "$ 0,00"
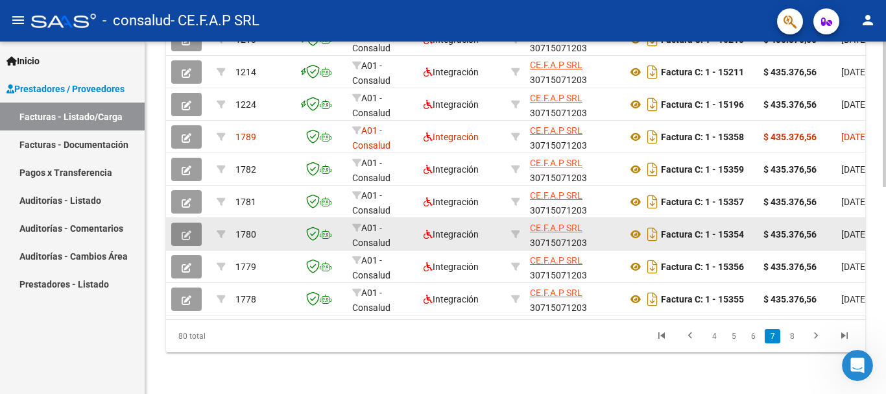
click at [194, 222] on button "button" at bounding box center [186, 233] width 30 height 23
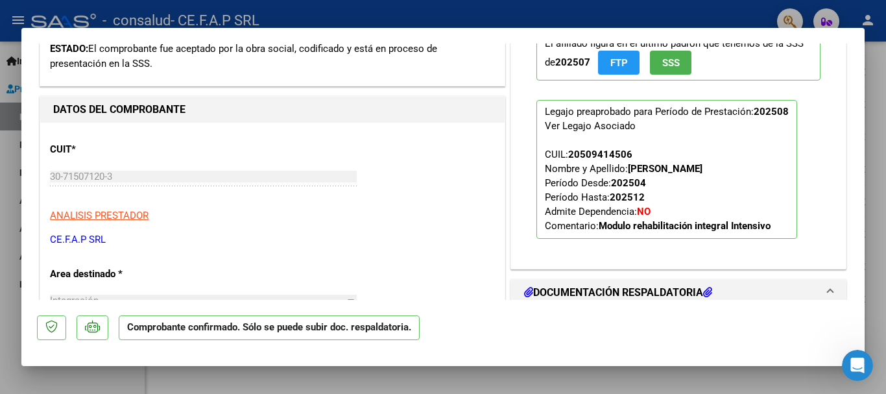
scroll to position [259, 0]
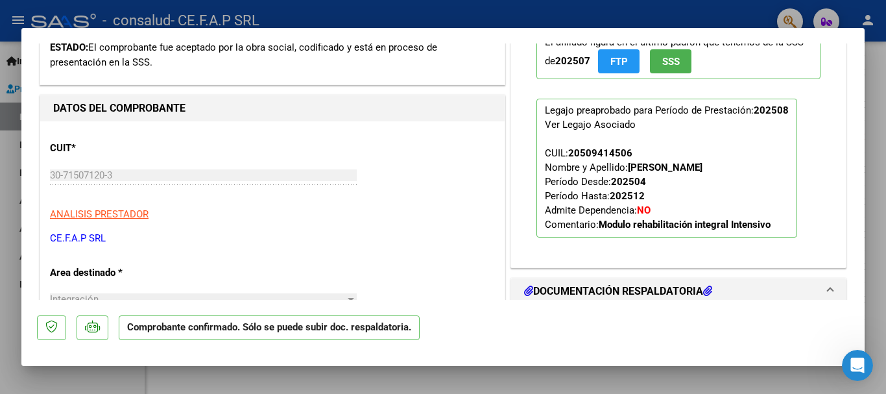
click at [876, 243] on div at bounding box center [443, 197] width 886 height 394
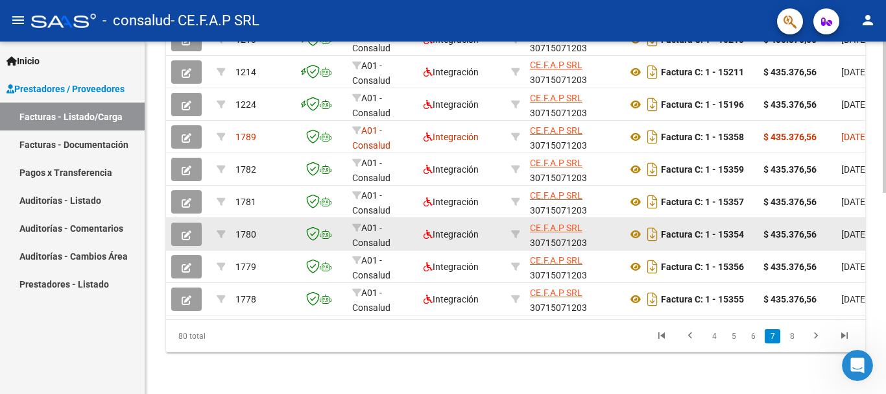
scroll to position [503, 0]
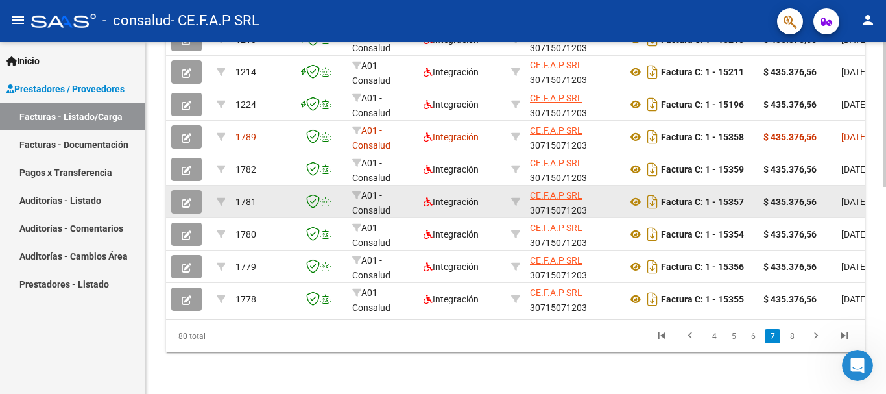
click at [187, 196] on span "button" at bounding box center [187, 202] width 10 height 12
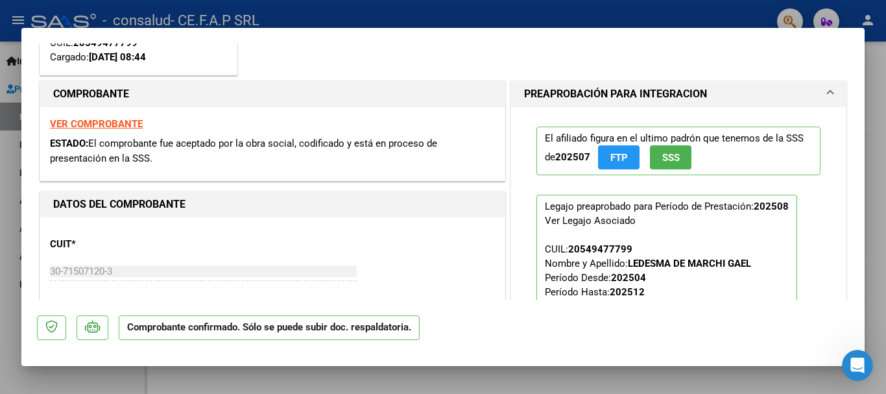
scroll to position [195, 0]
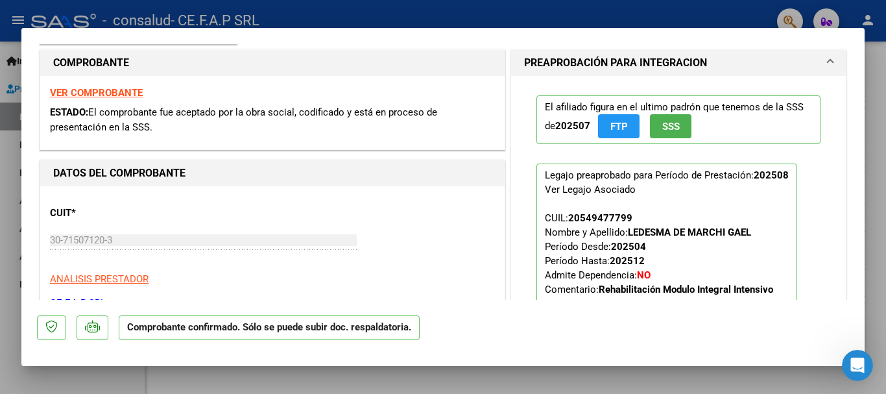
click at [880, 253] on div at bounding box center [443, 197] width 886 height 394
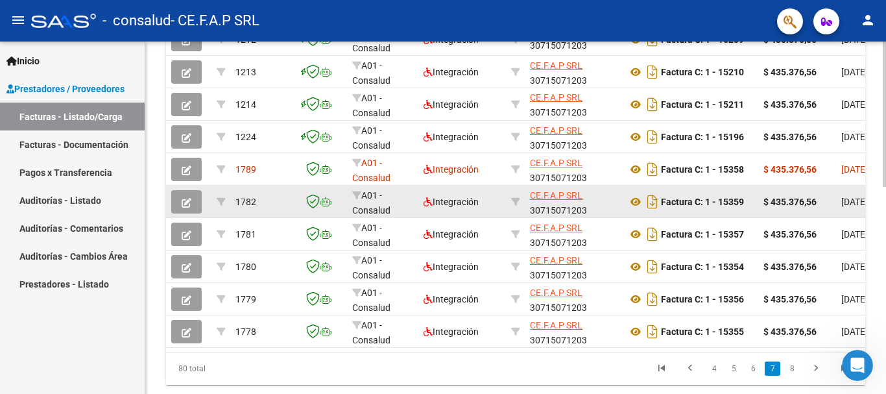
scroll to position [439, 0]
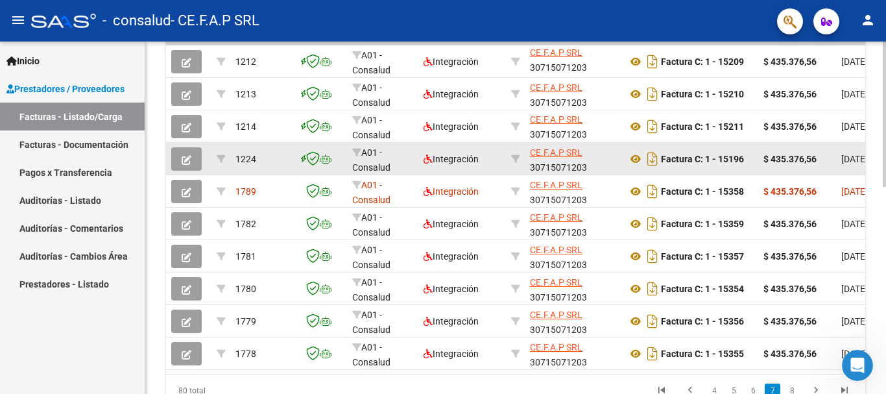
click at [181, 165] on button "button" at bounding box center [186, 158] width 30 height 23
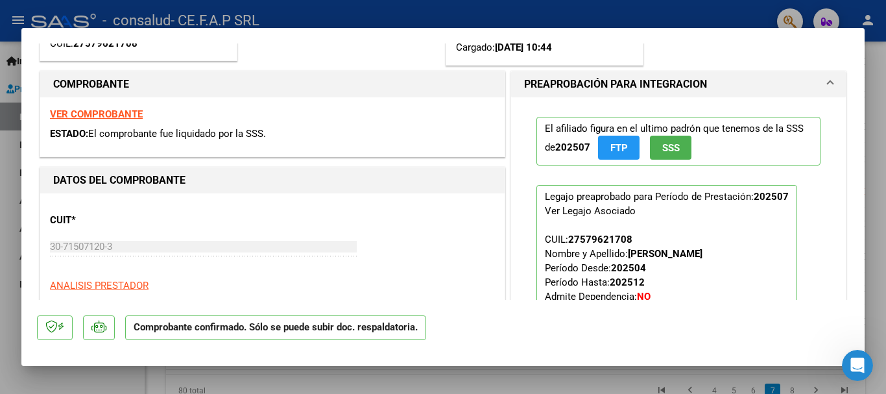
scroll to position [0, 0]
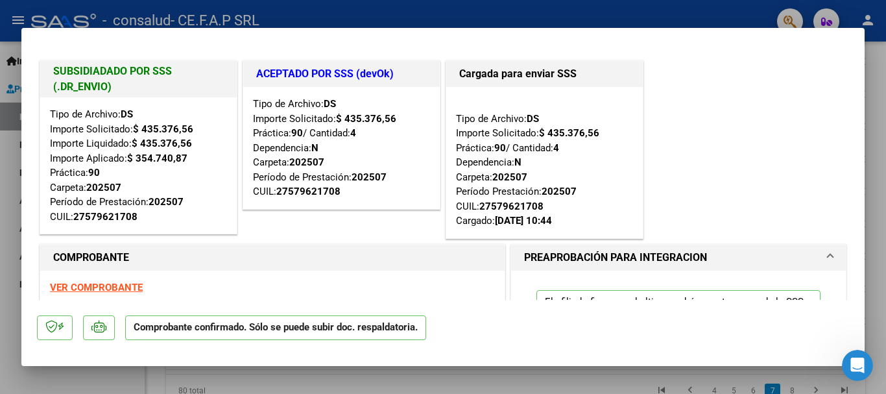
click at [884, 200] on div at bounding box center [443, 197] width 886 height 394
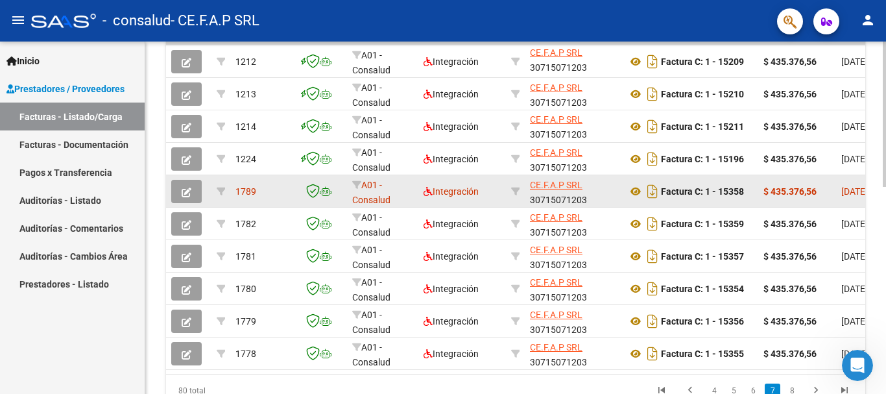
scroll to position [439, 0]
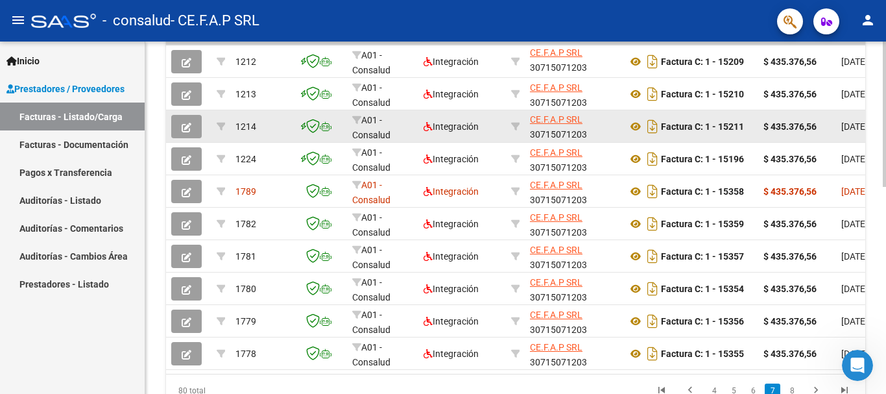
click at [187, 119] on button "button" at bounding box center [186, 126] width 30 height 23
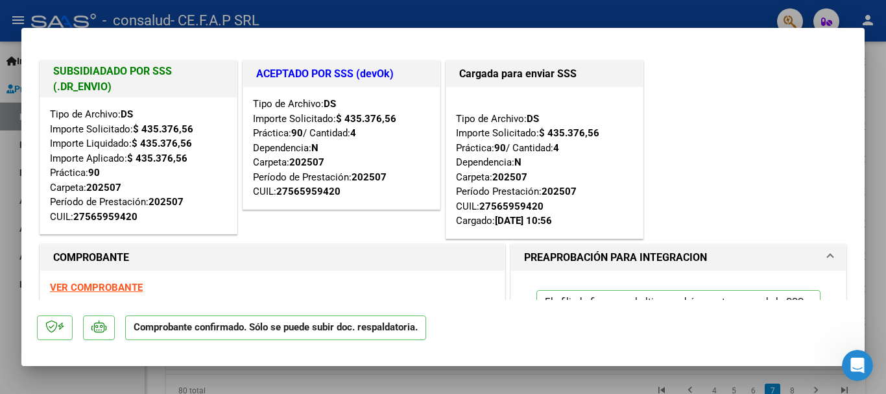
click at [880, 199] on div at bounding box center [443, 197] width 886 height 394
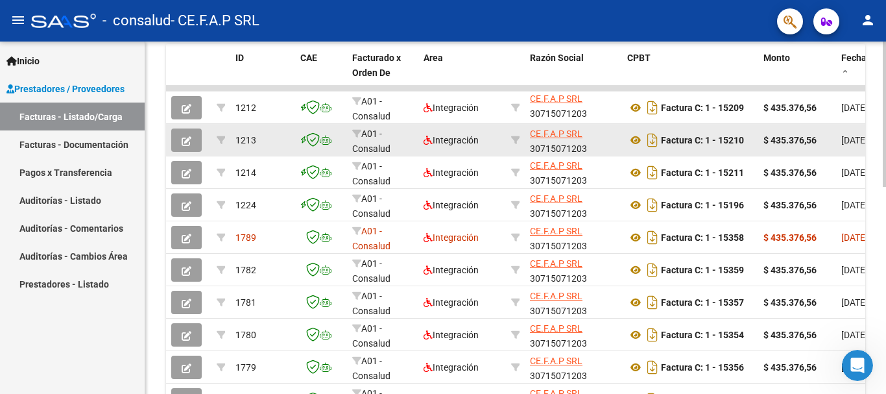
scroll to position [374, 0]
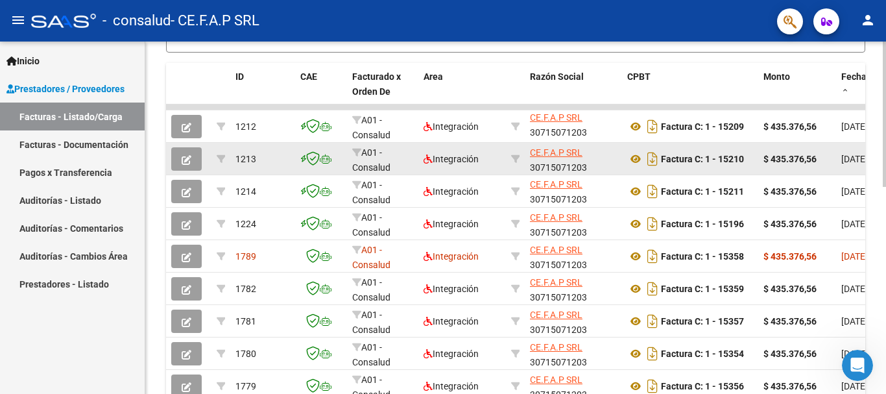
click at [186, 163] on icon "button" at bounding box center [187, 160] width 10 height 10
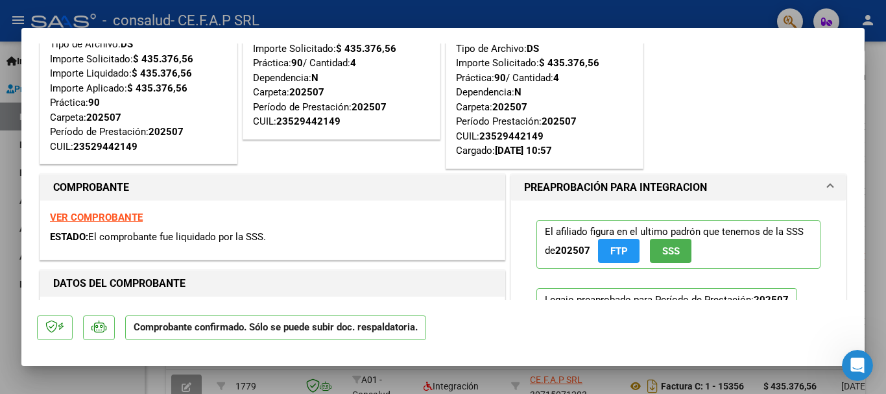
scroll to position [65, 0]
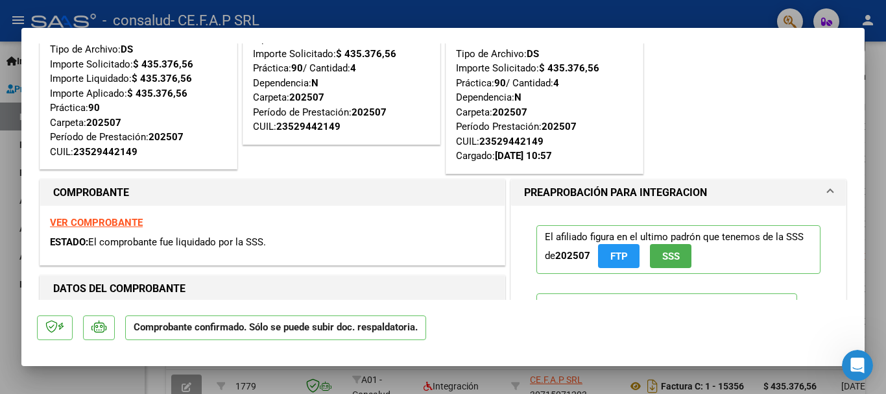
click at [877, 210] on div at bounding box center [443, 197] width 886 height 394
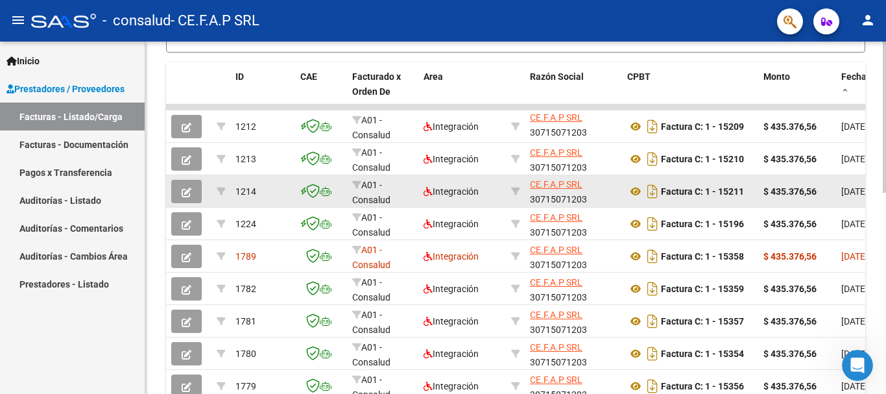
scroll to position [374, 0]
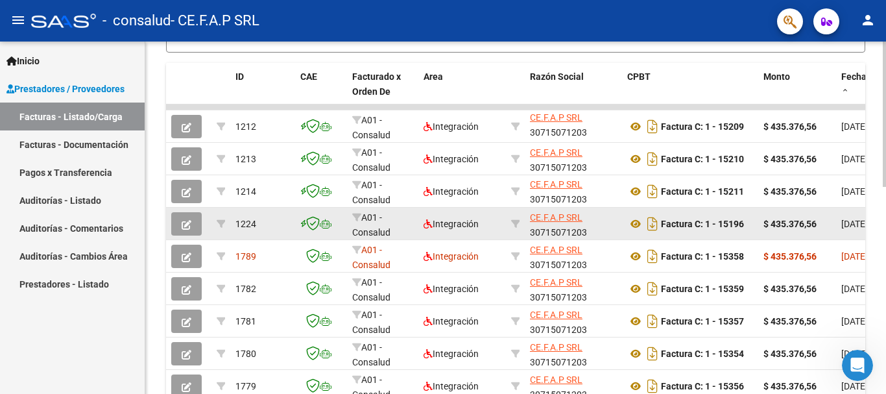
click at [187, 226] on icon "button" at bounding box center [187, 225] width 10 height 10
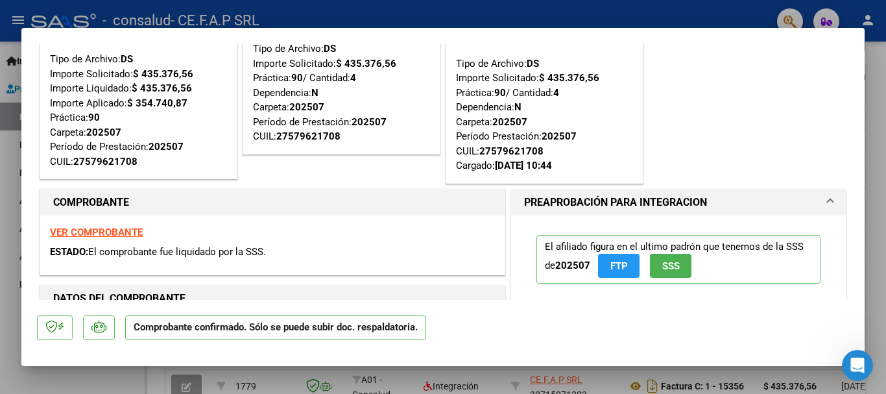
scroll to position [195, 0]
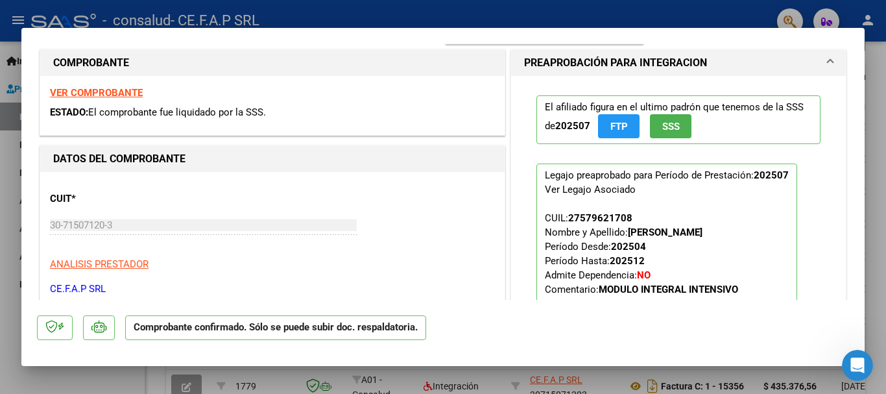
drag, startPoint x: 623, startPoint y: 231, endPoint x: 743, endPoint y: 228, distance: 120.0
click at [743, 228] on p "Legajo preaprobado para Período de Prestación: 202507 Ver Legajo Asociado CUIL:…" at bounding box center [666, 232] width 261 height 139
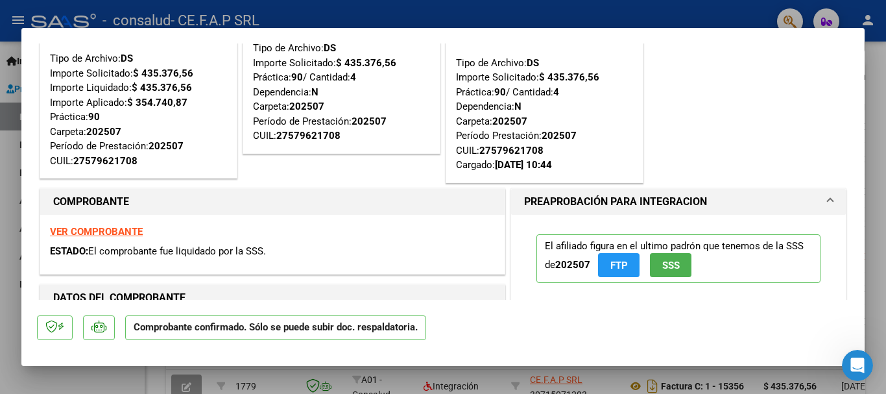
scroll to position [0, 0]
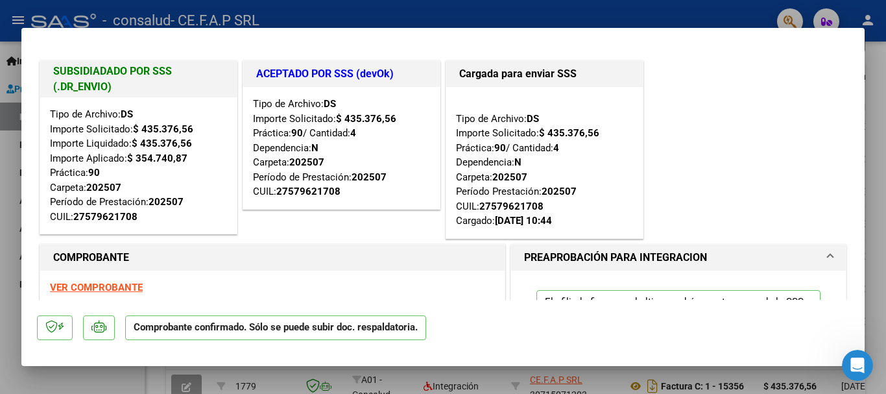
click at [872, 164] on div at bounding box center [443, 197] width 886 height 394
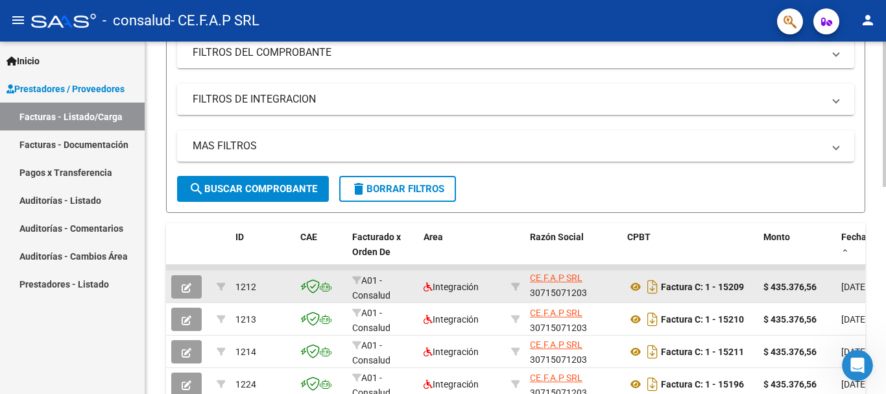
scroll to position [244, 0]
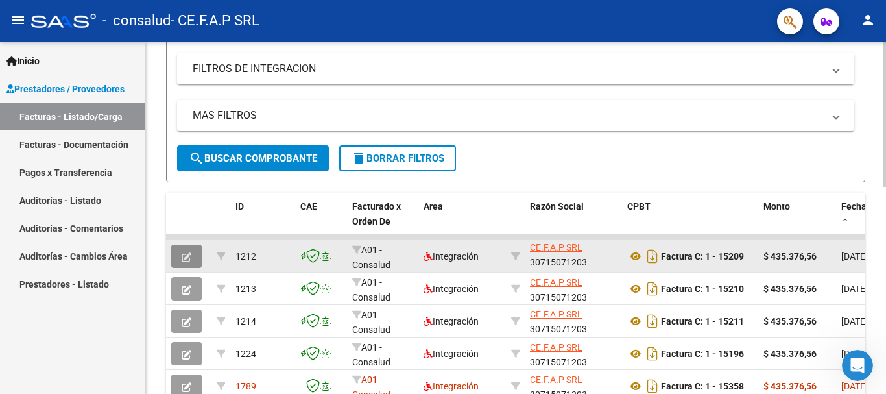
click at [186, 256] on icon "button" at bounding box center [187, 257] width 10 height 10
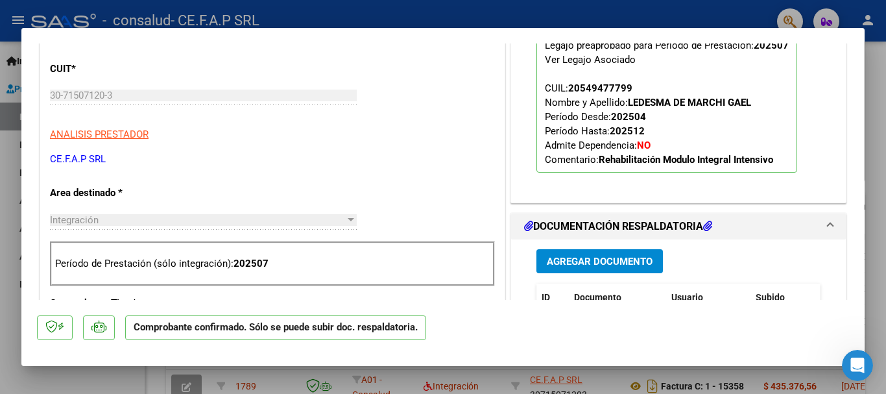
scroll to position [389, 0]
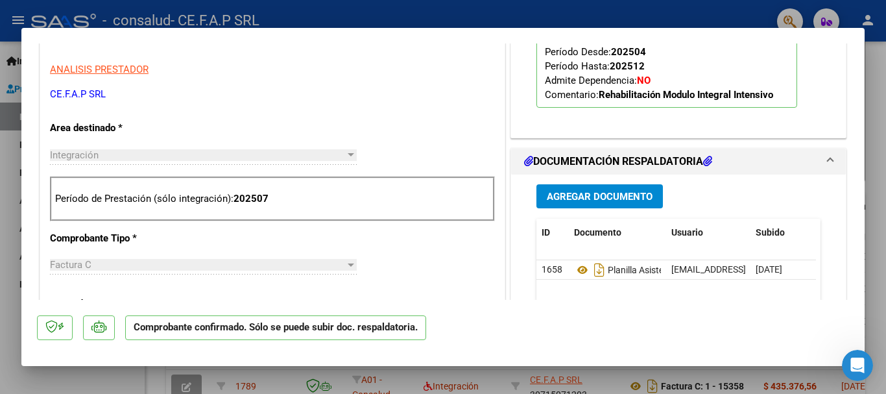
click at [870, 233] on div at bounding box center [443, 197] width 886 height 394
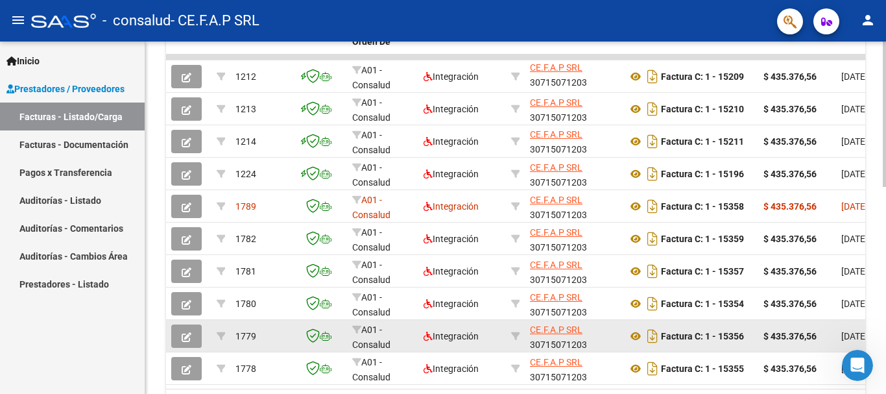
scroll to position [503, 0]
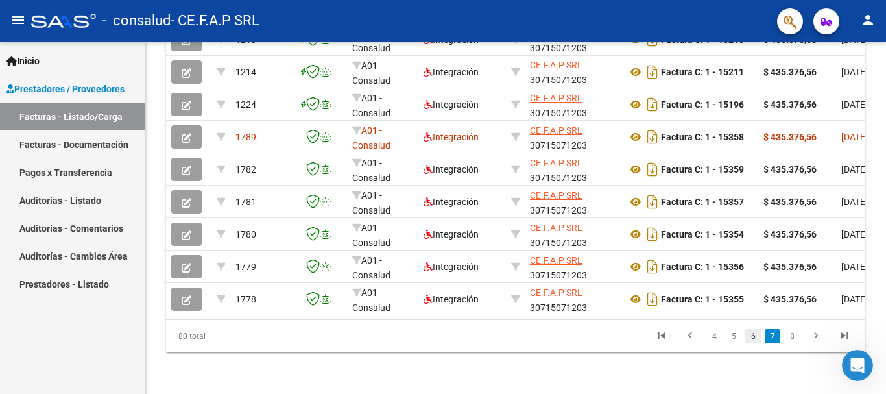
click at [758, 337] on link "6" at bounding box center [753, 336] width 16 height 14
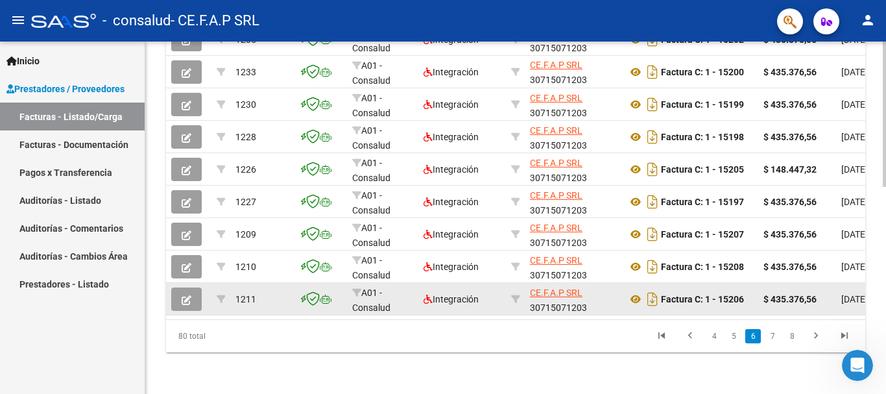
click at [182, 295] on icon "button" at bounding box center [187, 300] width 10 height 10
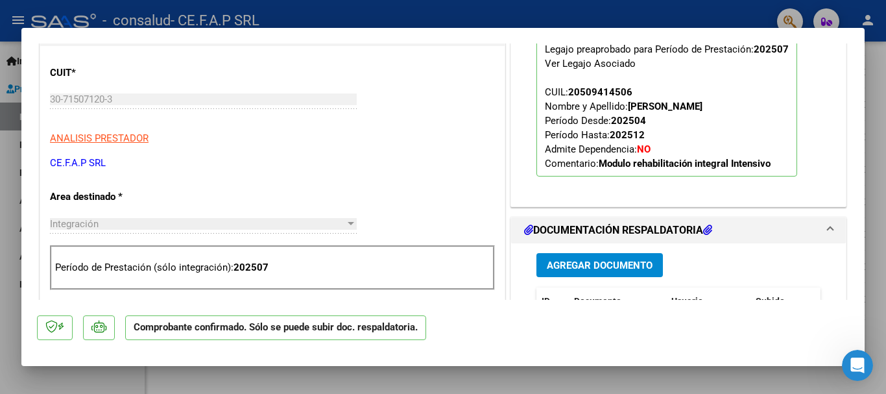
scroll to position [259, 0]
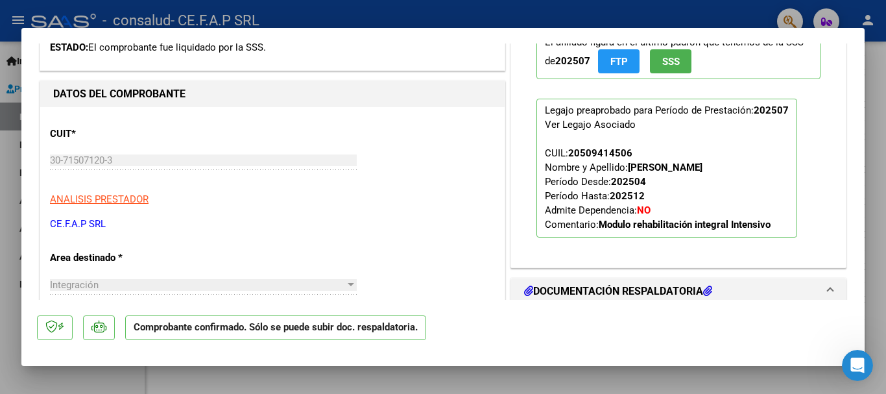
click at [872, 195] on div at bounding box center [443, 197] width 886 height 394
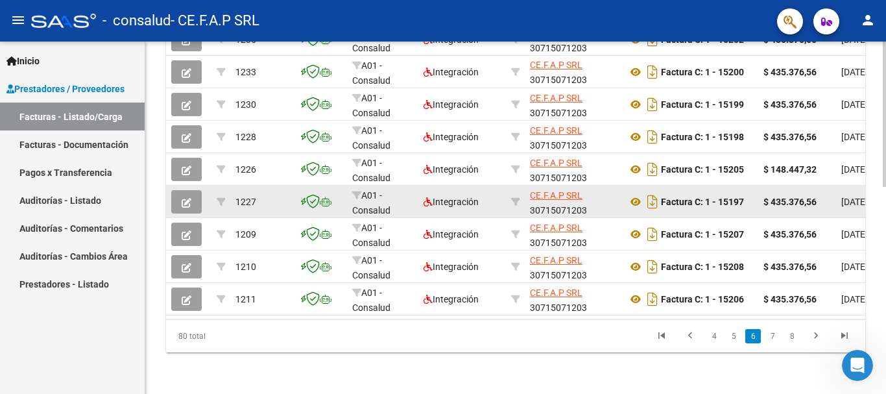
scroll to position [503, 0]
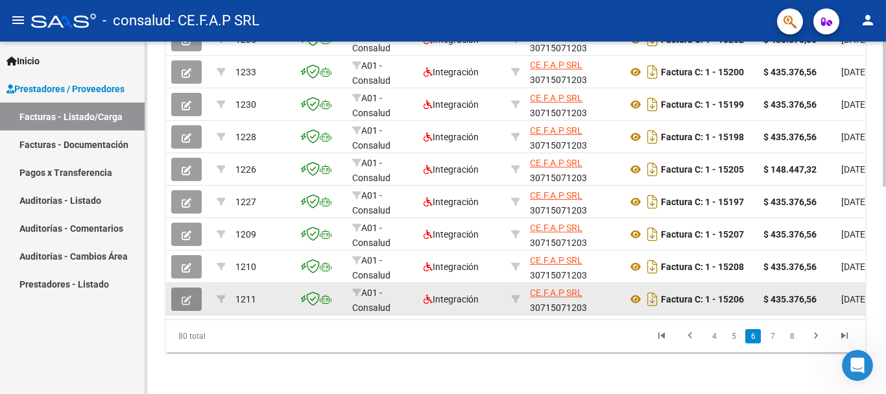
click at [186, 295] on icon "button" at bounding box center [187, 300] width 10 height 10
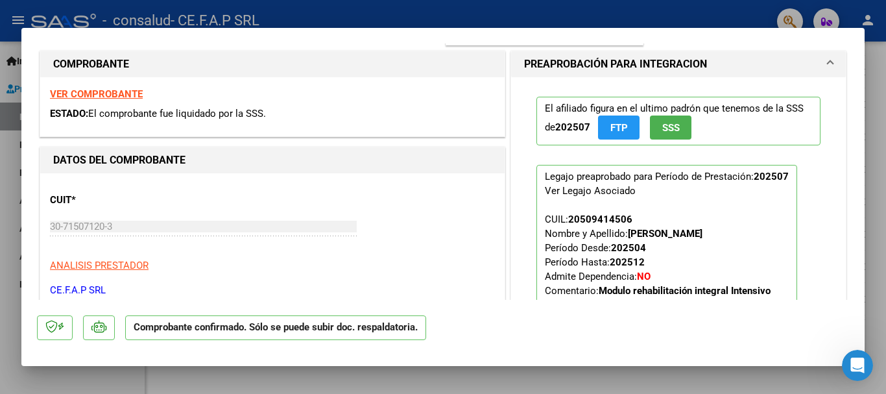
scroll to position [195, 0]
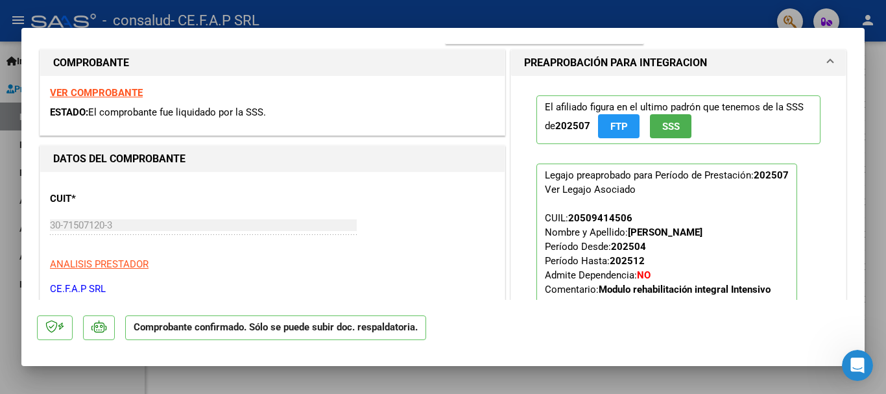
click at [880, 237] on div at bounding box center [443, 197] width 886 height 394
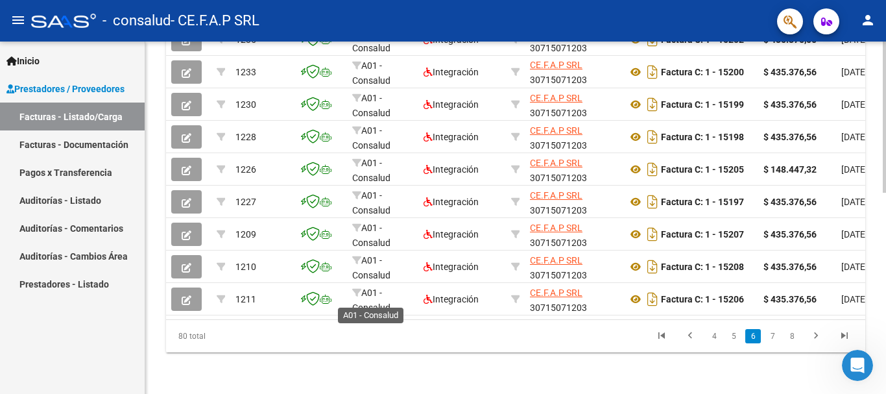
scroll to position [503, 0]
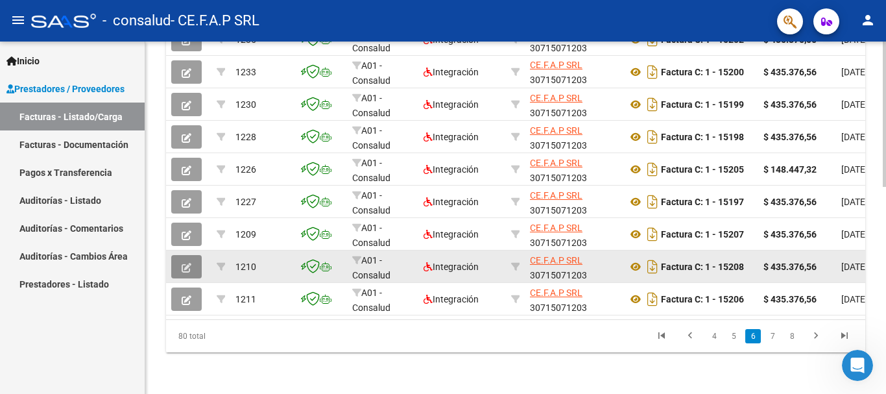
click at [195, 255] on button "button" at bounding box center [186, 266] width 30 height 23
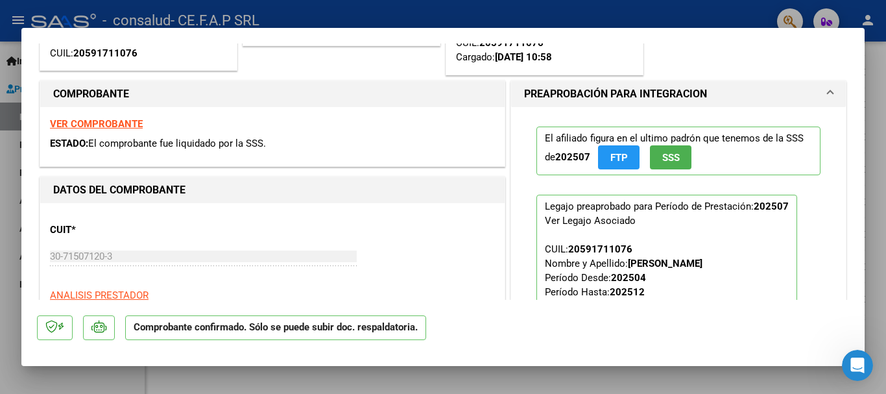
scroll to position [195, 0]
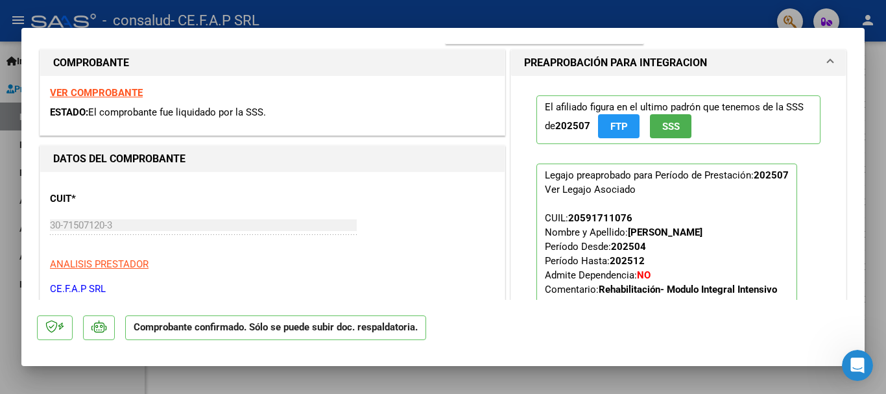
click at [874, 240] on div at bounding box center [443, 197] width 886 height 394
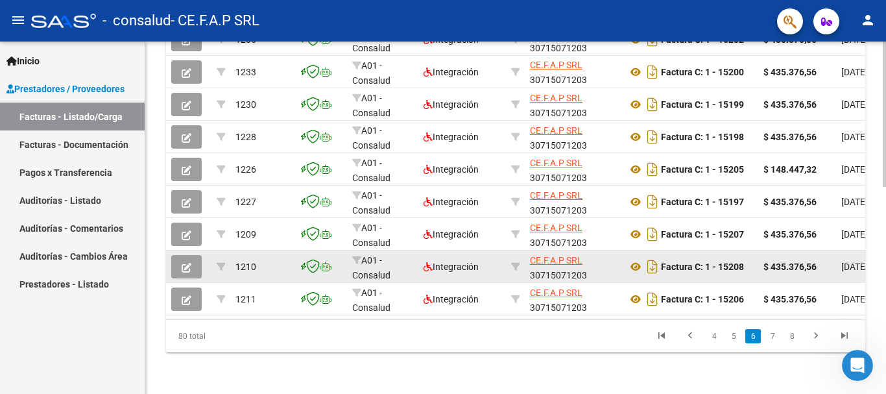
scroll to position [503, 0]
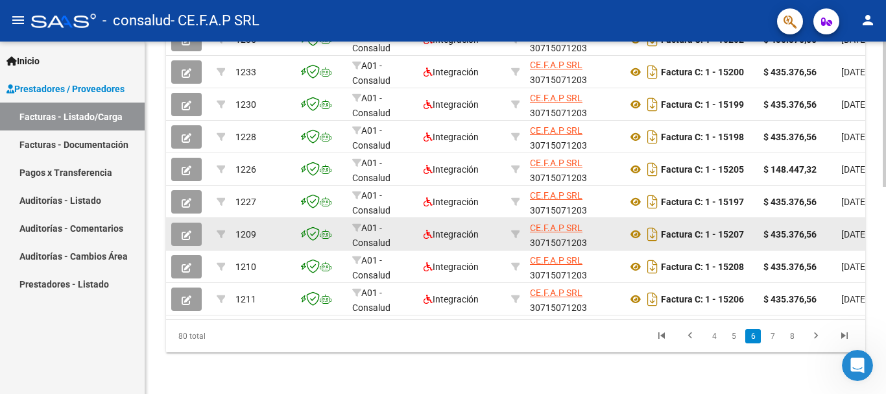
click at [196, 224] on button "button" at bounding box center [186, 233] width 30 height 23
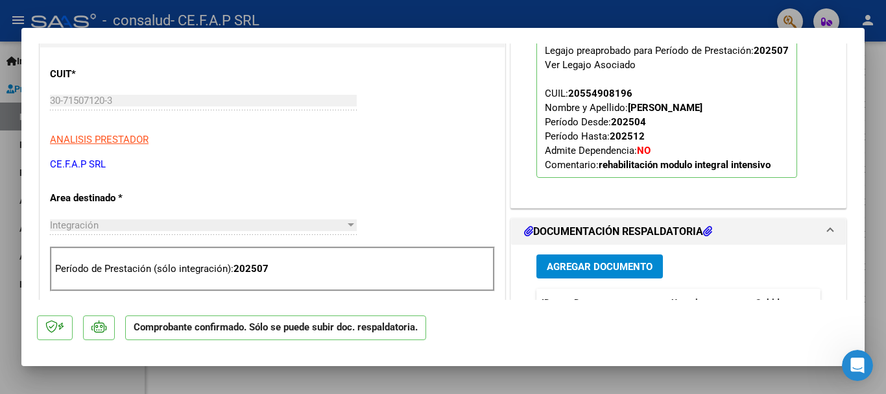
scroll to position [324, 0]
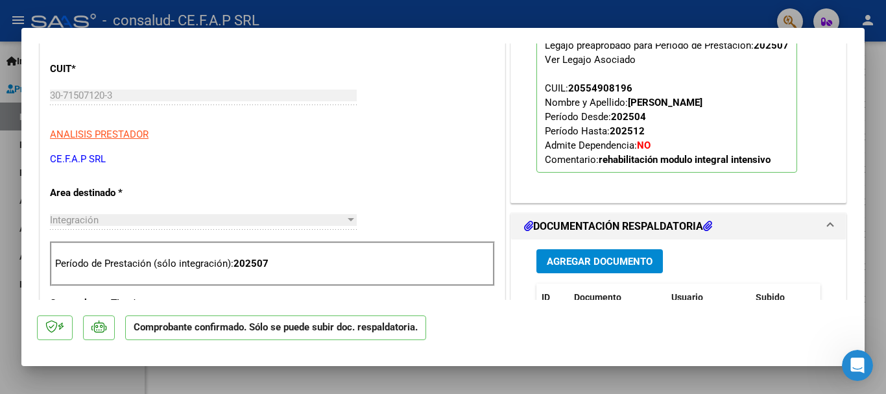
click at [871, 219] on div at bounding box center [443, 197] width 886 height 394
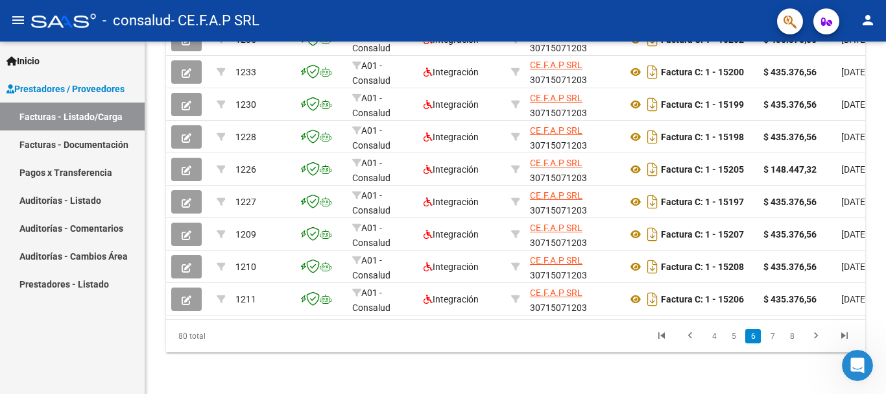
scroll to position [503, 0]
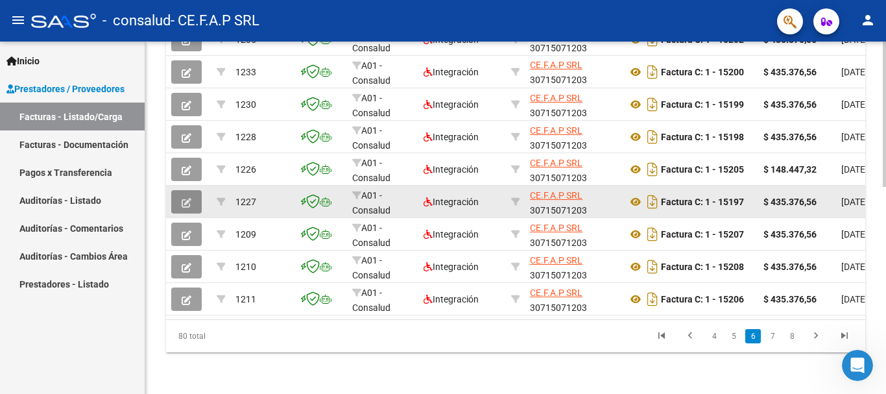
click at [187, 198] on icon "button" at bounding box center [187, 203] width 10 height 10
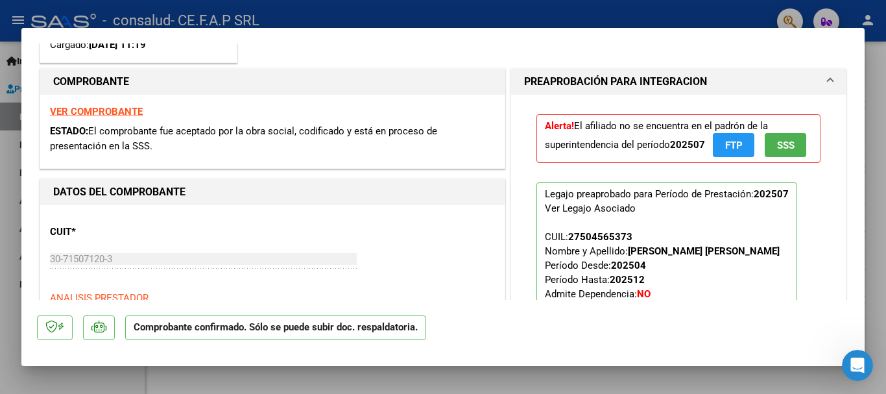
scroll to position [195, 0]
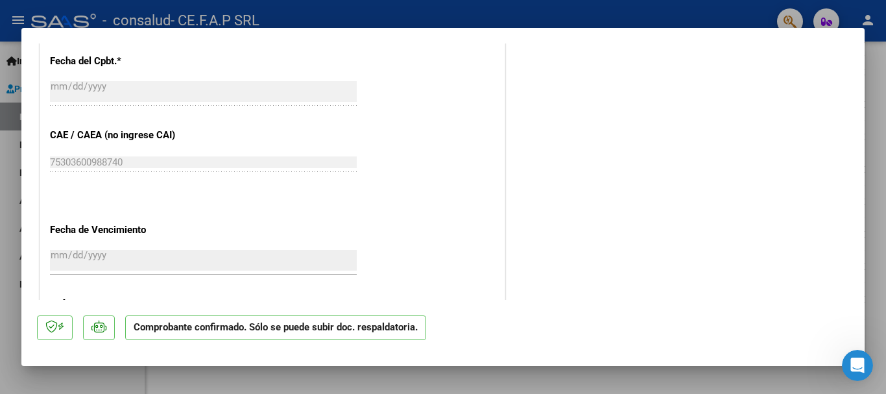
click at [872, 280] on div at bounding box center [443, 197] width 886 height 394
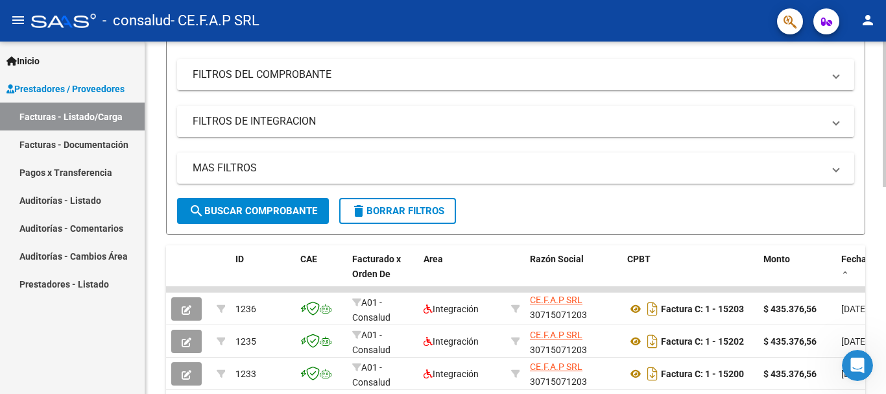
scroll to position [179, 0]
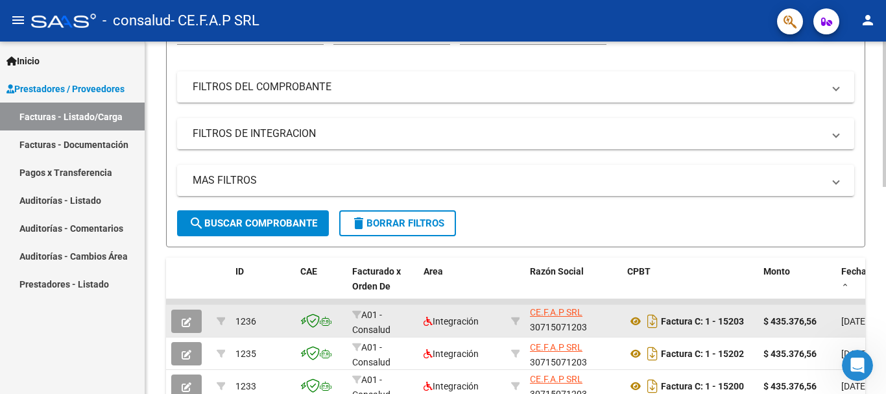
click at [191, 321] on icon "button" at bounding box center [187, 322] width 10 height 10
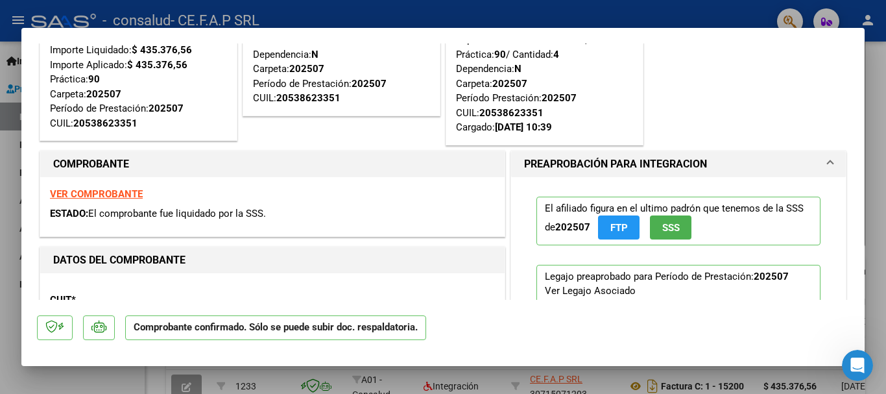
scroll to position [65, 0]
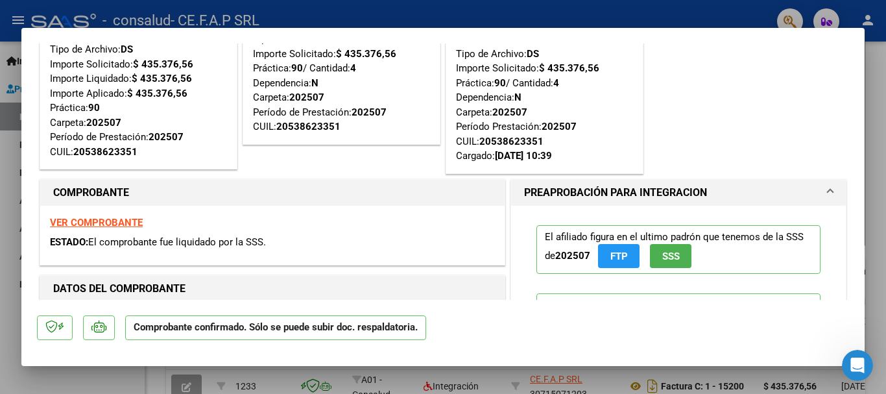
click at [867, 215] on div at bounding box center [443, 197] width 886 height 394
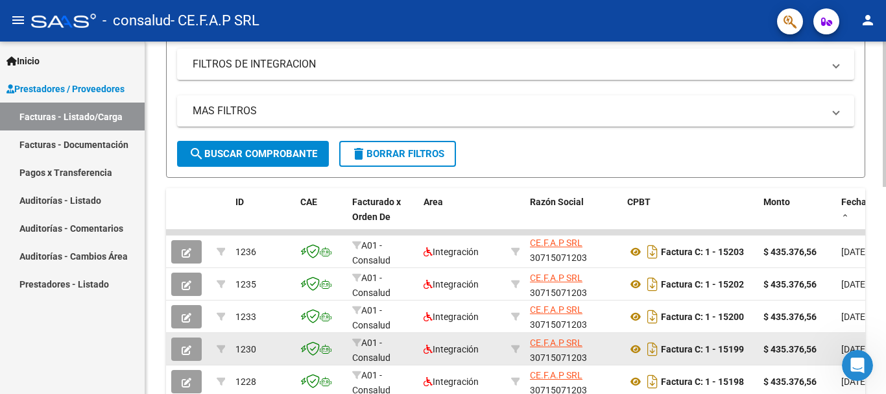
scroll to position [374, 0]
